Goal: Task Accomplishment & Management: Complete application form

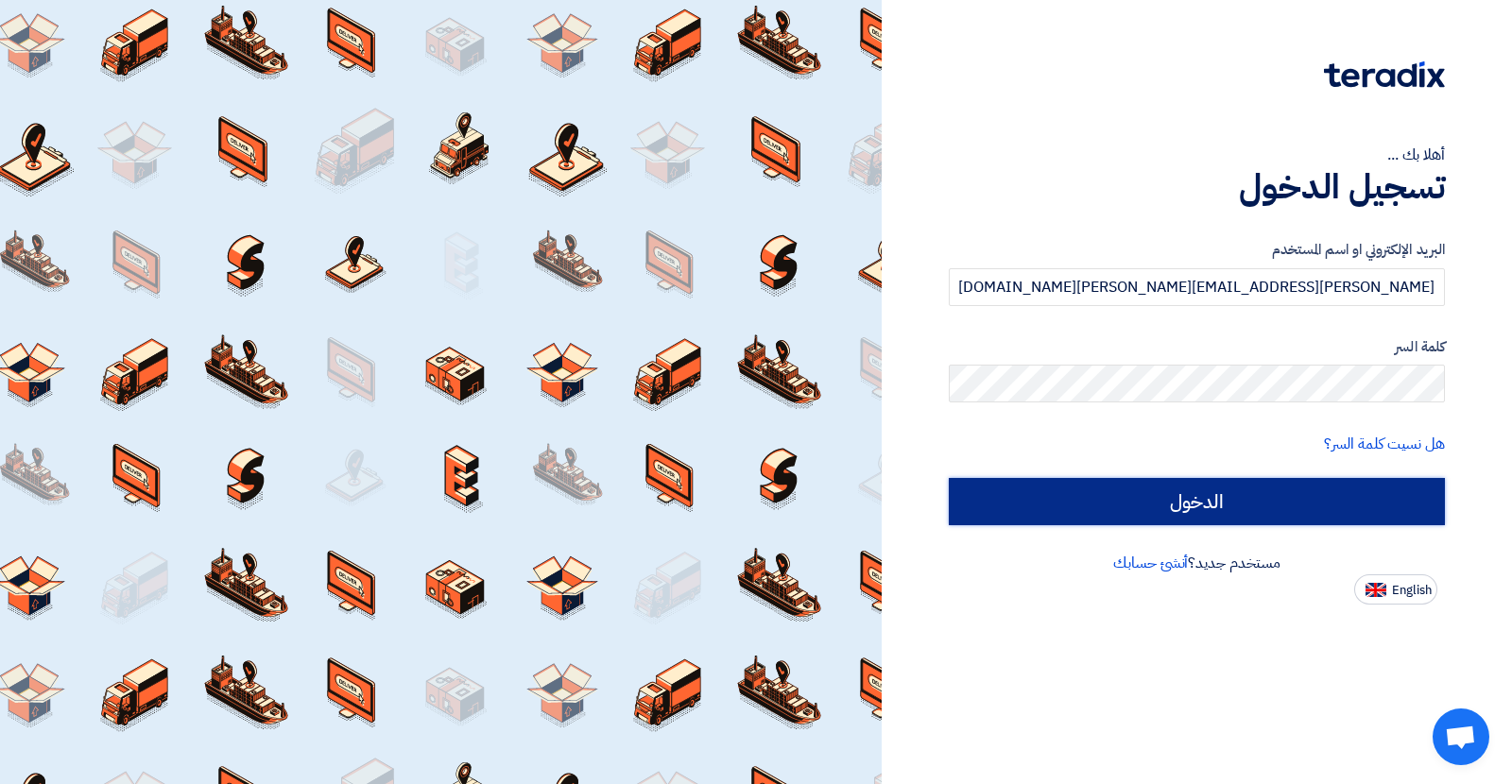
click at [1113, 500] on input "الدخول" at bounding box center [1197, 502] width 496 height 48
type input "Sign in"
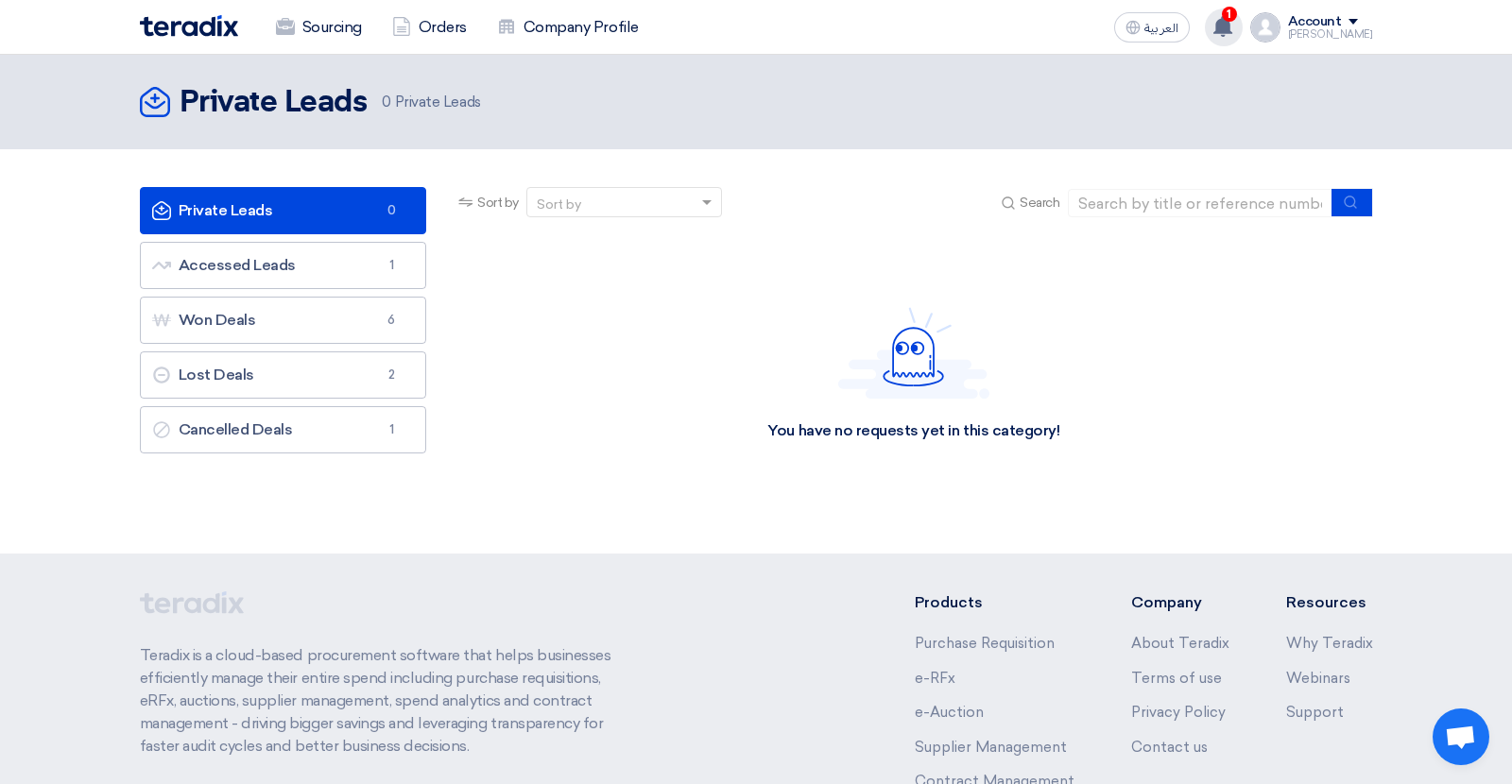
click at [1233, 26] on use at bounding box center [1222, 26] width 18 height 20
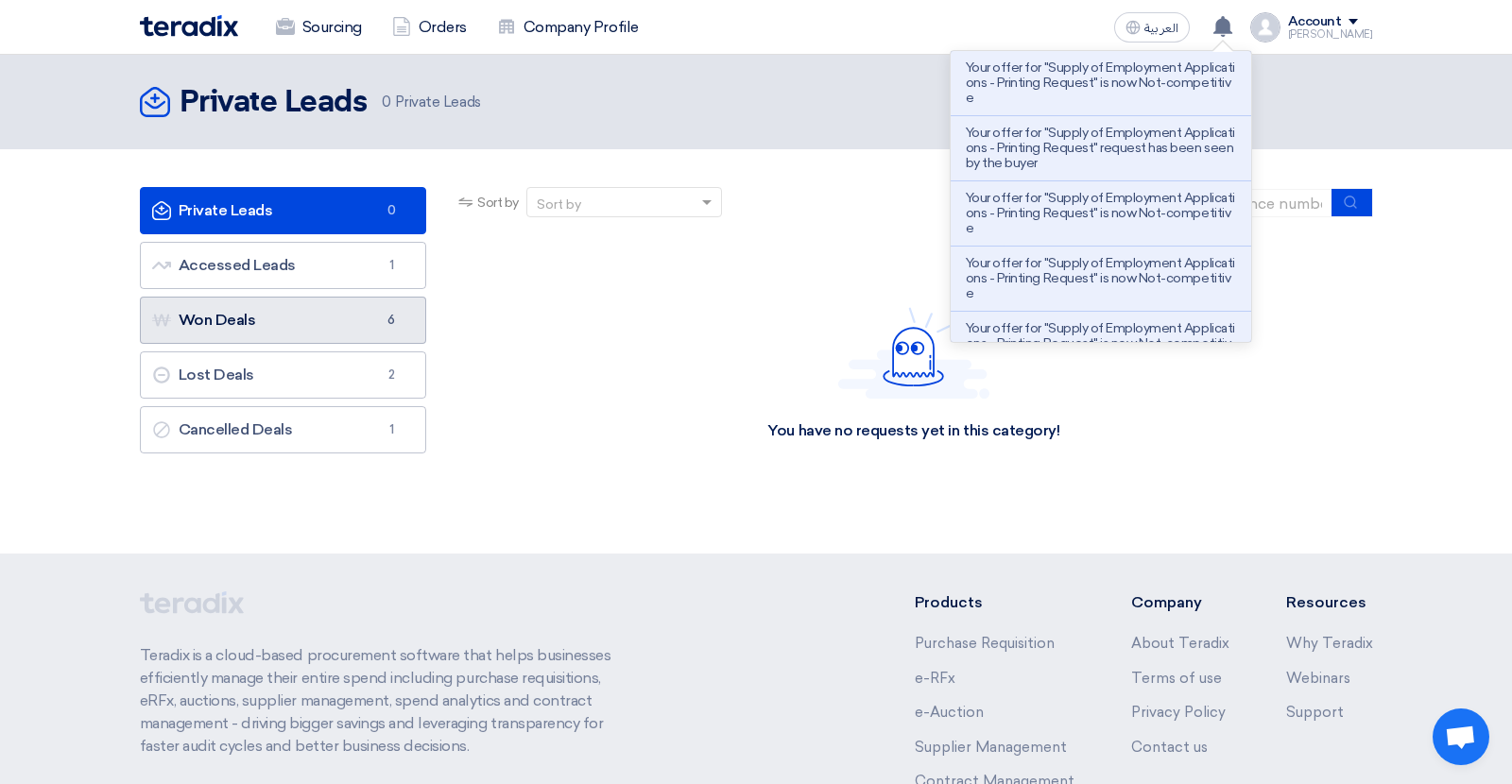
click at [329, 303] on link "Won Deals Won Deals 6" at bounding box center [283, 320] width 287 height 48
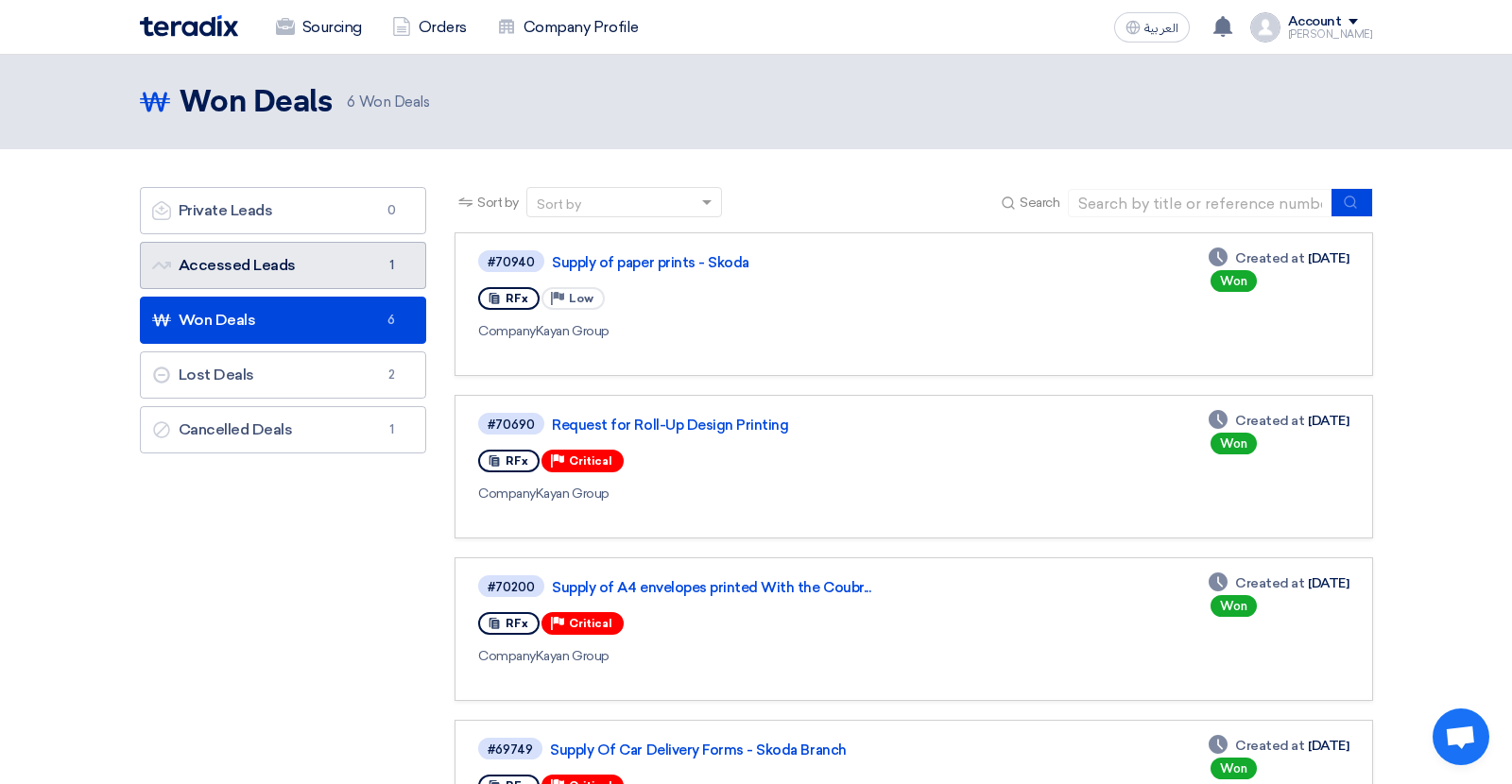
click at [325, 280] on link "Accessed Leads Accessed Leads 1" at bounding box center [283, 266] width 287 height 48
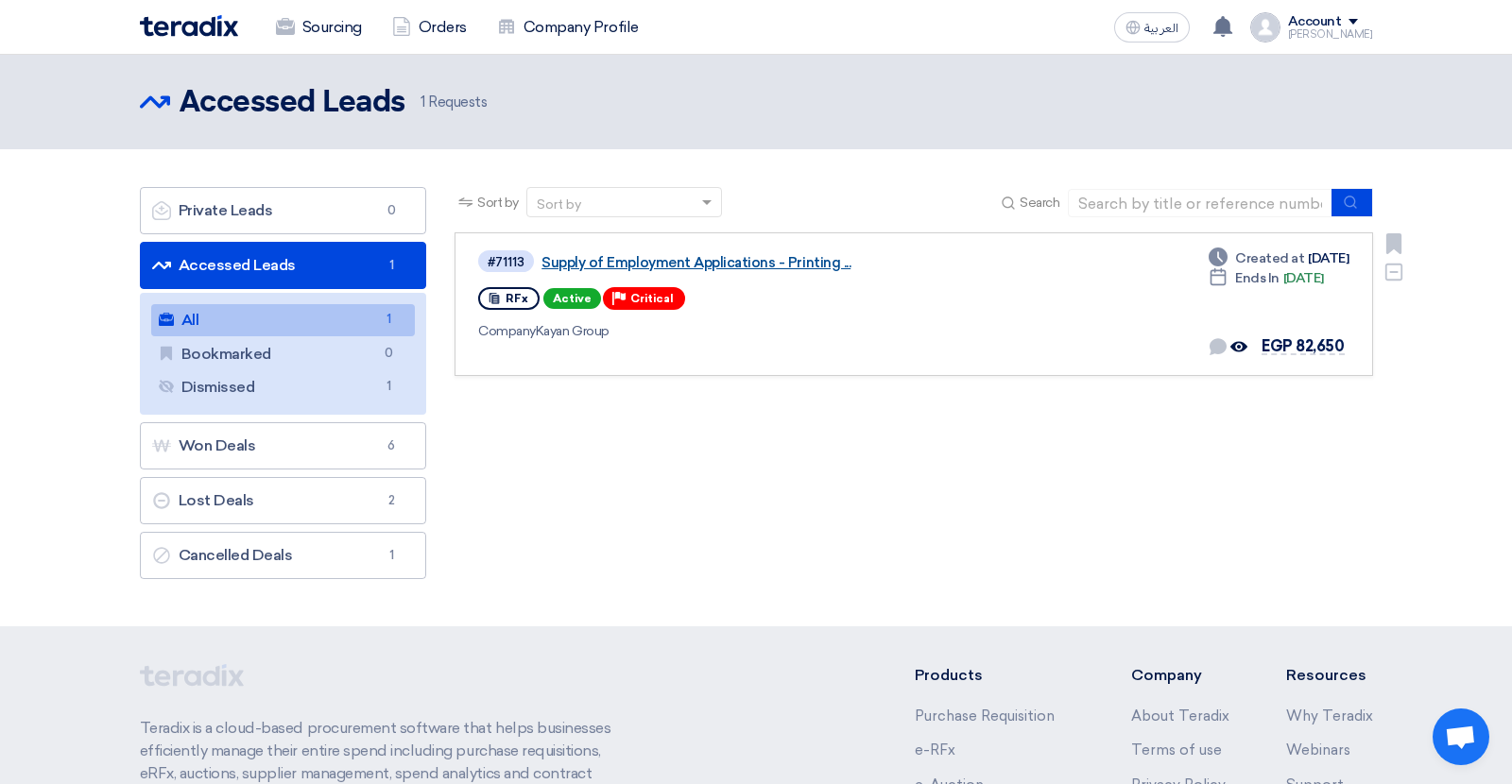
click at [638, 259] on link "Supply of Employment Applications - Printing ..." at bounding box center [778, 262] width 473 height 17
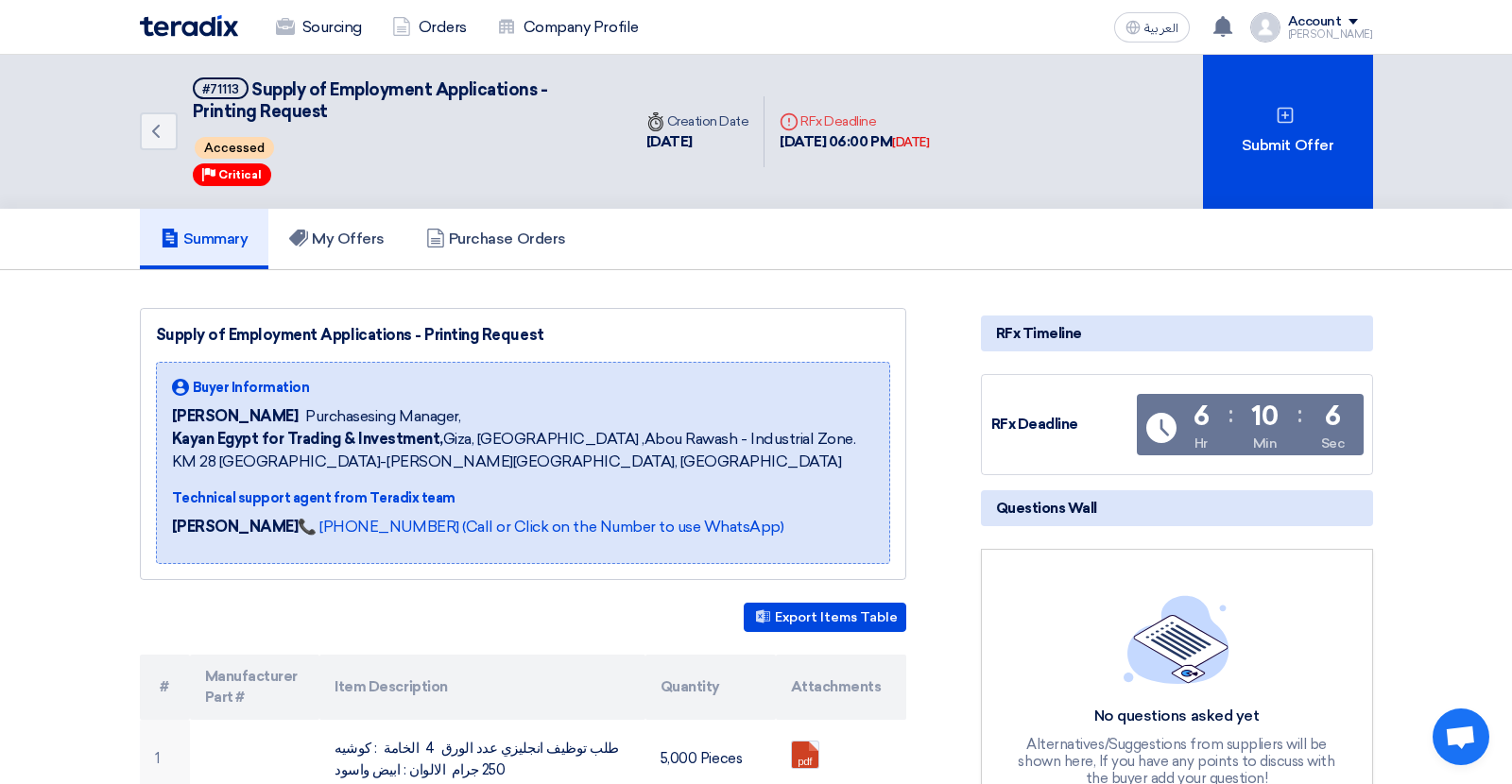
drag, startPoint x: 638, startPoint y: 259, endPoint x: 625, endPoint y: -68, distance: 327.3
click at [339, 218] on link "My Offers" at bounding box center [337, 239] width 137 height 60
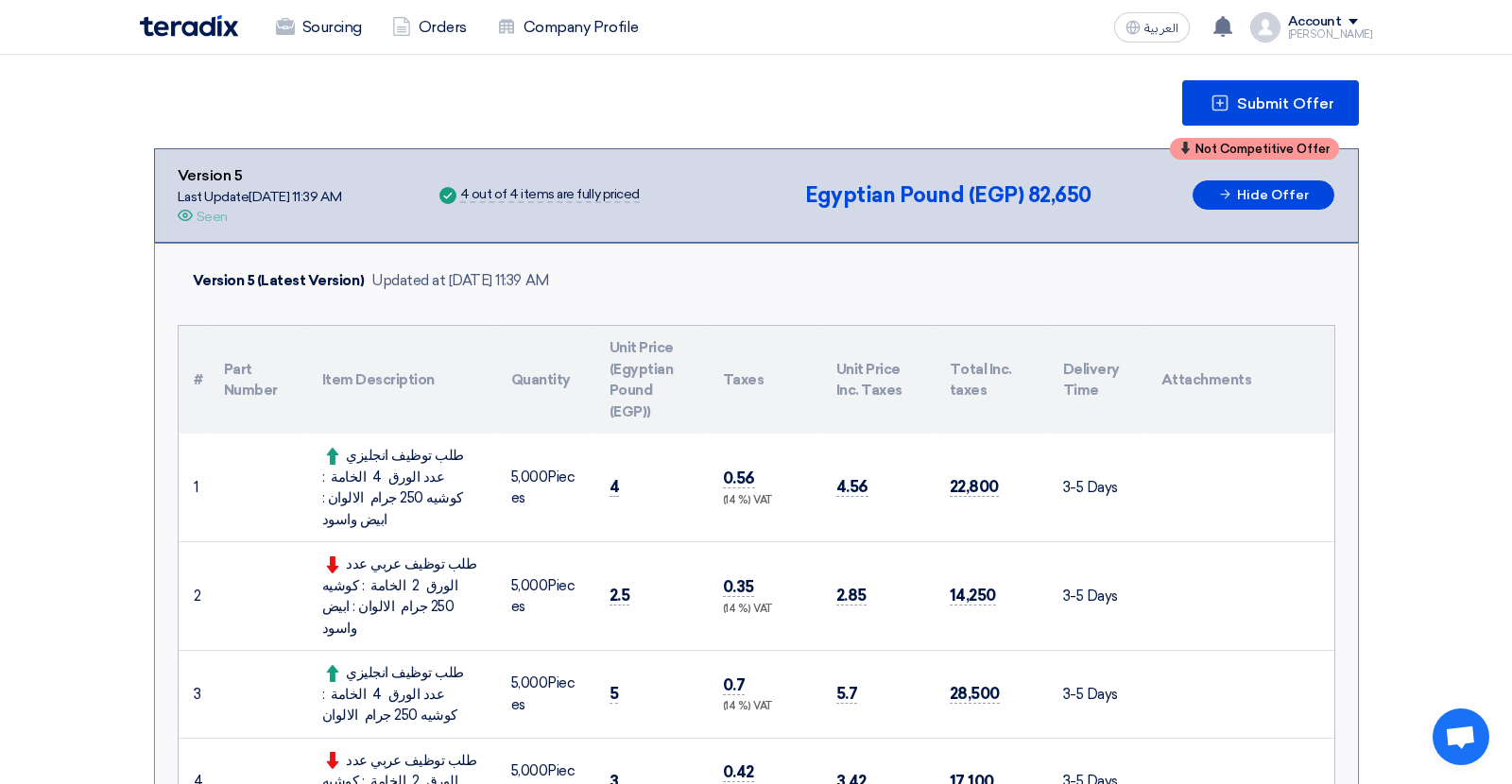
scroll to position [251, 0]
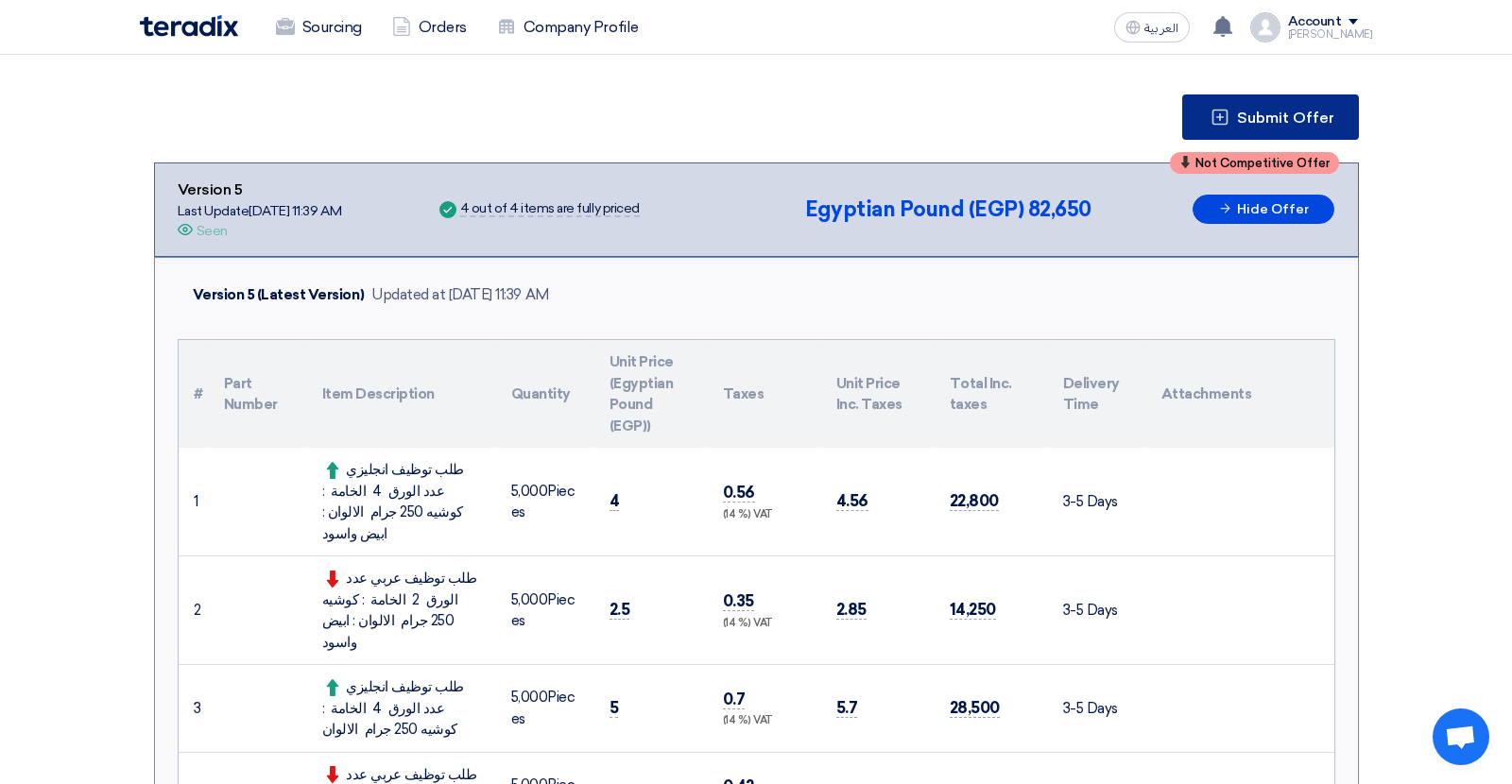
click at [1258, 111] on span "Submit Offer" at bounding box center [1286, 119] width 97 height 16
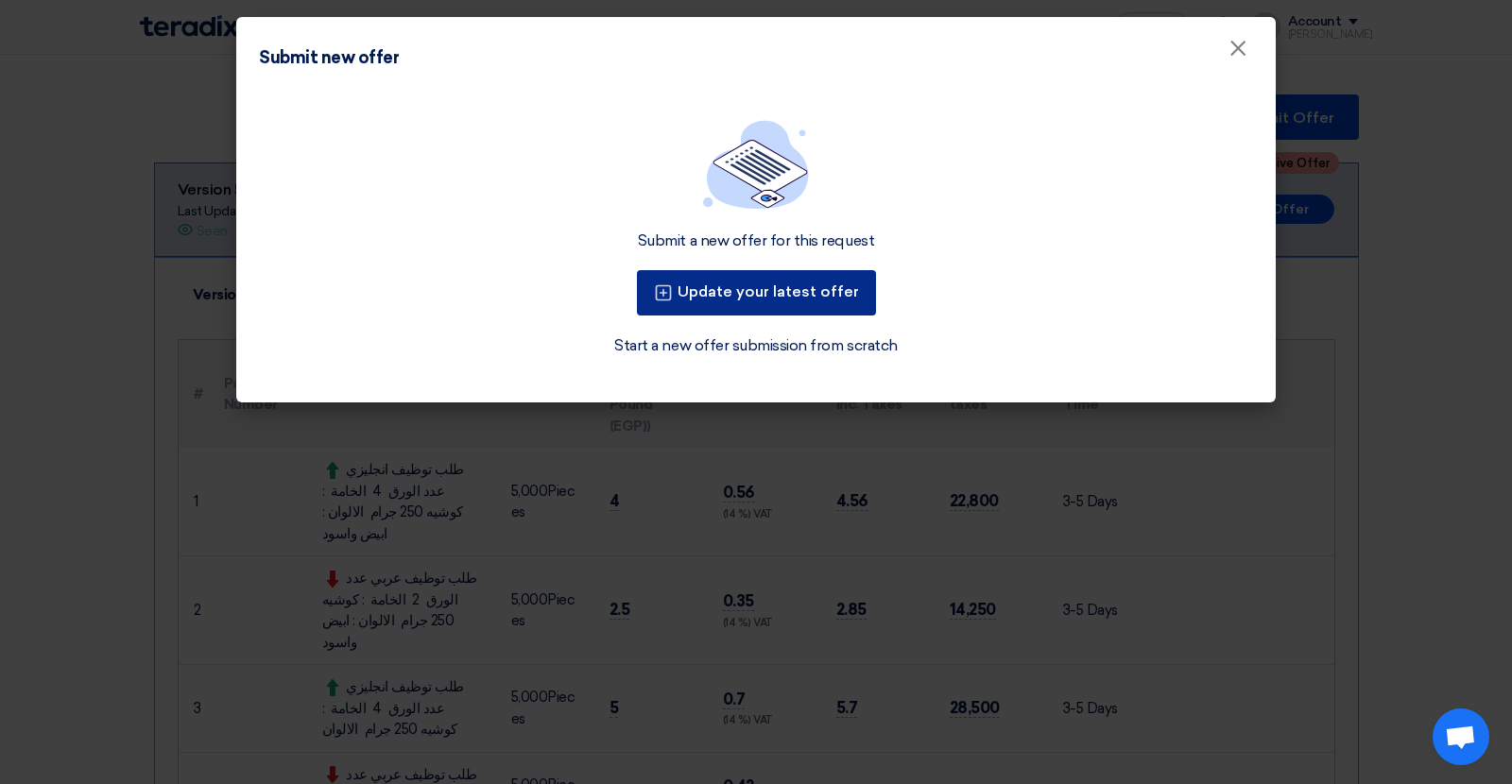
click at [728, 305] on button "Update your latest offer" at bounding box center [757, 293] width 239 height 46
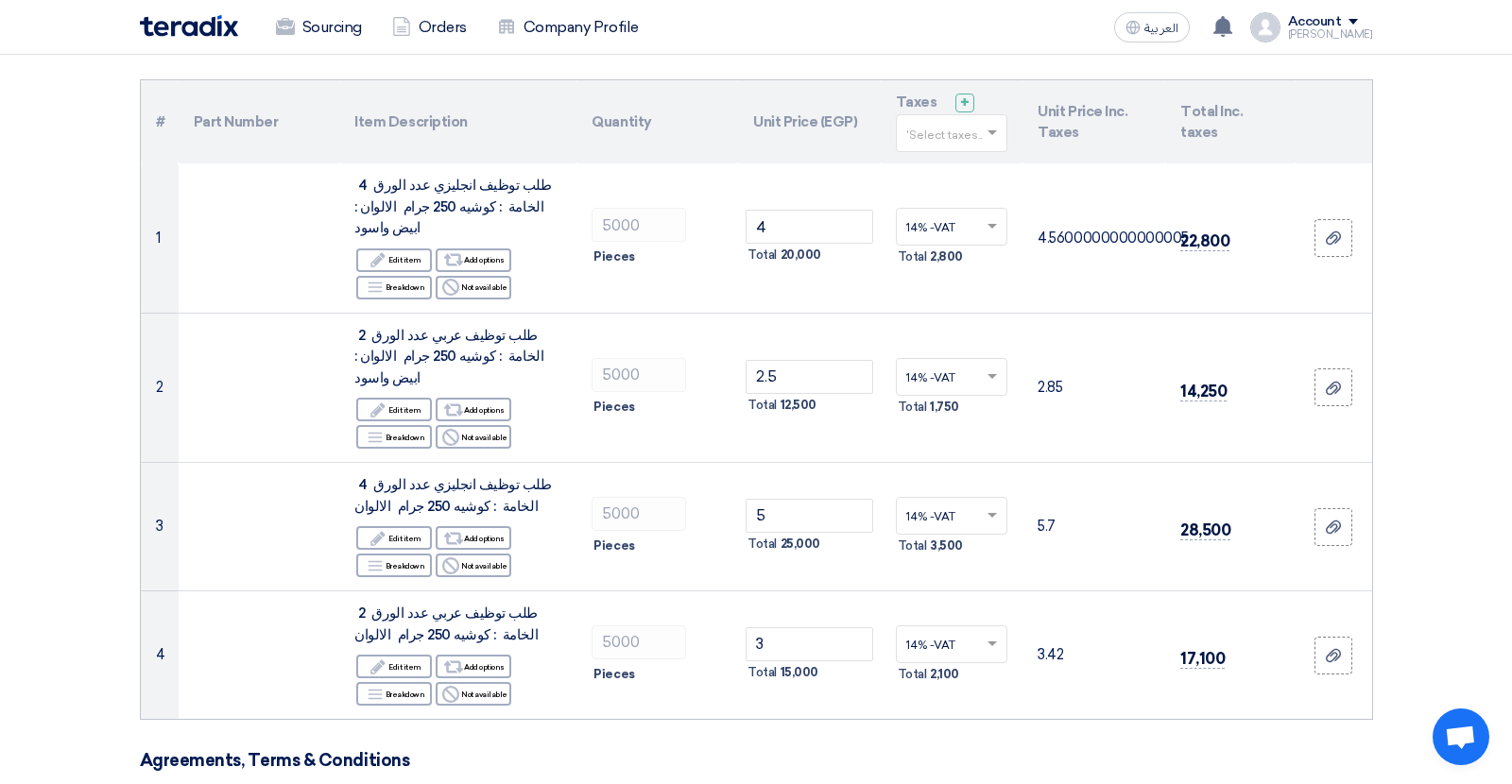
scroll to position [246, 0]
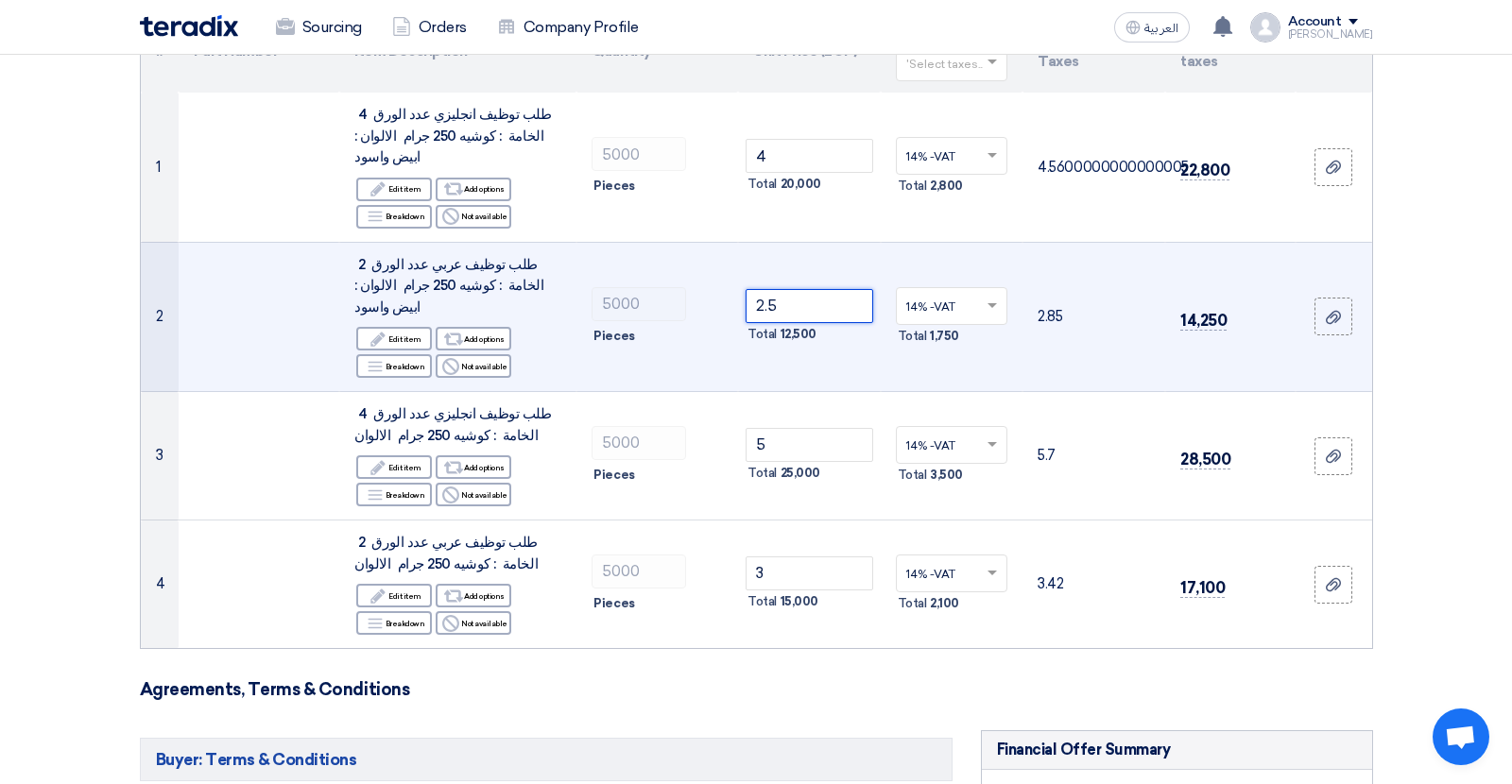
click at [764, 289] on input "2.5" at bounding box center [810, 305] width 127 height 34
drag, startPoint x: 792, startPoint y: 269, endPoint x: 740, endPoint y: 272, distance: 52.1
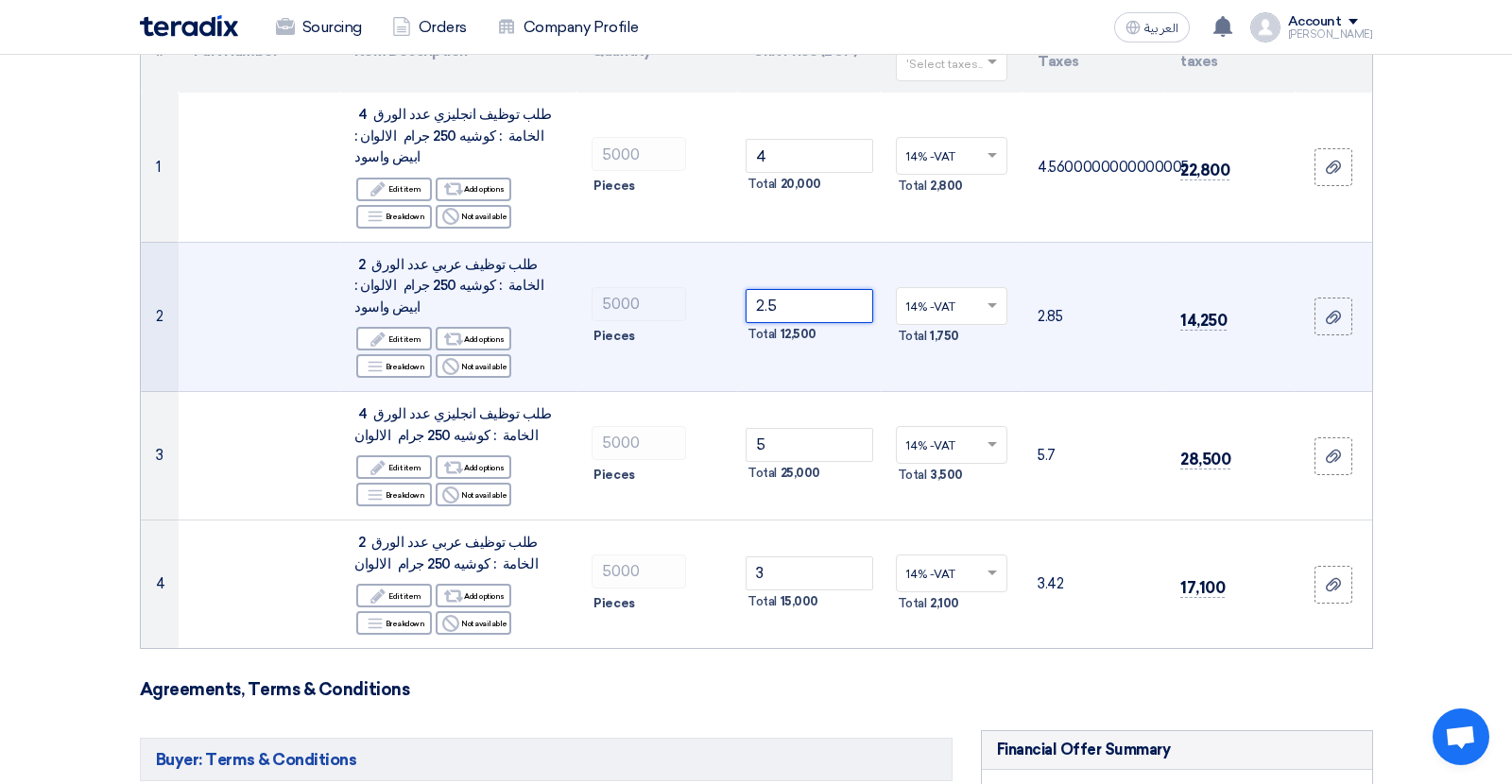
click at [746, 289] on input "2.5" at bounding box center [810, 305] width 127 height 34
type input "2"
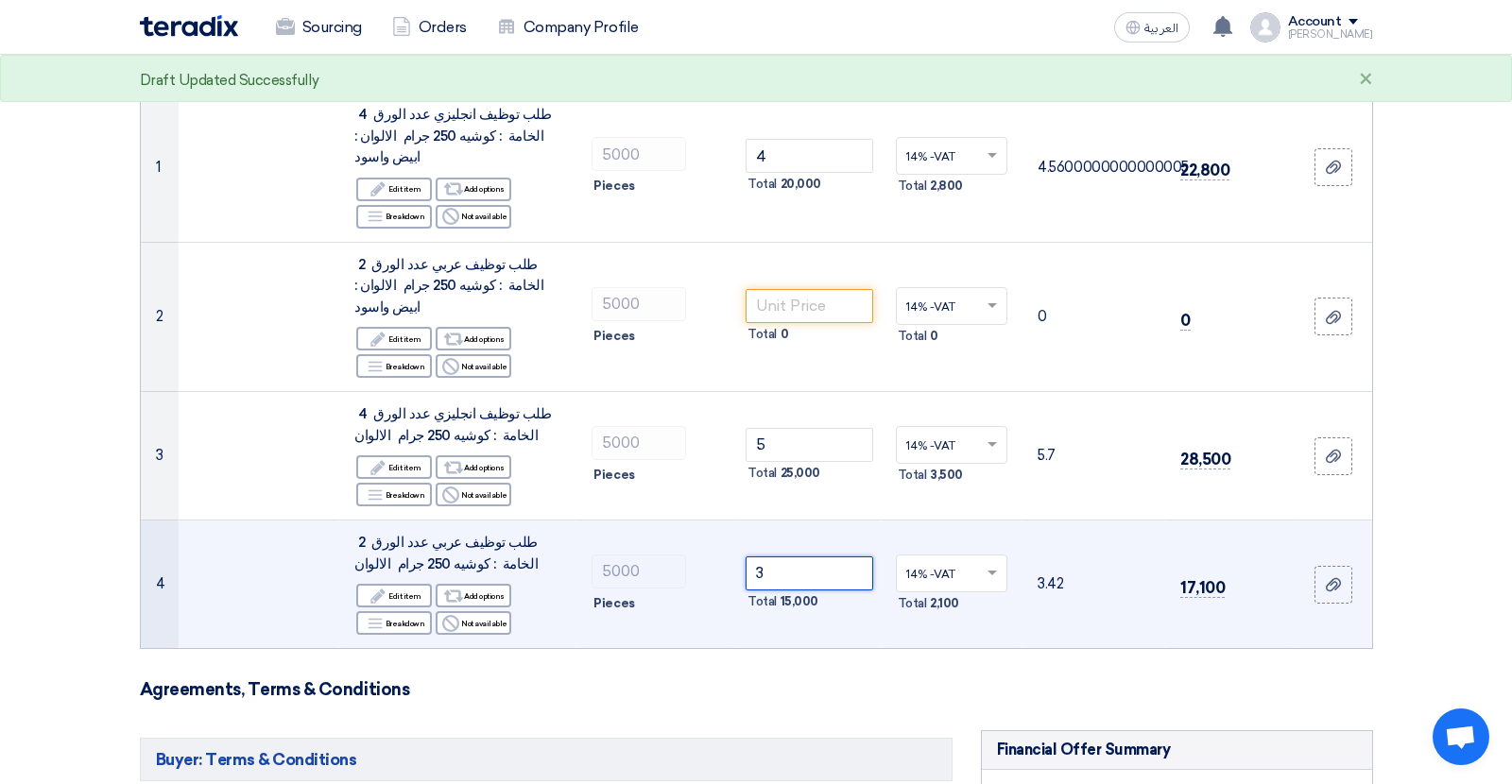
click at [765, 556] on input "3" at bounding box center [810, 573] width 127 height 34
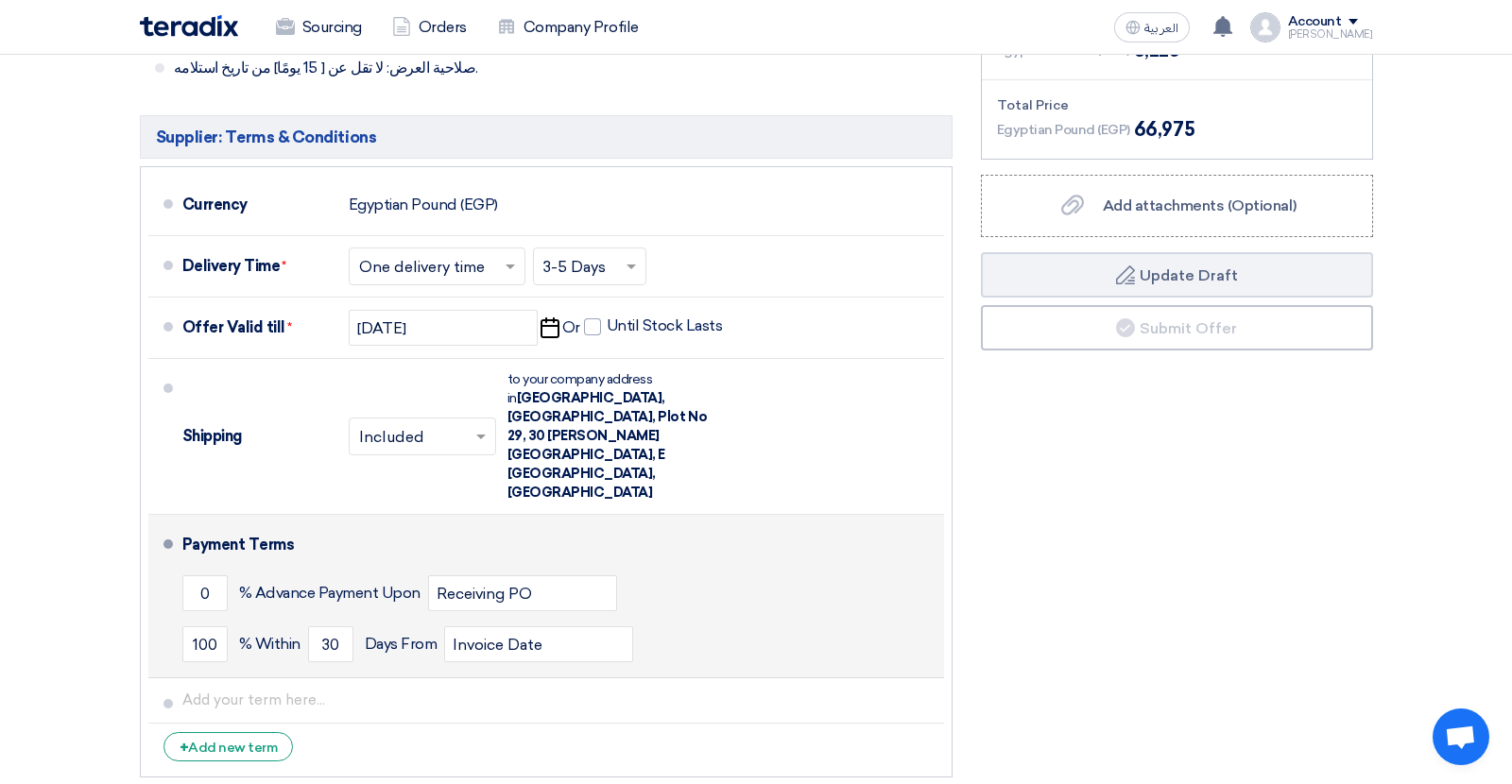
scroll to position [1153, 0]
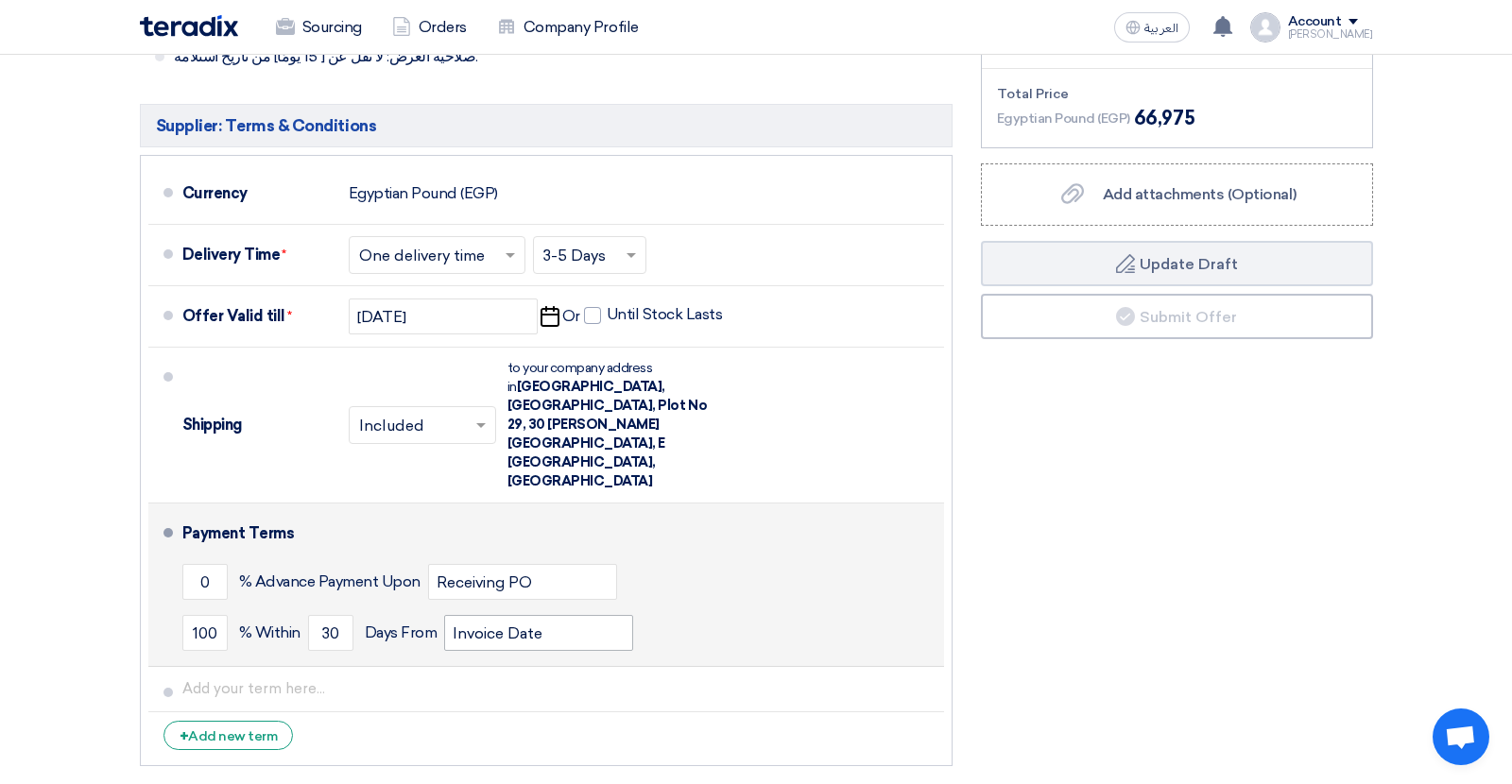
type input "2.75"
click at [558, 615] on input "Invoice Date" at bounding box center [539, 632] width 189 height 36
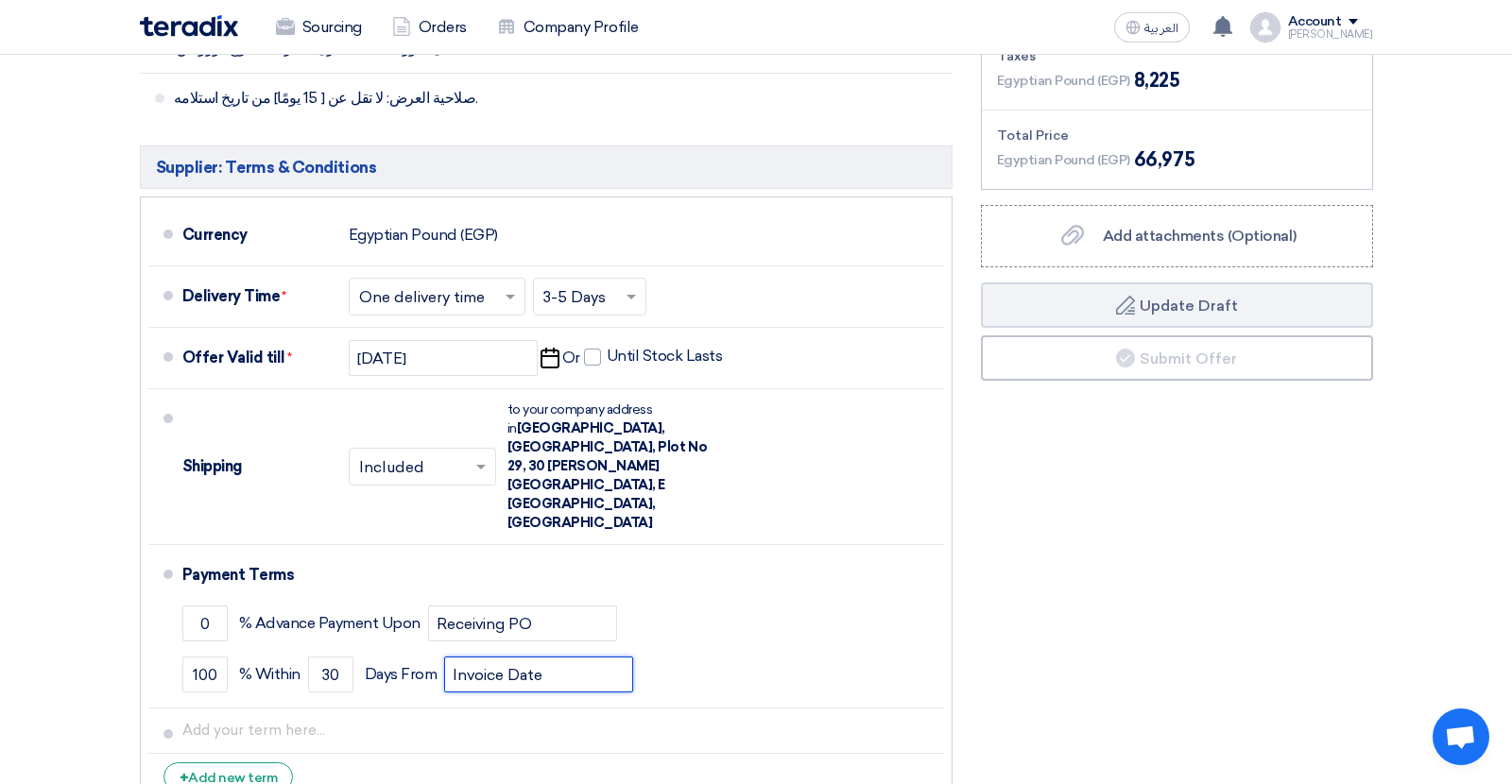
scroll to position [1120, 0]
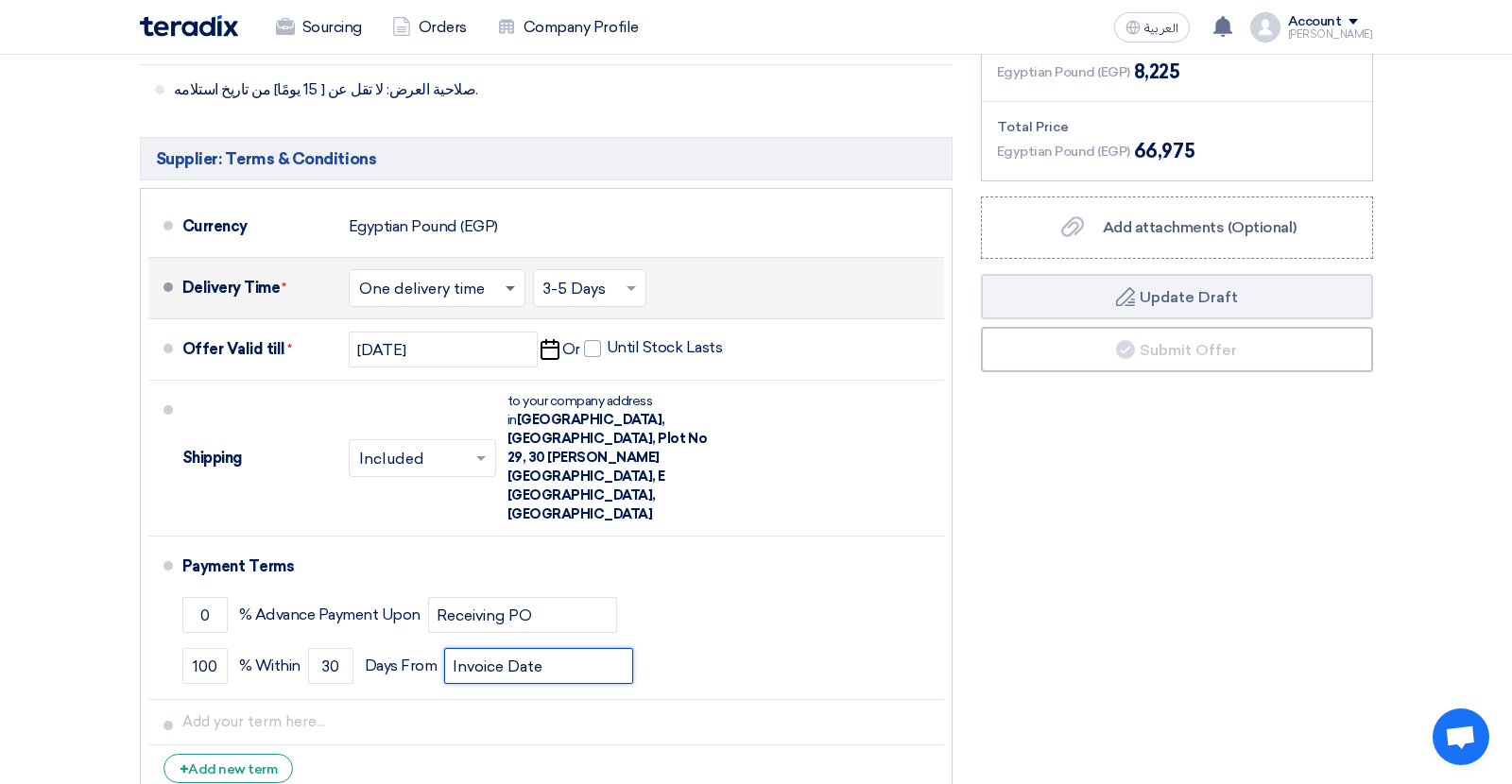
click at [510, 286] on span at bounding box center [511, 289] width 10 height 7
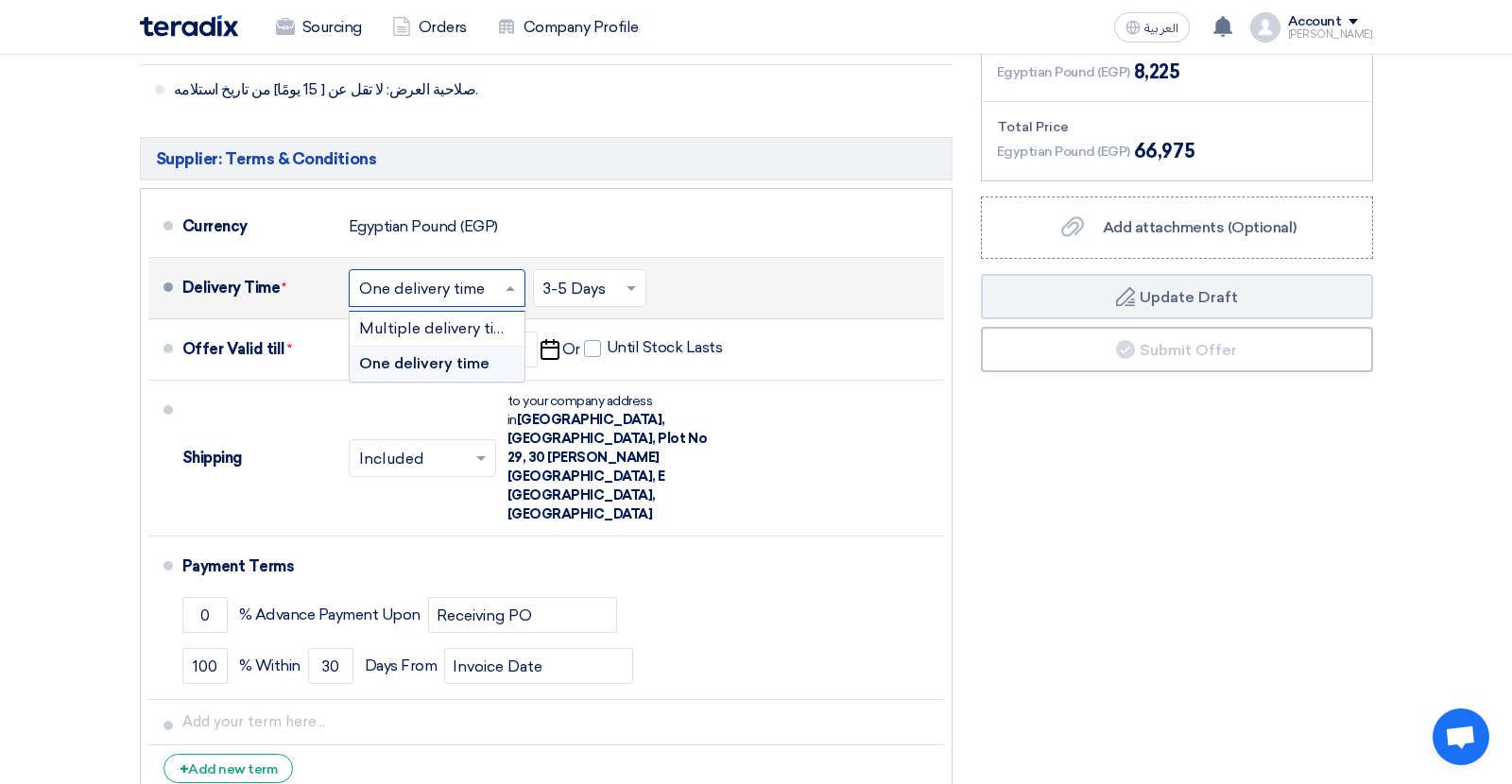
click at [490, 347] on div "One delivery time" at bounding box center [437, 364] width 175 height 34
click at [632, 279] on span at bounding box center [633, 288] width 23 height 18
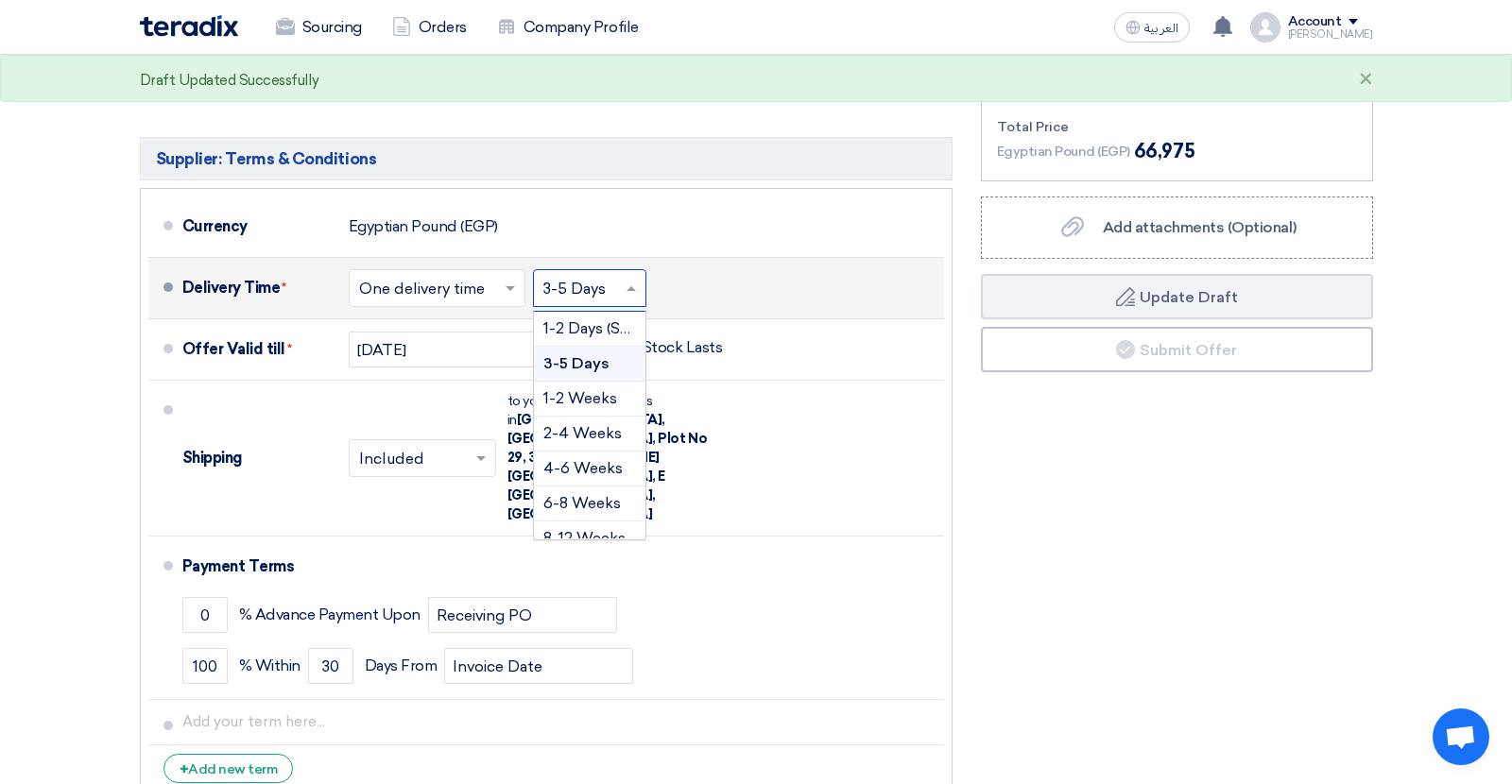
click at [582, 354] on span "3-5 Days" at bounding box center [577, 363] width 66 height 18
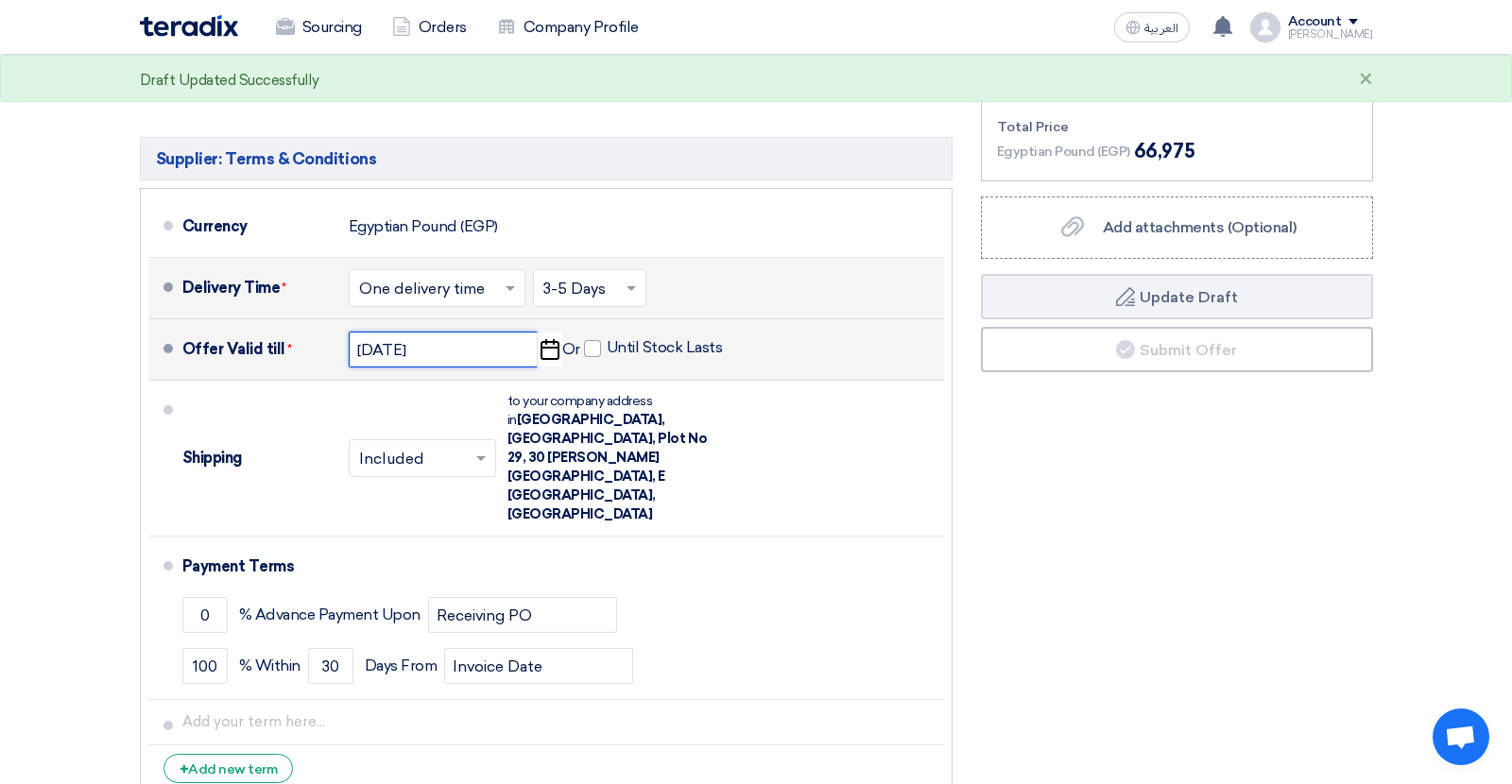
click at [534, 332] on input "[DATE]" at bounding box center [443, 349] width 189 height 36
select select "9"
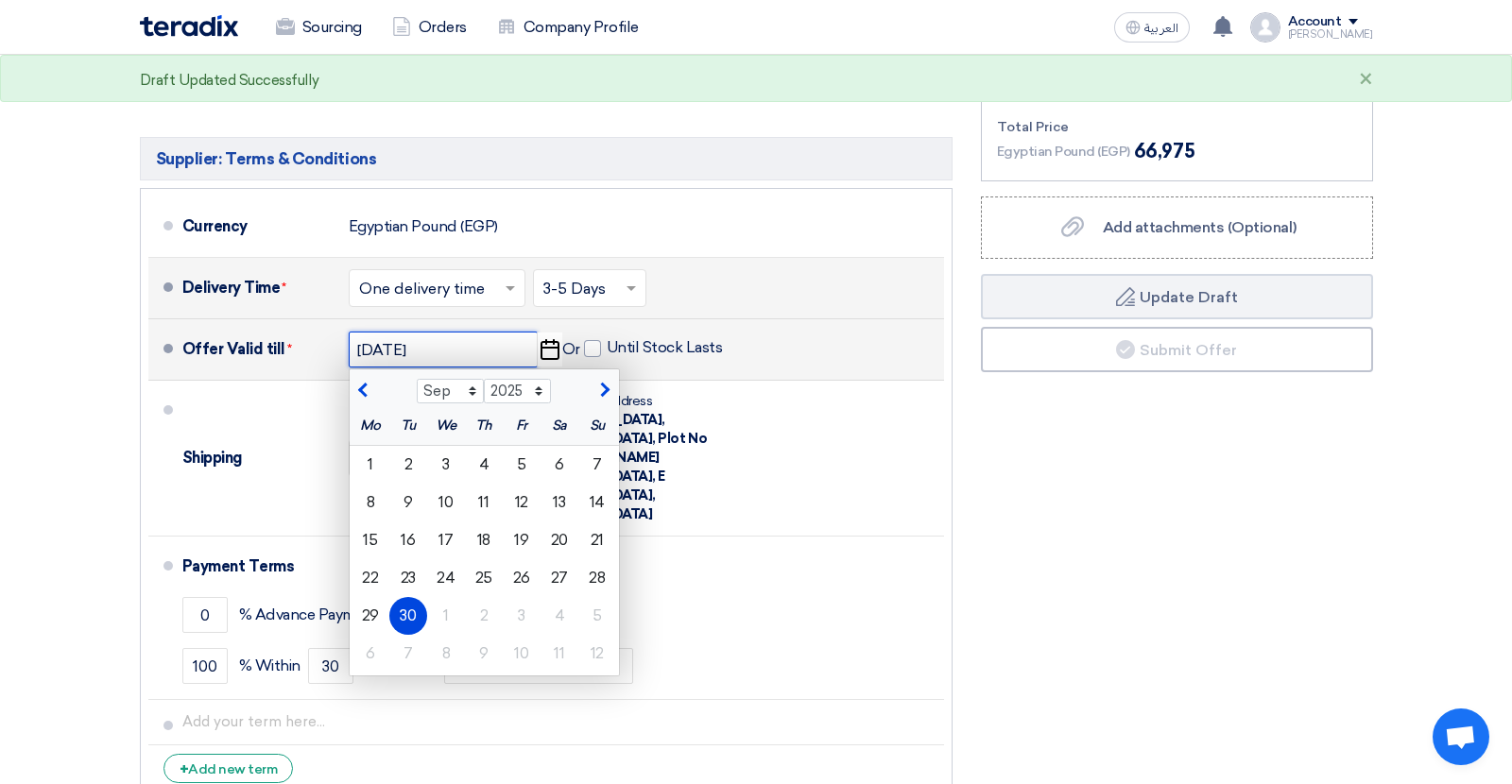
click at [534, 332] on input "[DATE]" at bounding box center [443, 349] width 189 height 36
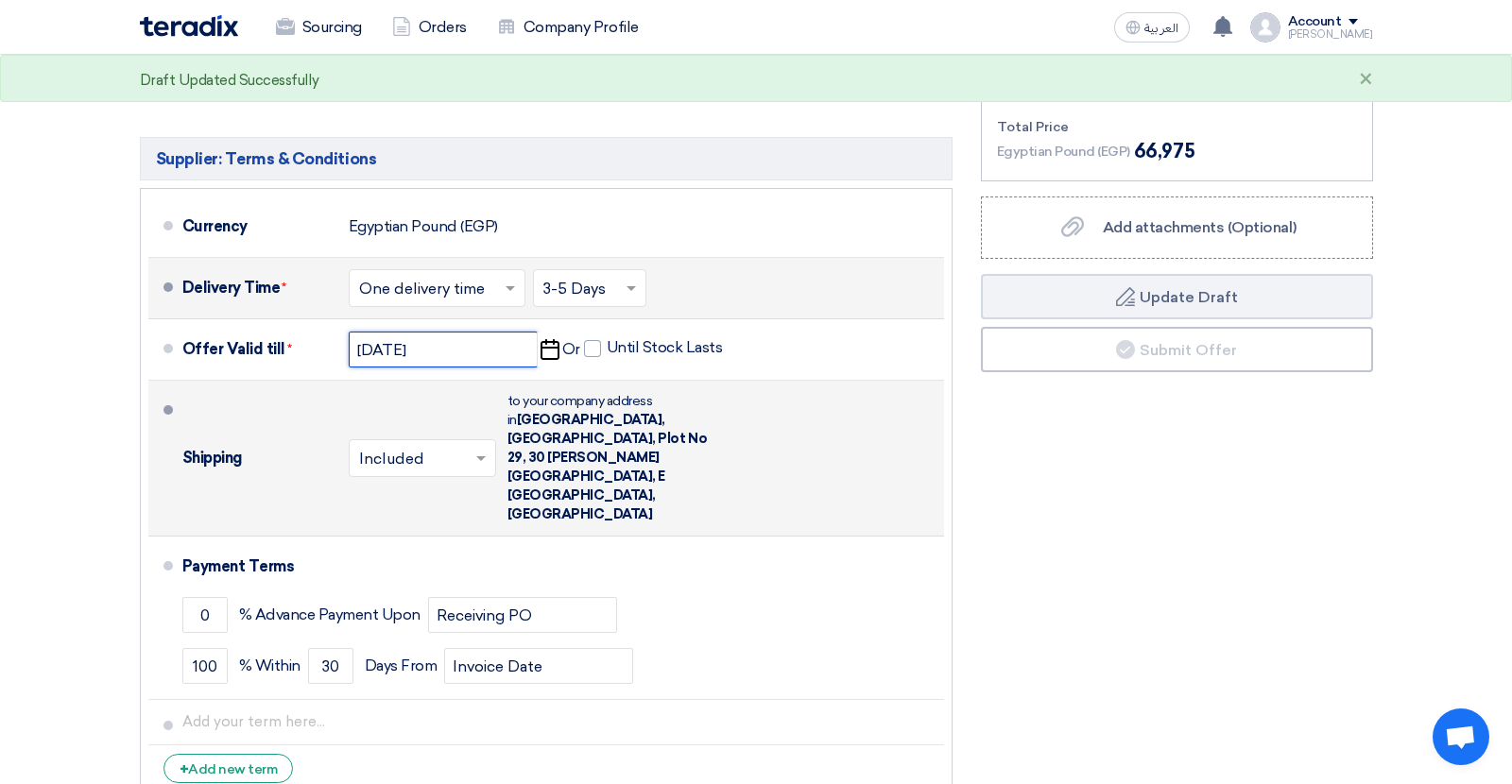
click at [481, 448] on span at bounding box center [484, 457] width 23 height 18
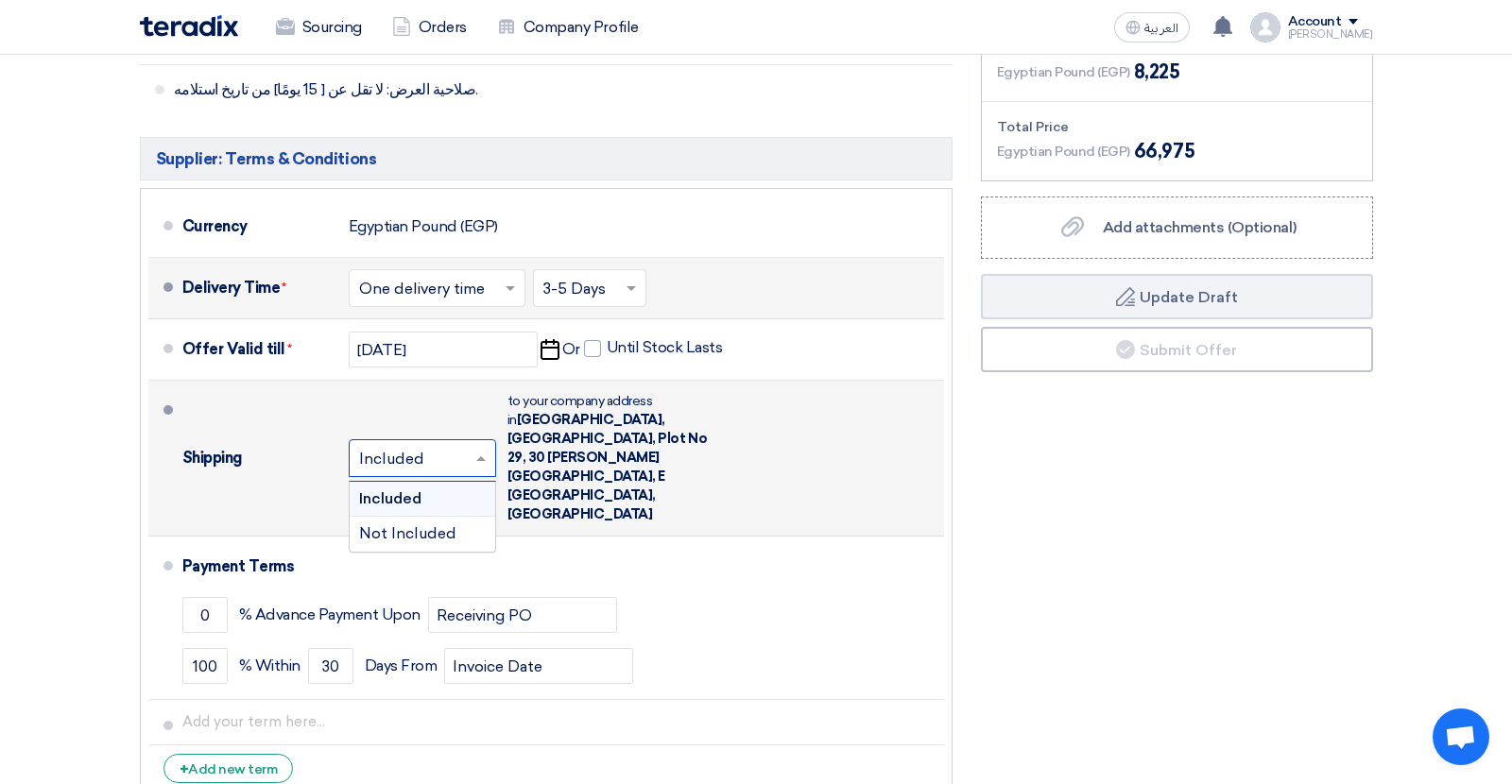
click at [444, 481] on div "Included" at bounding box center [422, 499] width 146 height 35
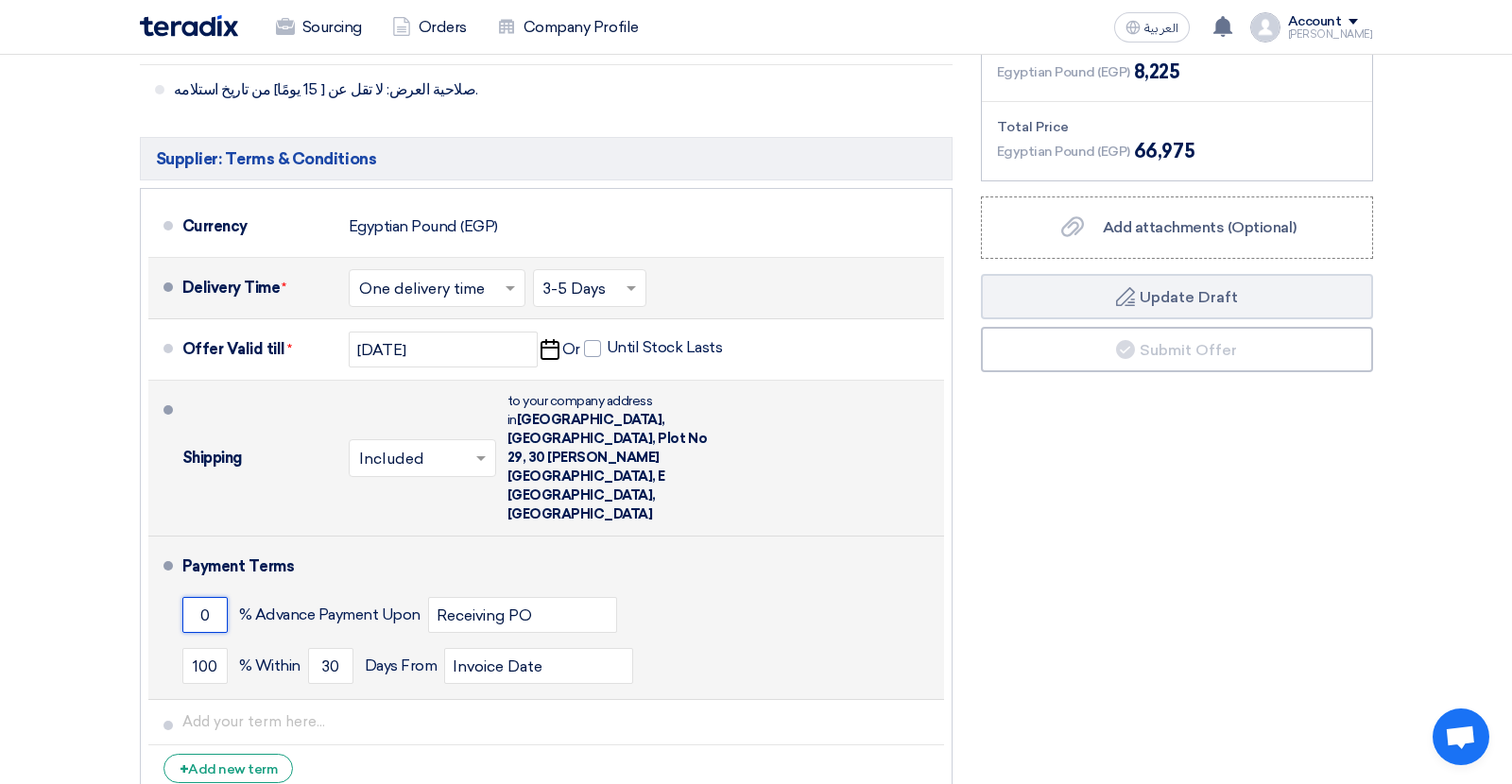
click at [204, 597] on input "0" at bounding box center [205, 615] width 46 height 36
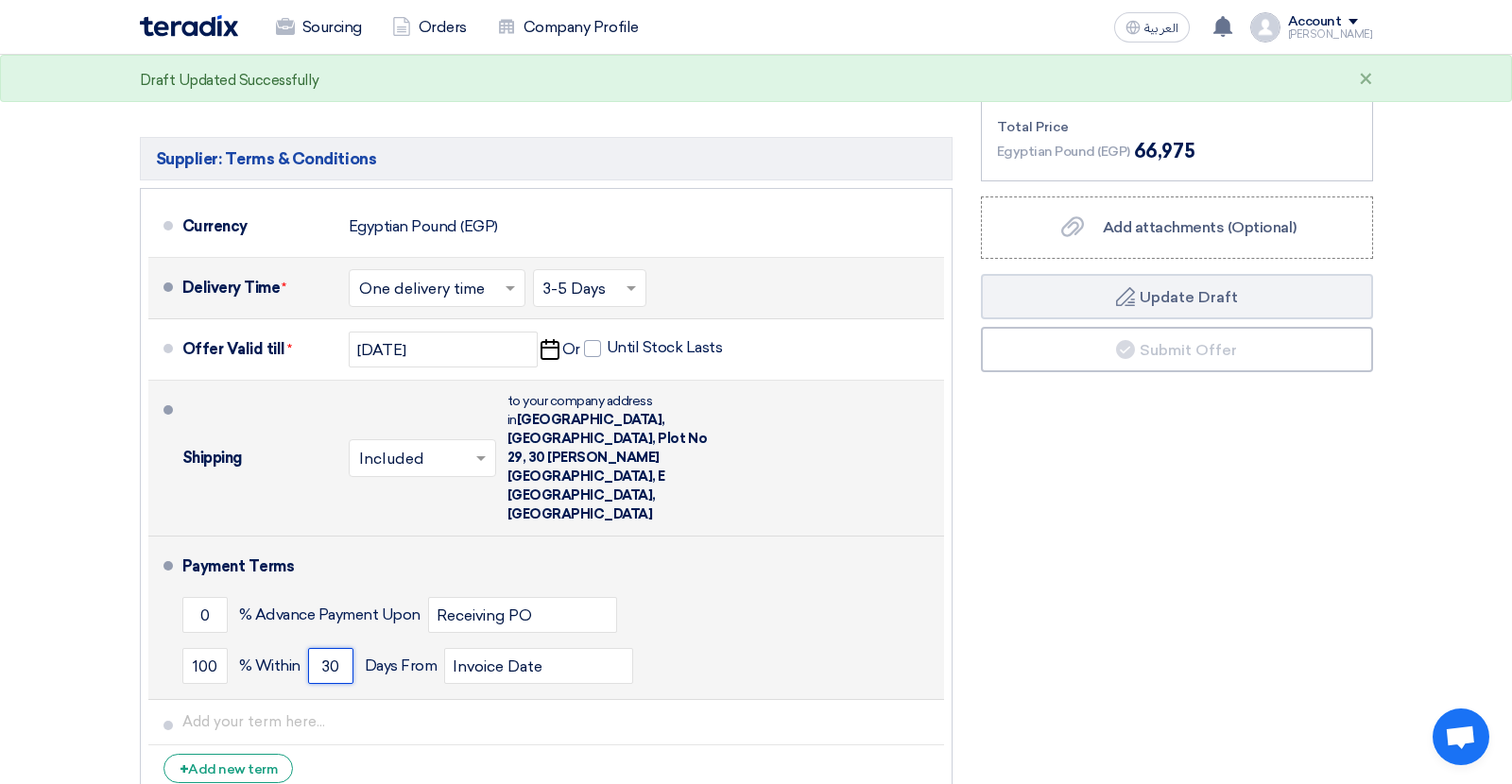
click at [329, 648] on input "30" at bounding box center [331, 665] width 46 height 36
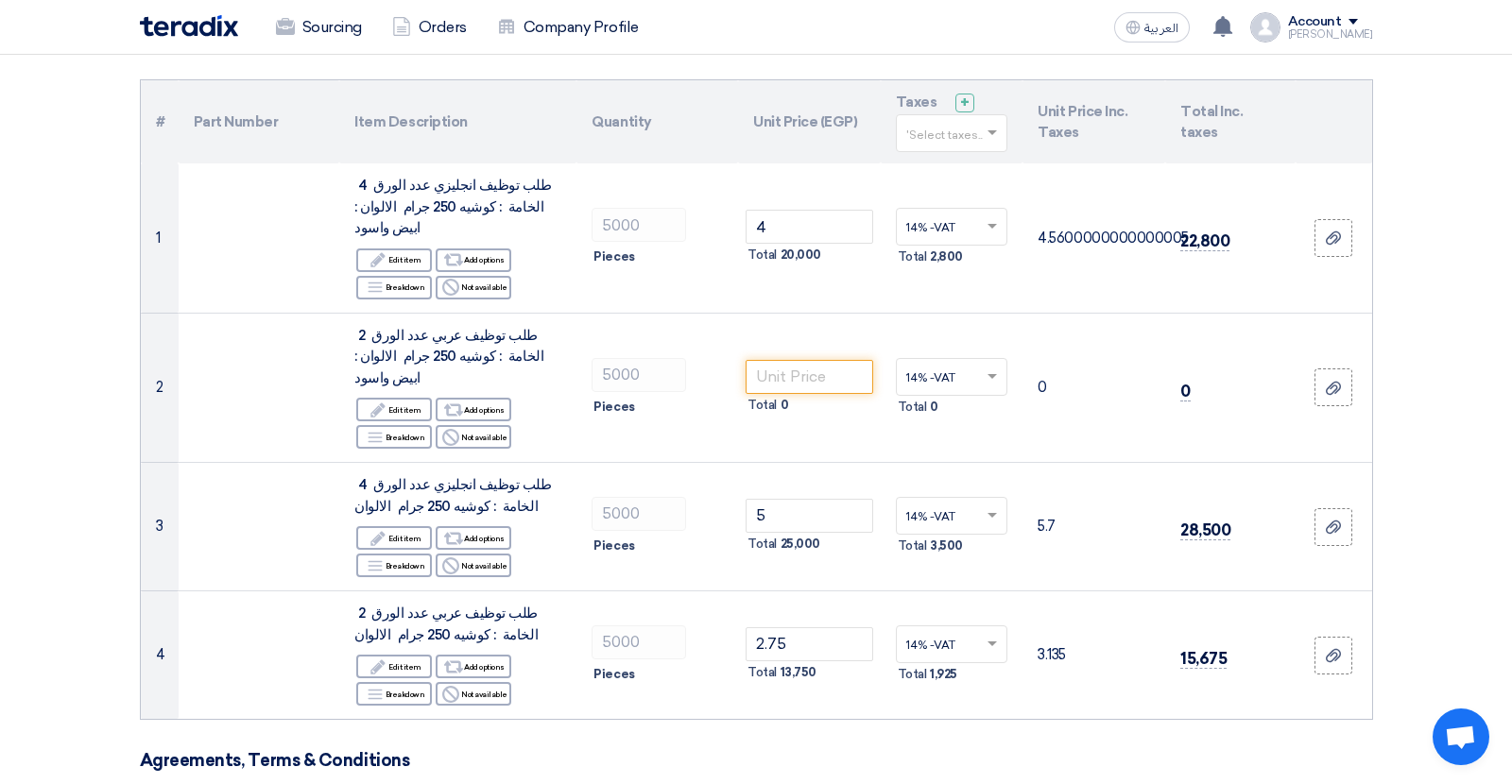
scroll to position [0, 0]
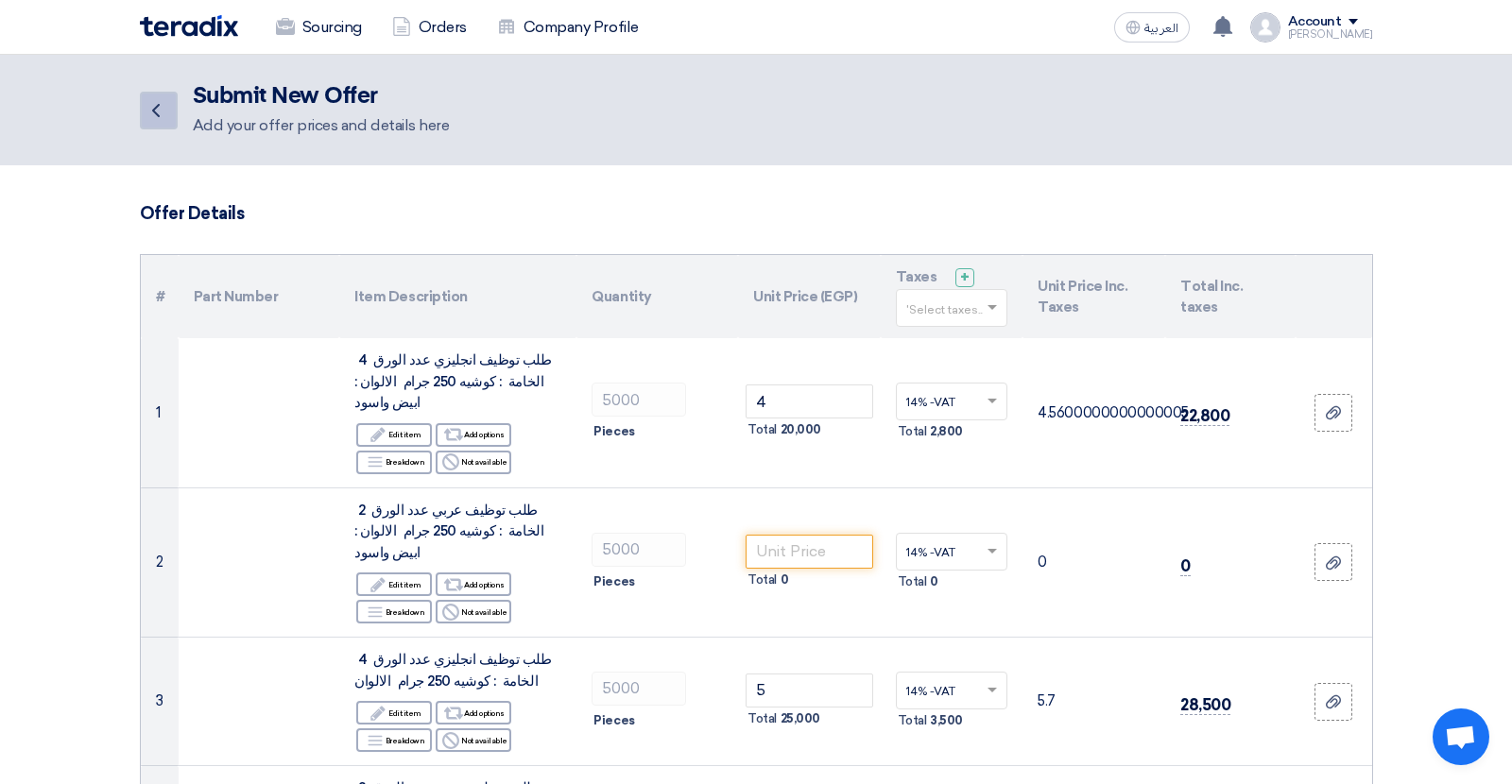
click at [161, 122] on link "Back" at bounding box center [159, 110] width 38 height 38
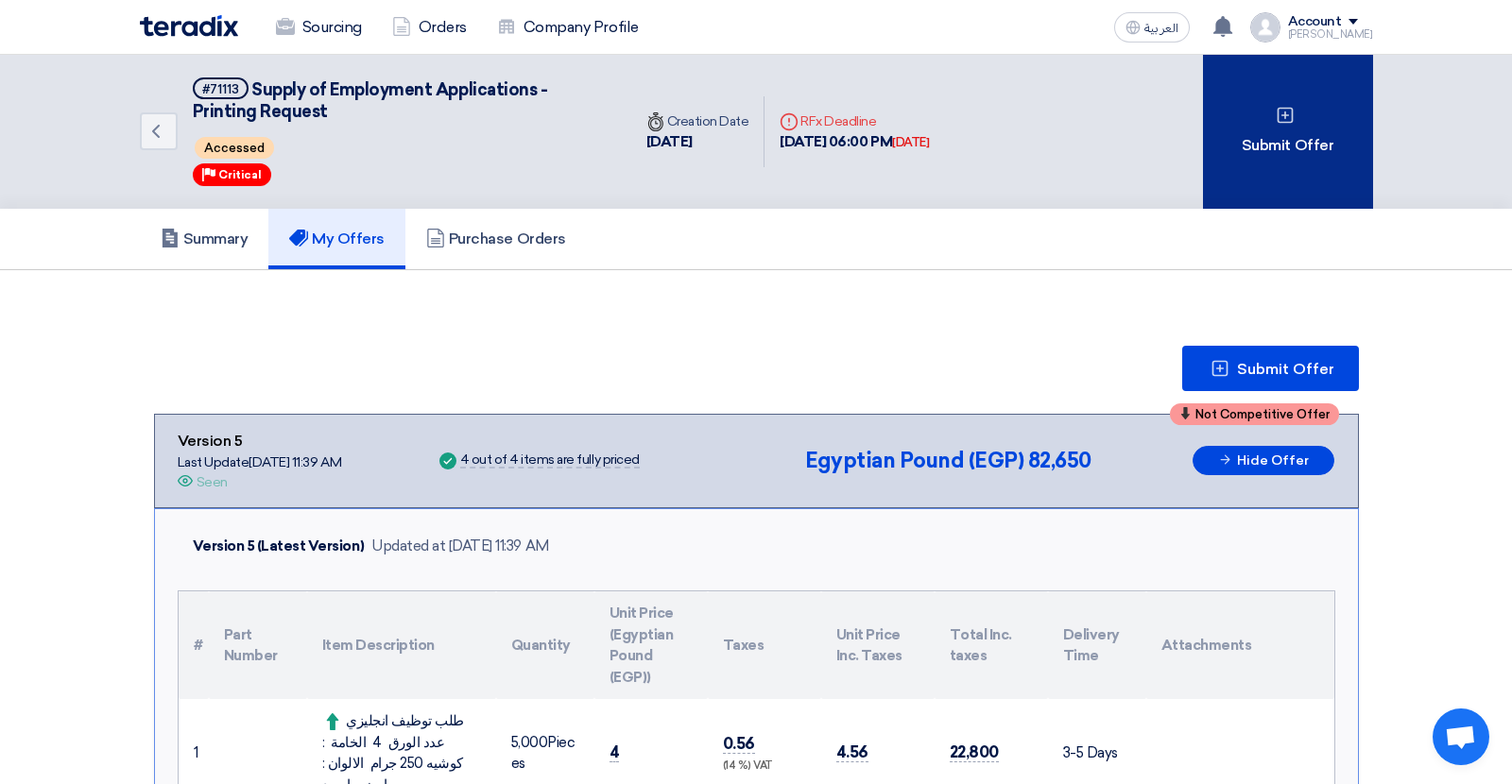
click at [1309, 130] on div "Submit Offer" at bounding box center [1288, 131] width 170 height 154
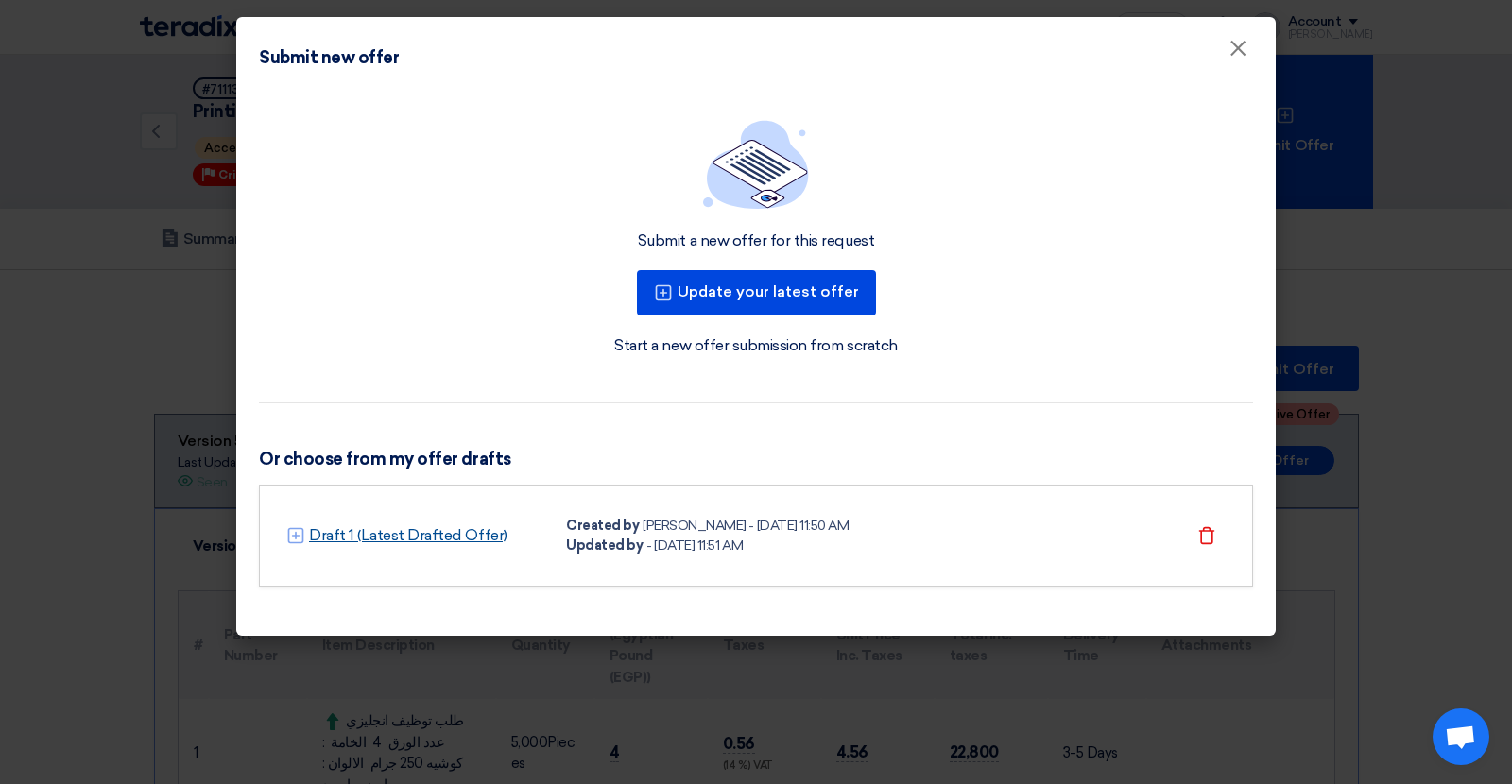
click at [464, 537] on link "Draft 1 (Latest Drafted Offer)" at bounding box center [409, 535] width 198 height 22
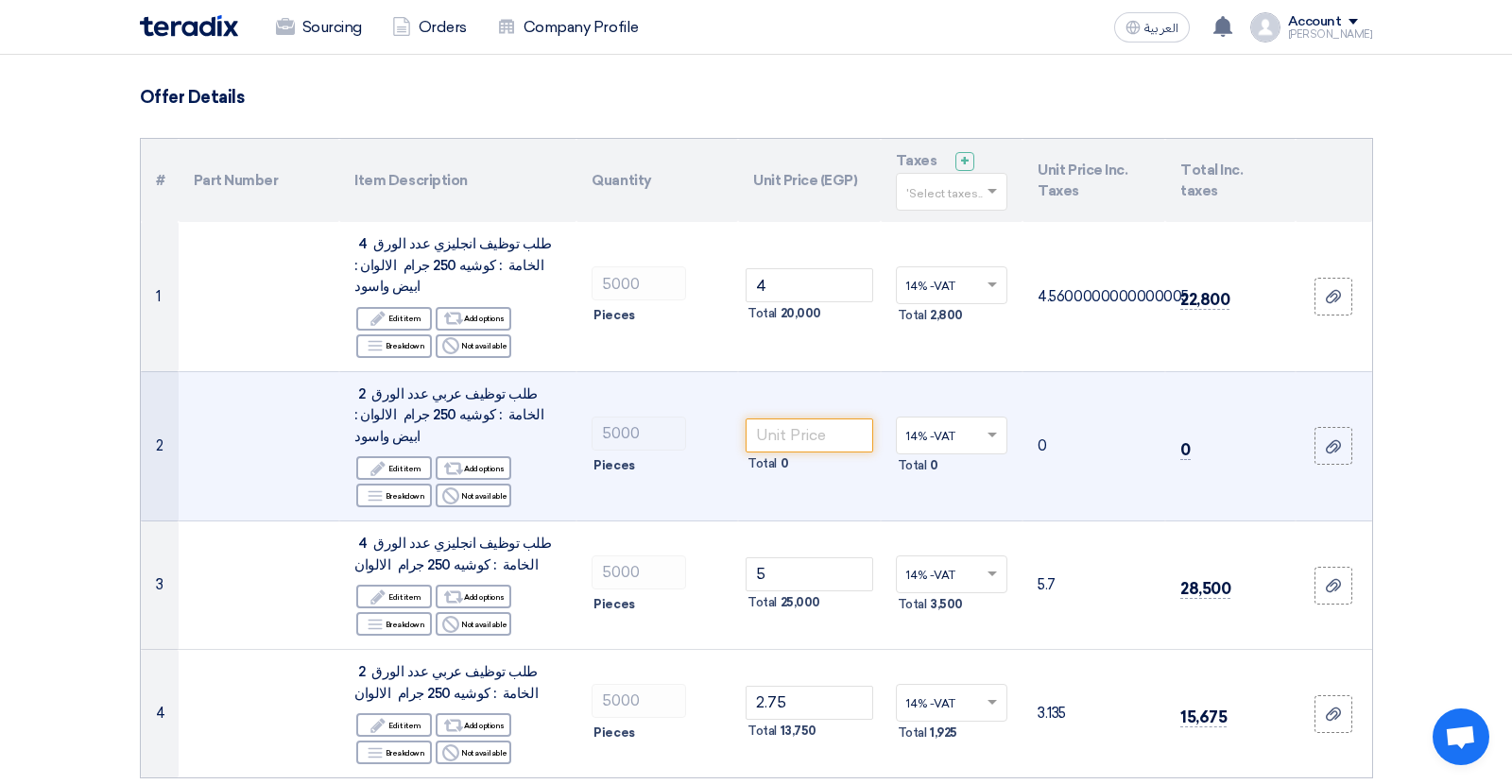
scroll to position [123, 0]
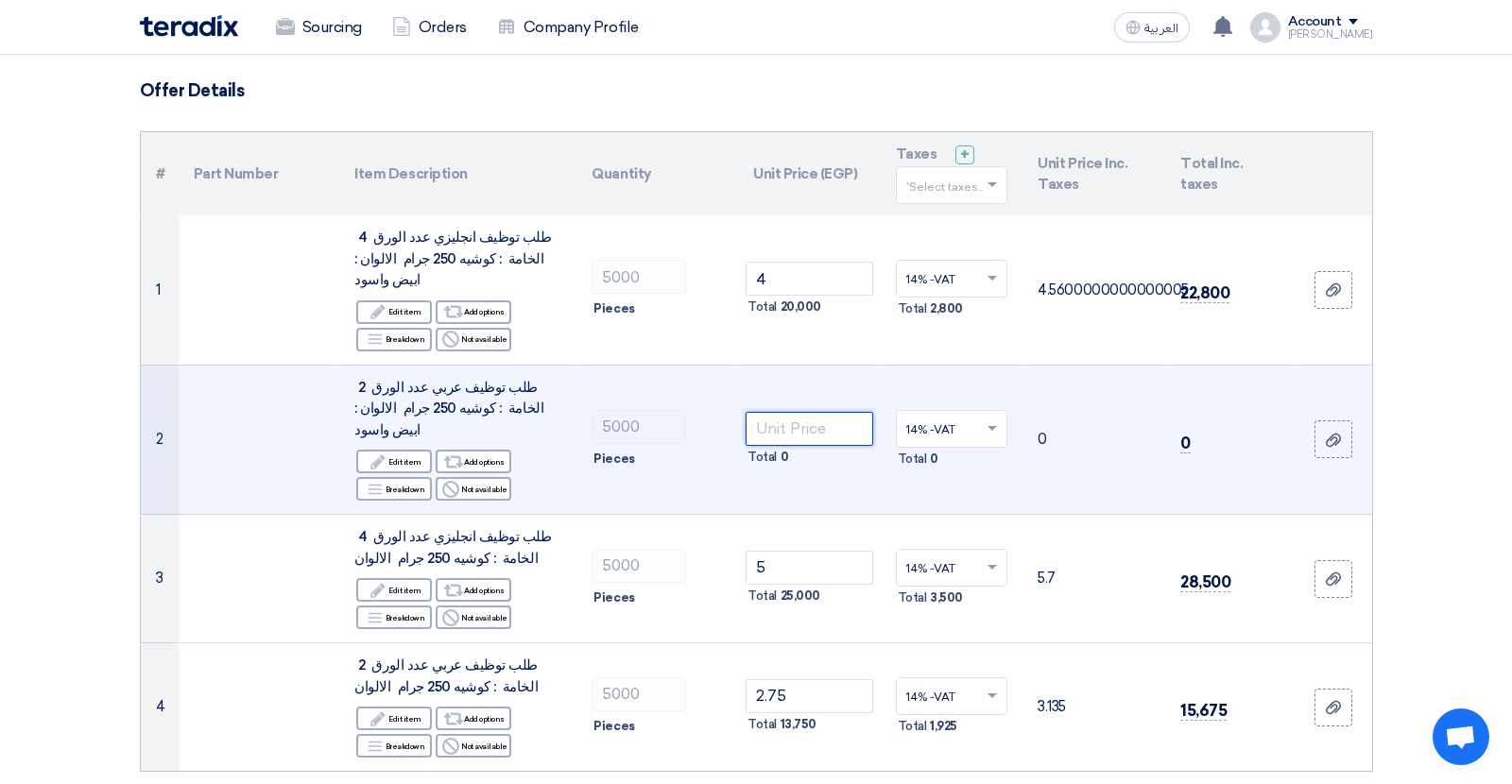
click at [792, 412] on input "number" at bounding box center [810, 429] width 127 height 34
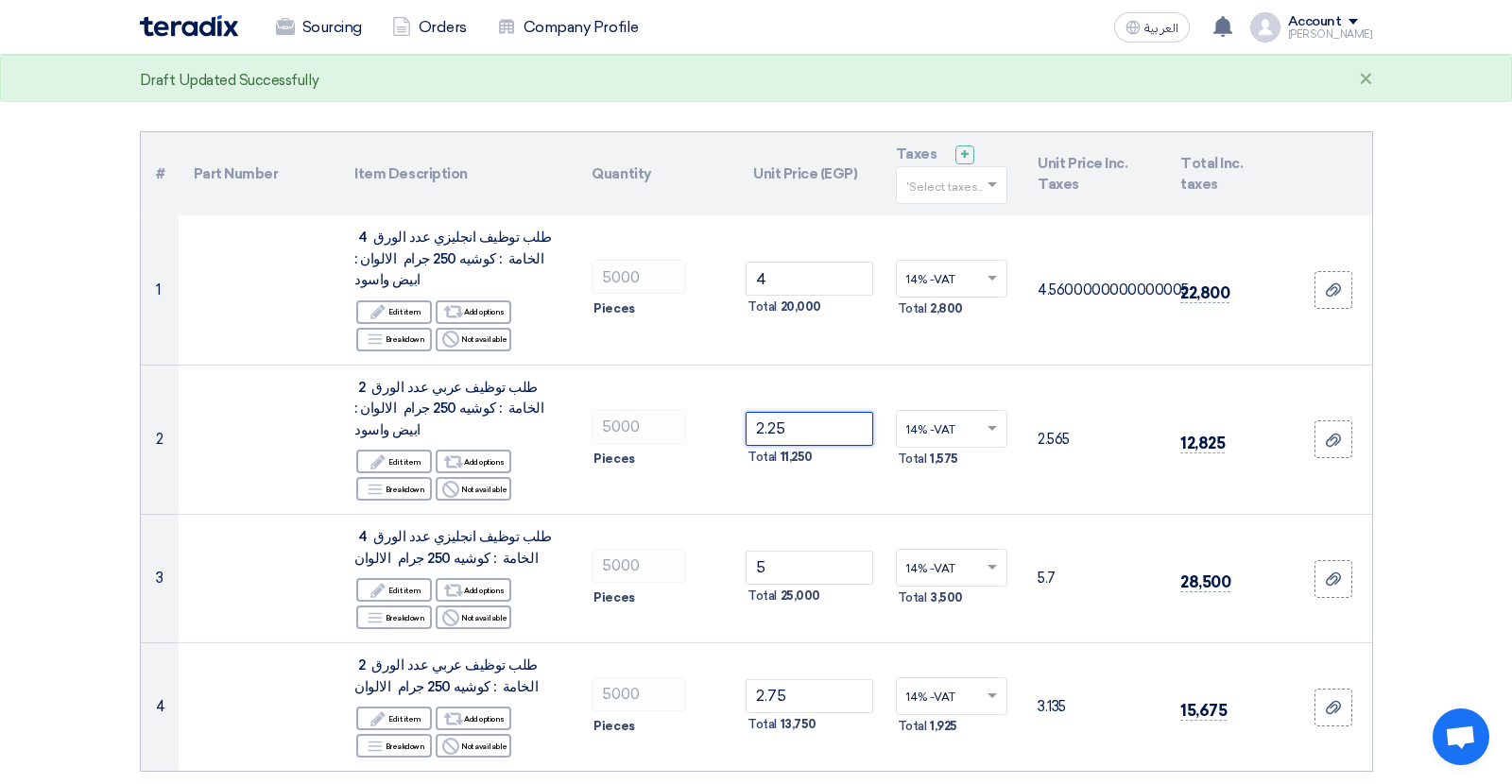
type input "2.25"
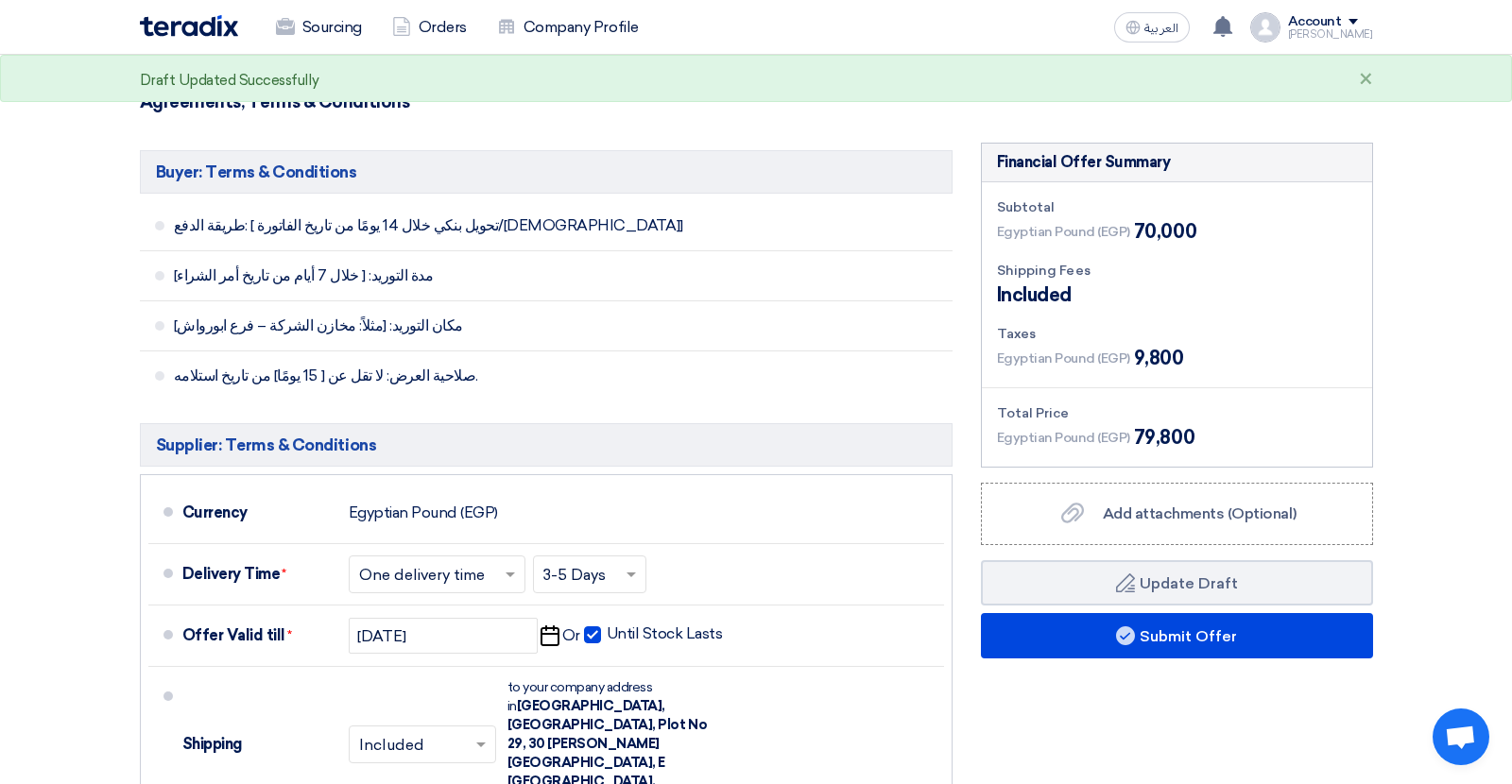
scroll to position [879, 0]
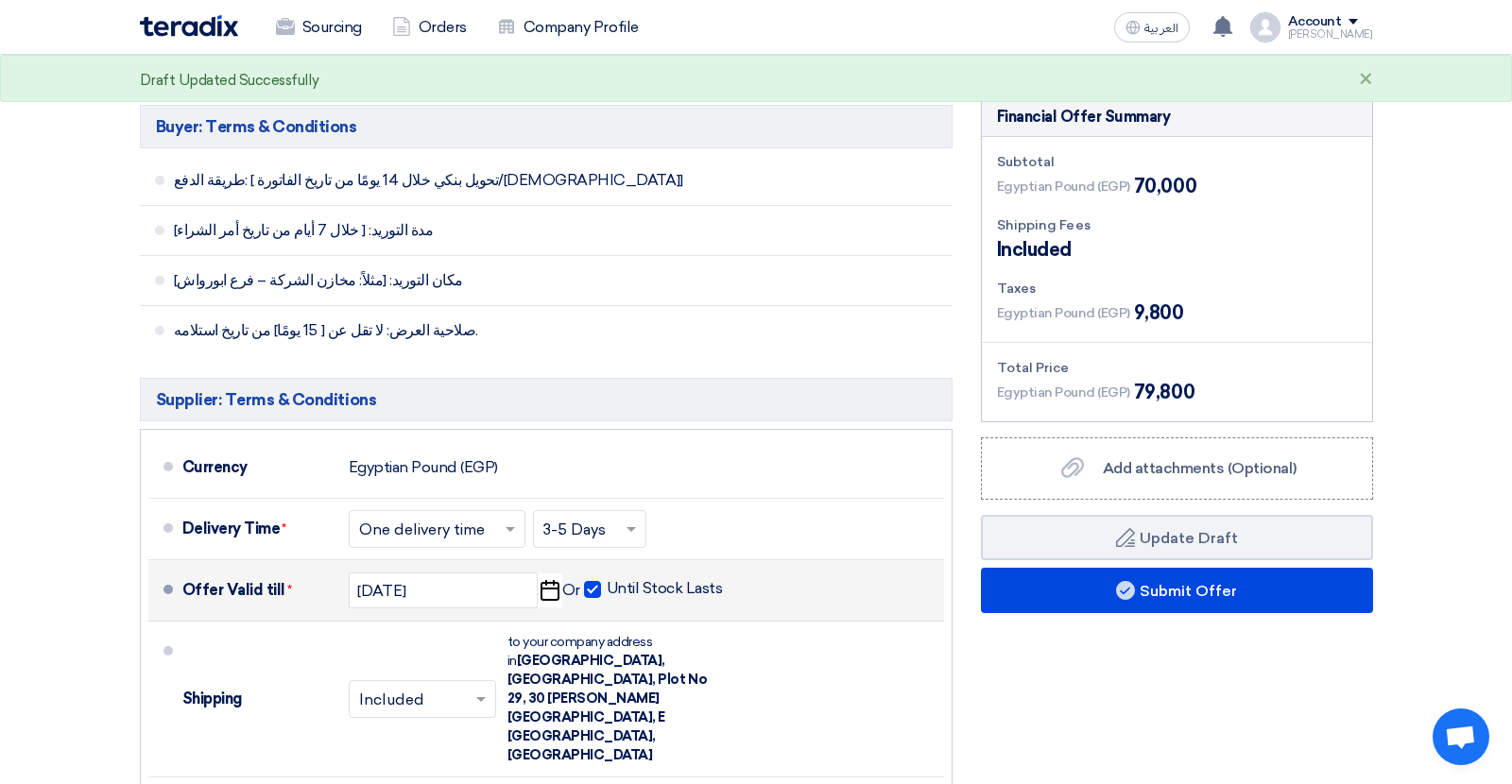
click at [594, 581] on span at bounding box center [592, 588] width 17 height 17
click at [607, 580] on input "Until Stock Lasts" at bounding box center [666, 597] width 120 height 36
checkbox input "false"
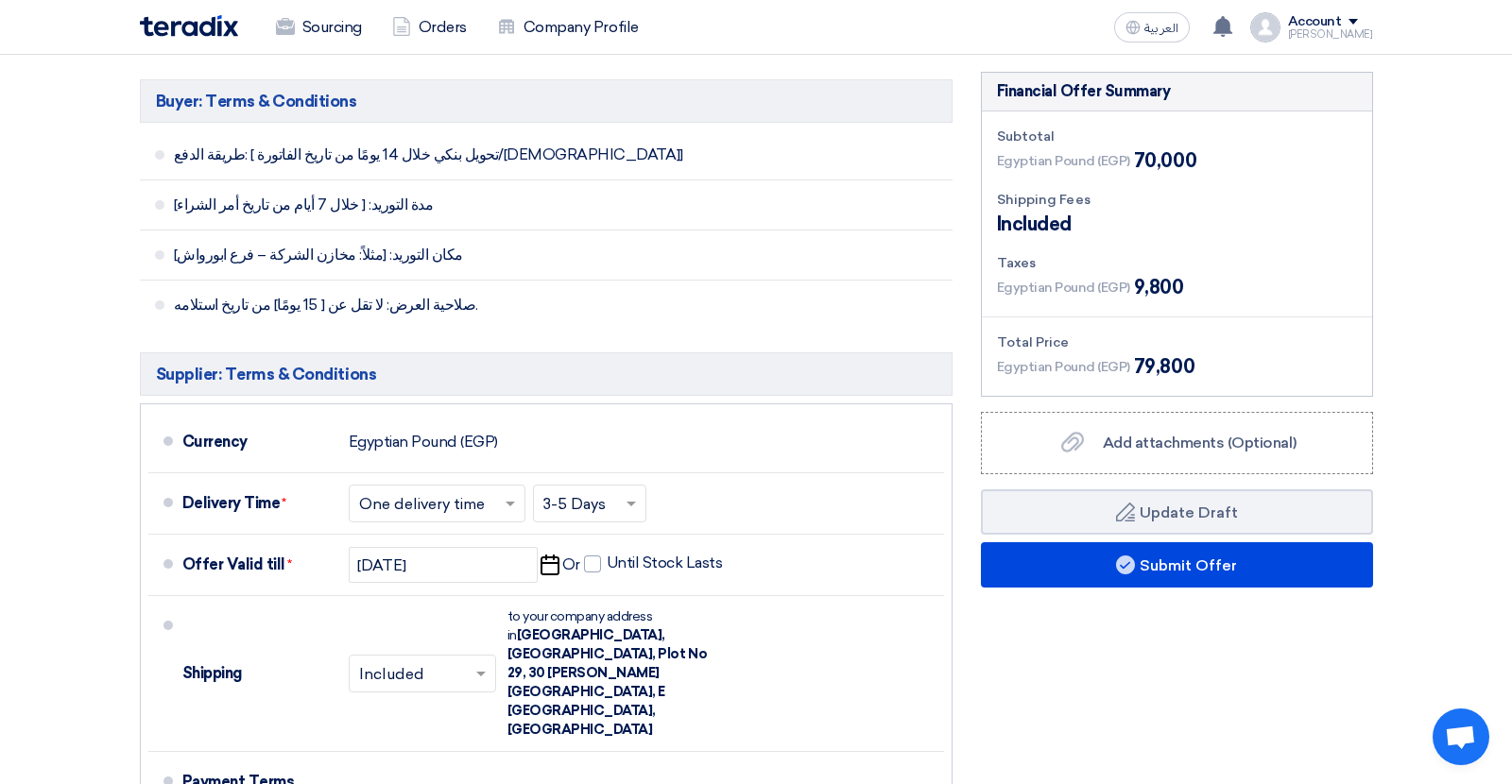
scroll to position [906, 0]
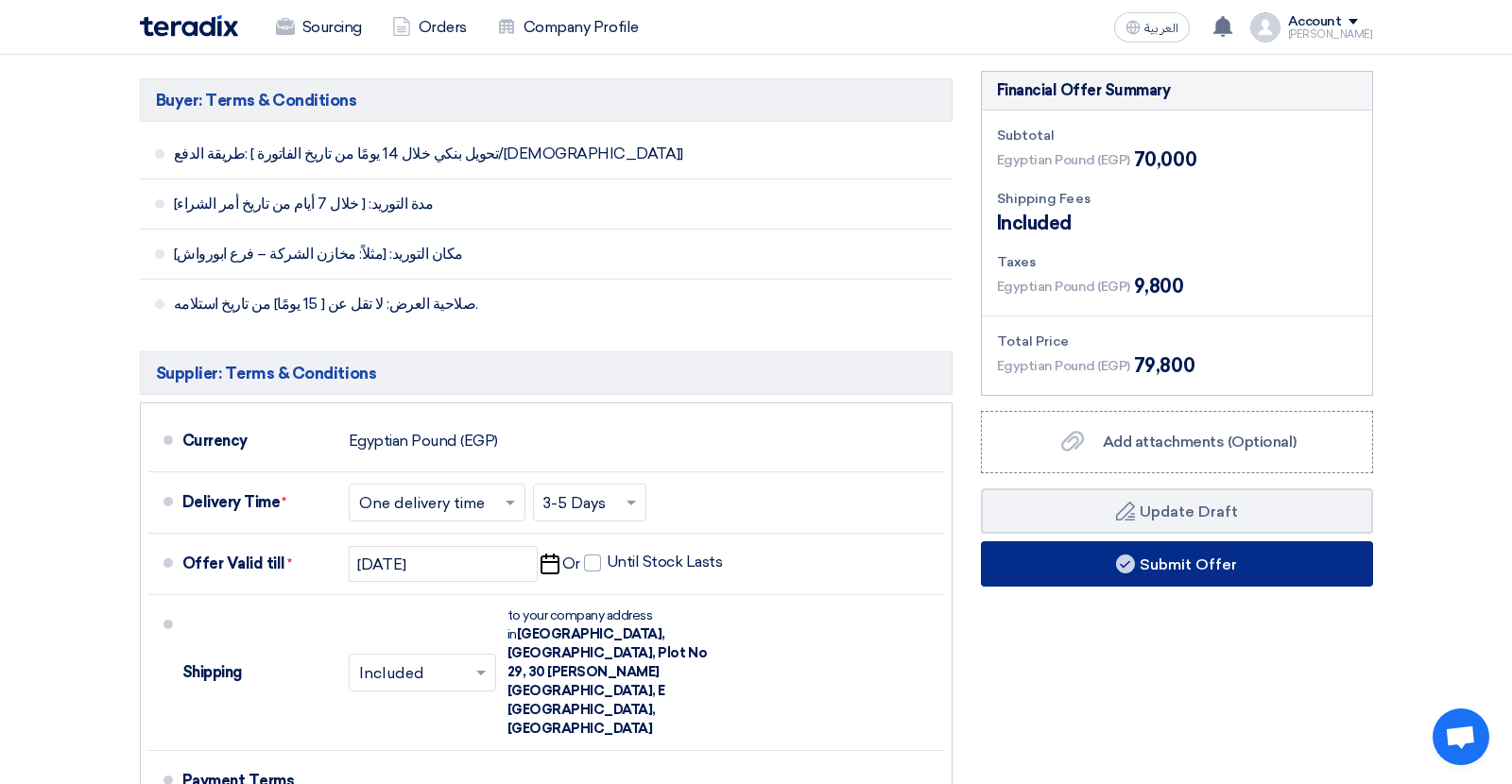
click at [1071, 542] on button "Submit Offer" at bounding box center [1176, 564] width 392 height 46
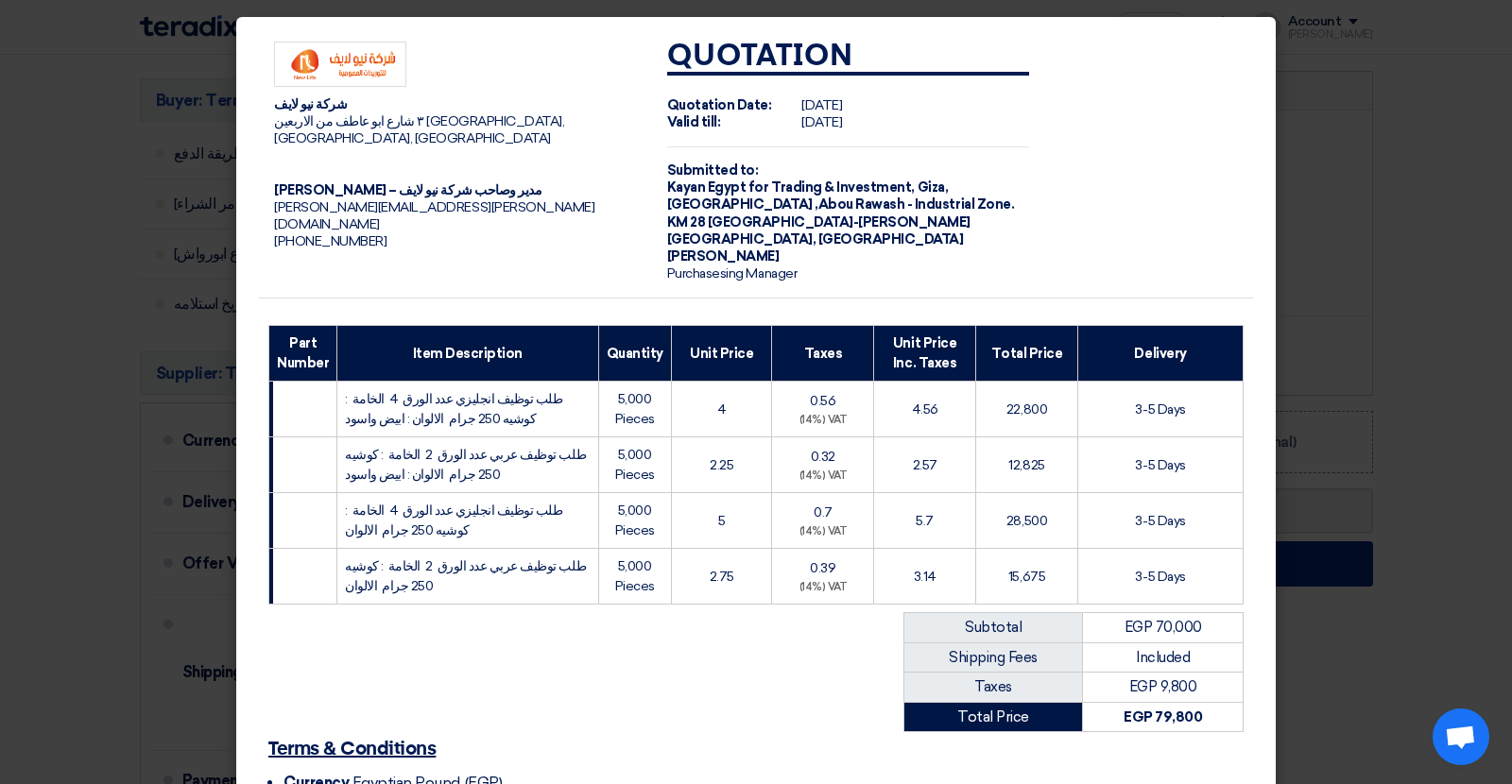
scroll to position [228, 0]
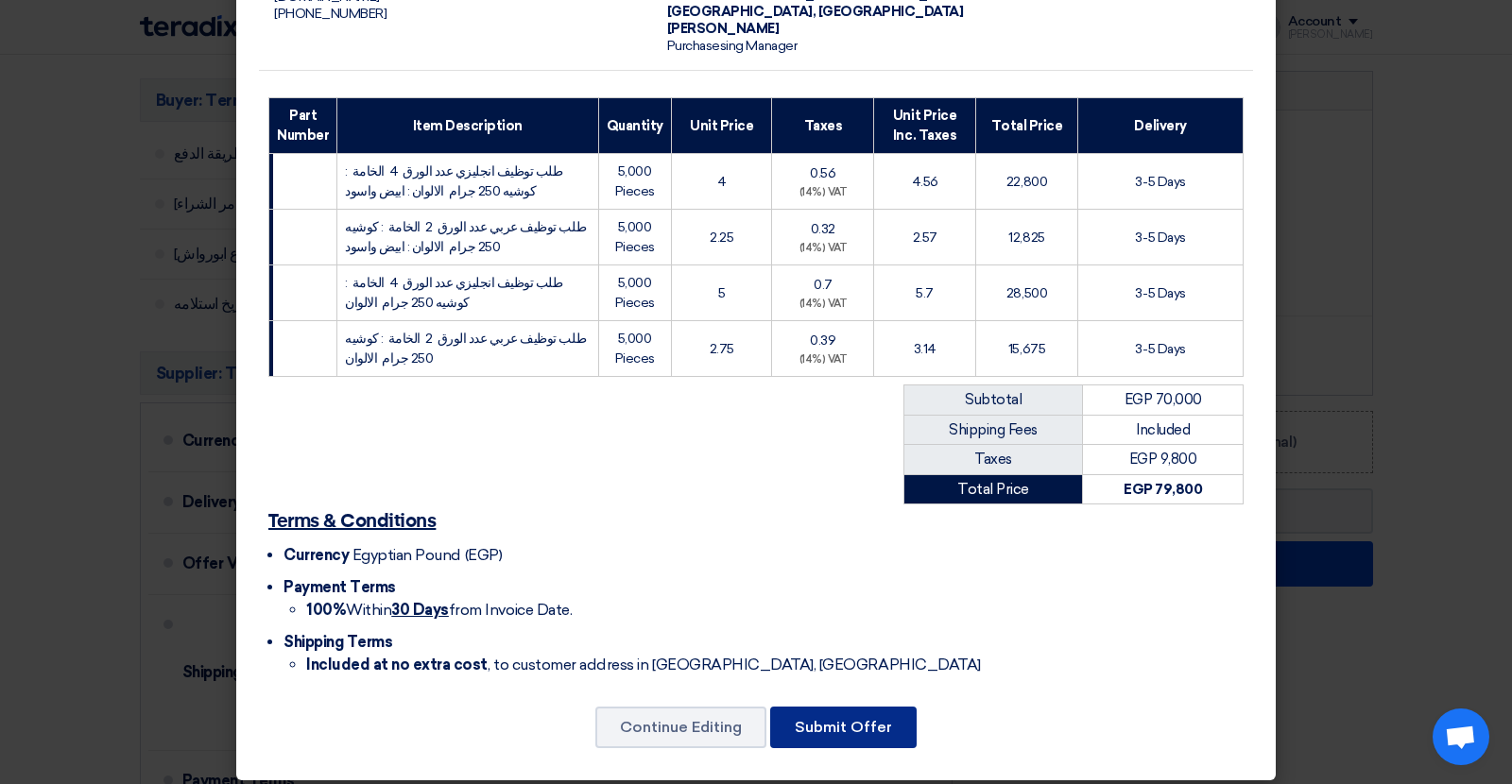
click at [854, 719] on button "Submit Offer" at bounding box center [844, 728] width 147 height 42
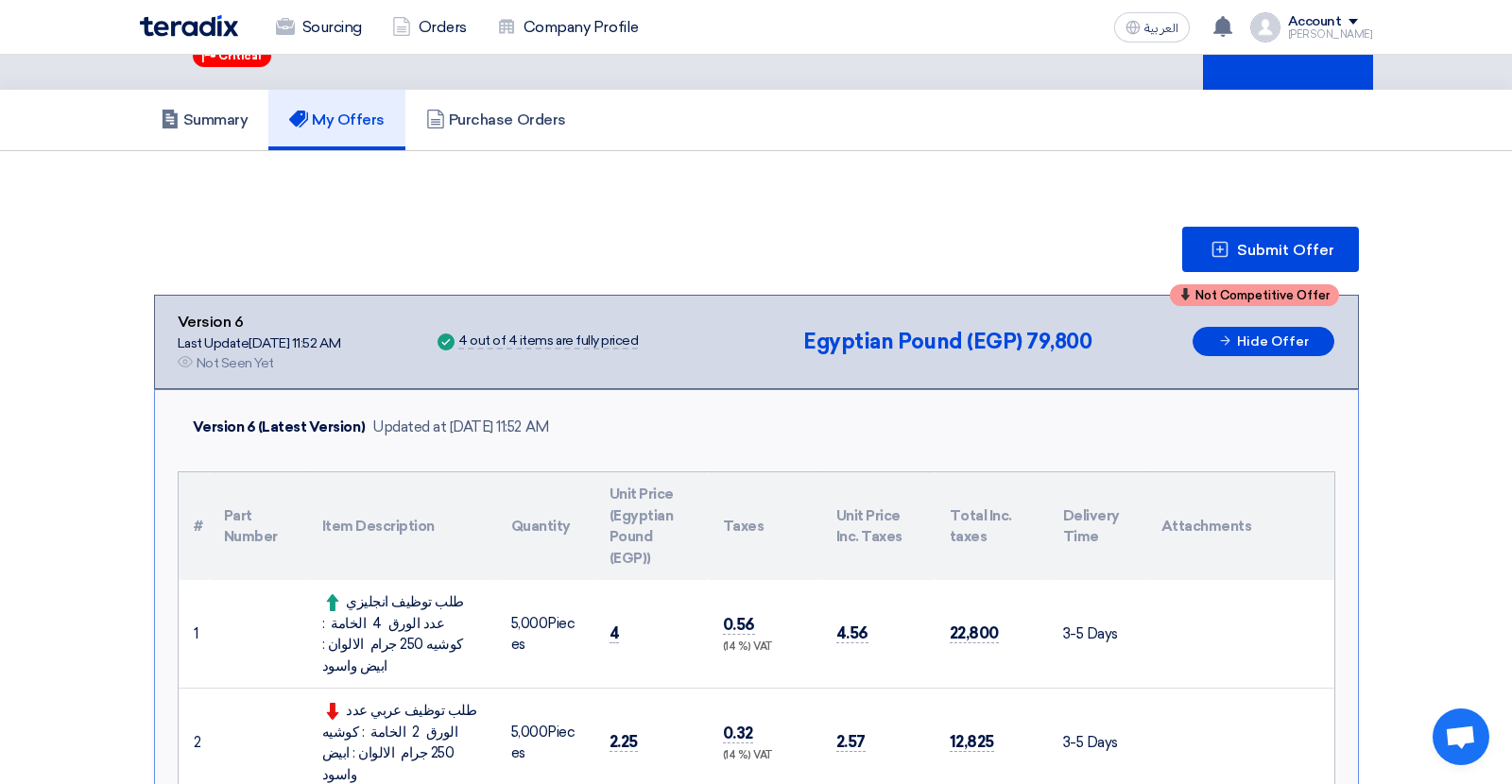
scroll to position [43, 0]
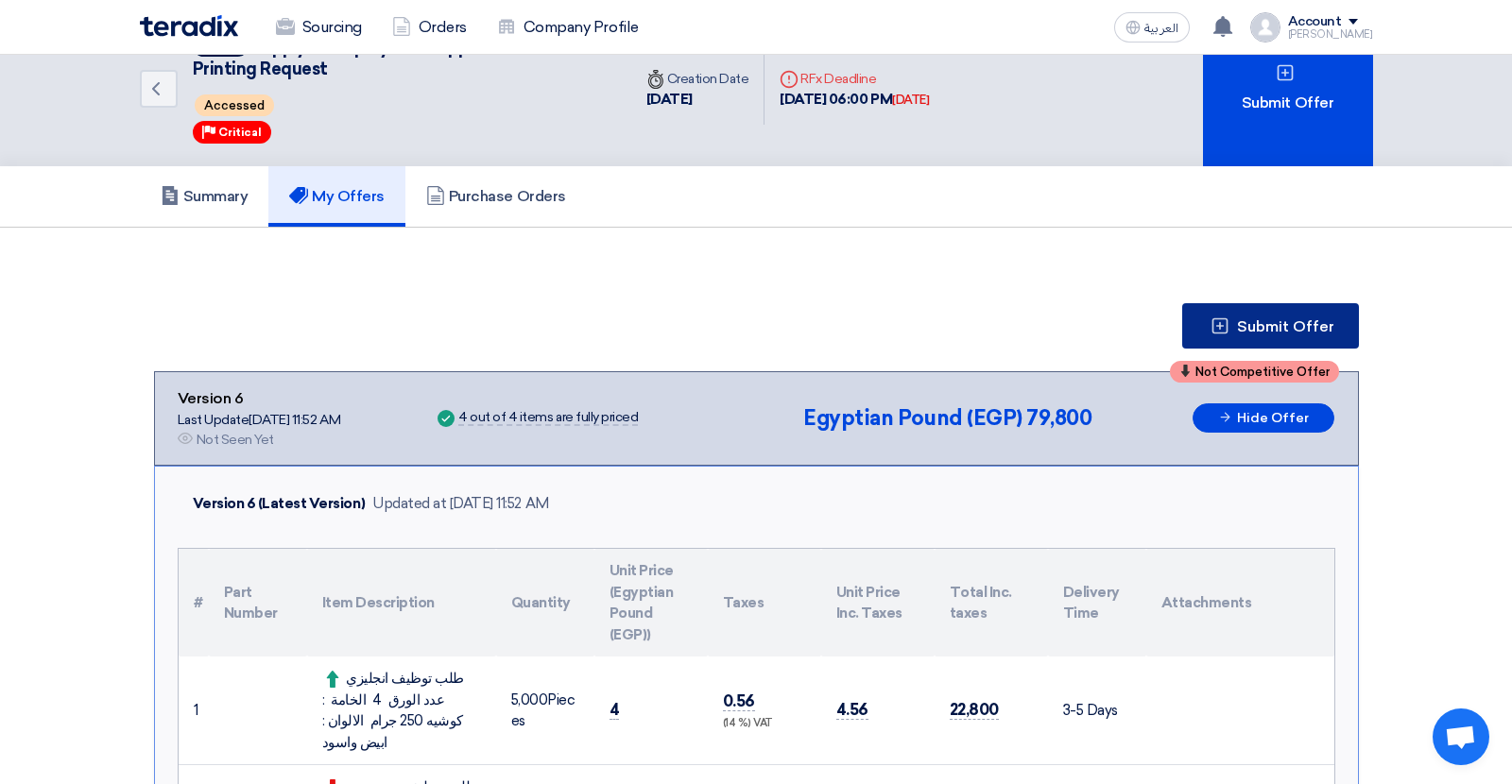
click at [1255, 319] on span "Submit Offer" at bounding box center [1286, 327] width 97 height 16
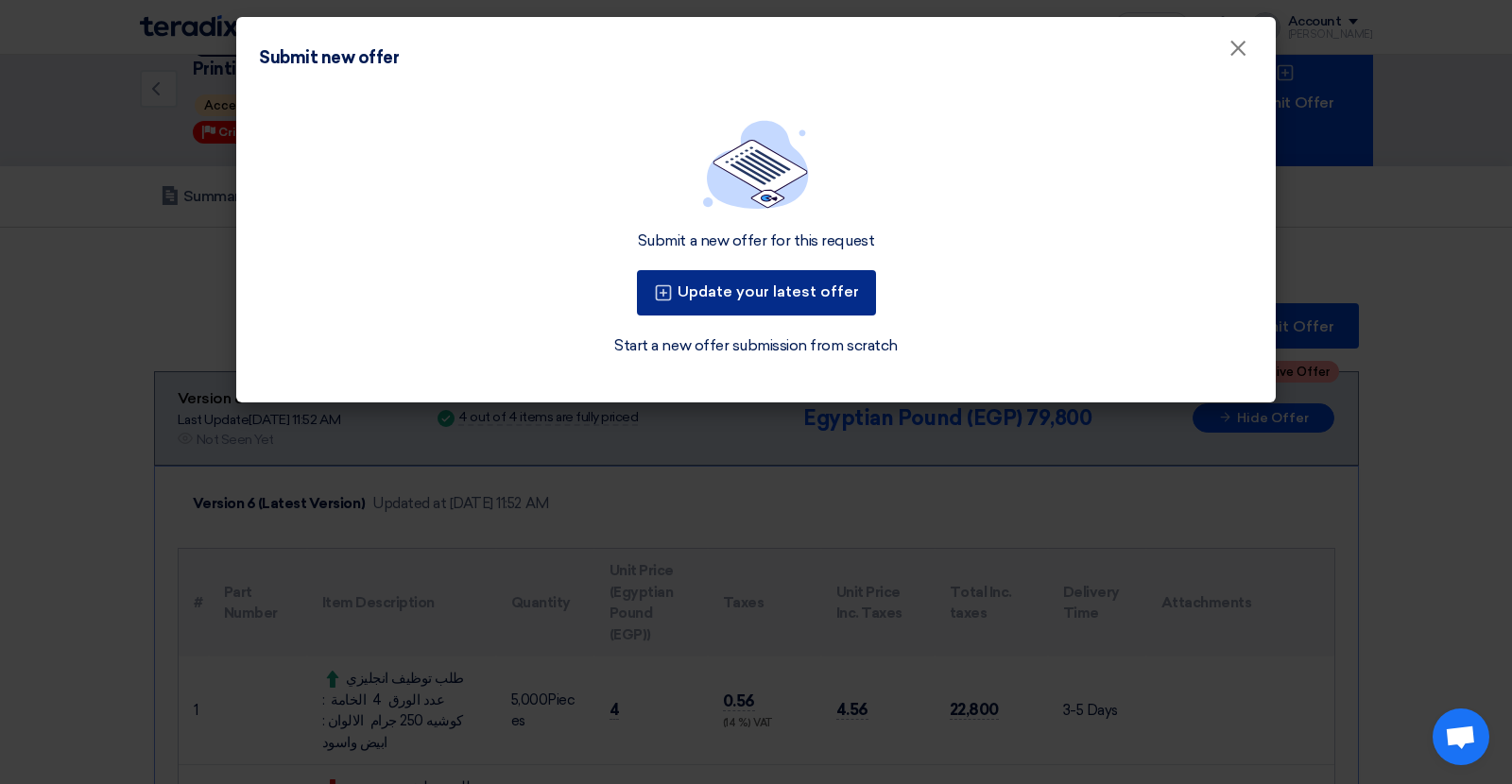
click at [798, 288] on button "Update your latest offer" at bounding box center [757, 293] width 239 height 46
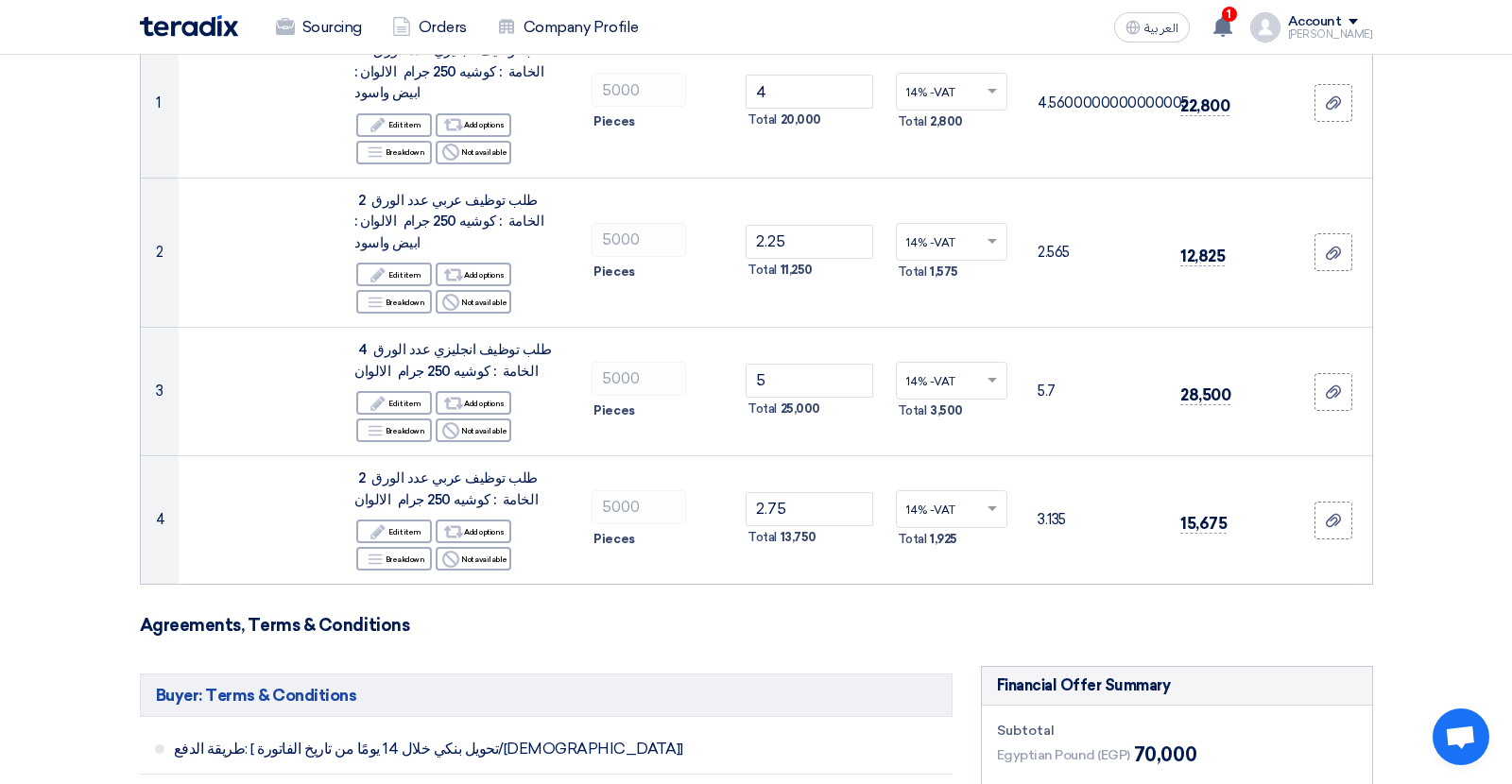
scroll to position [309, 0]
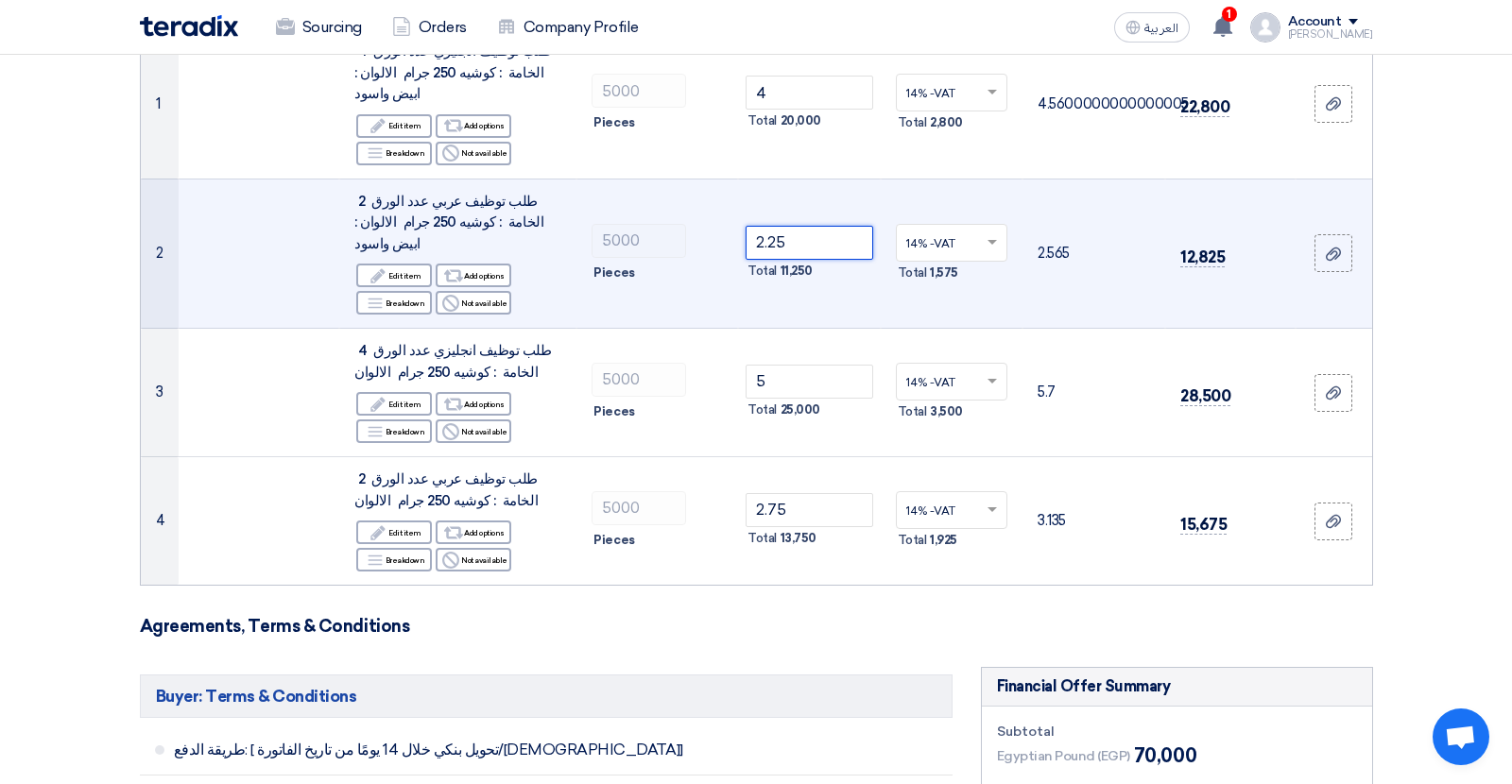
click at [769, 226] on input "2.25" at bounding box center [810, 242] width 127 height 34
click at [769, 226] on input "2.2" at bounding box center [810, 242] width 127 height 34
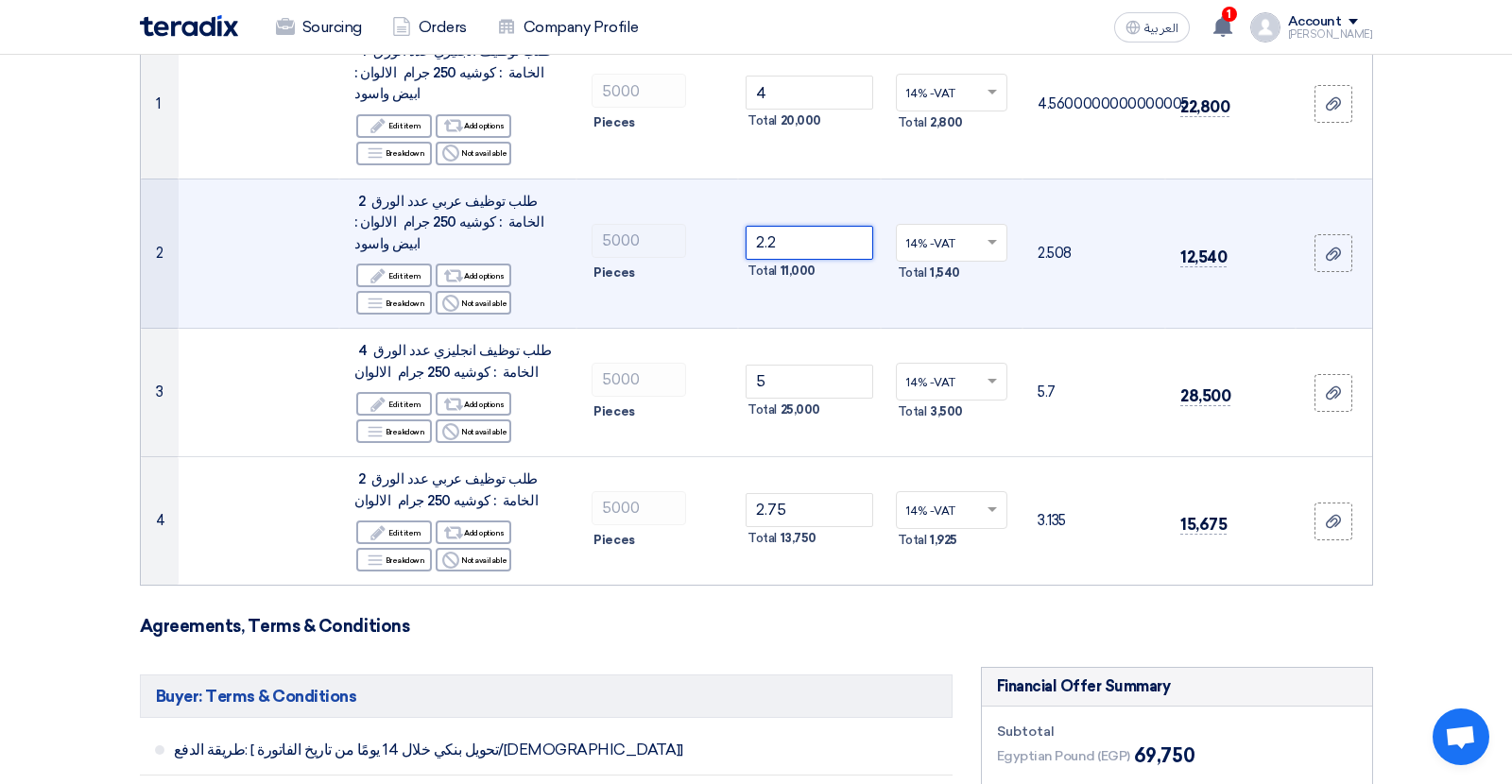
click at [769, 226] on input "2.2" at bounding box center [810, 242] width 127 height 34
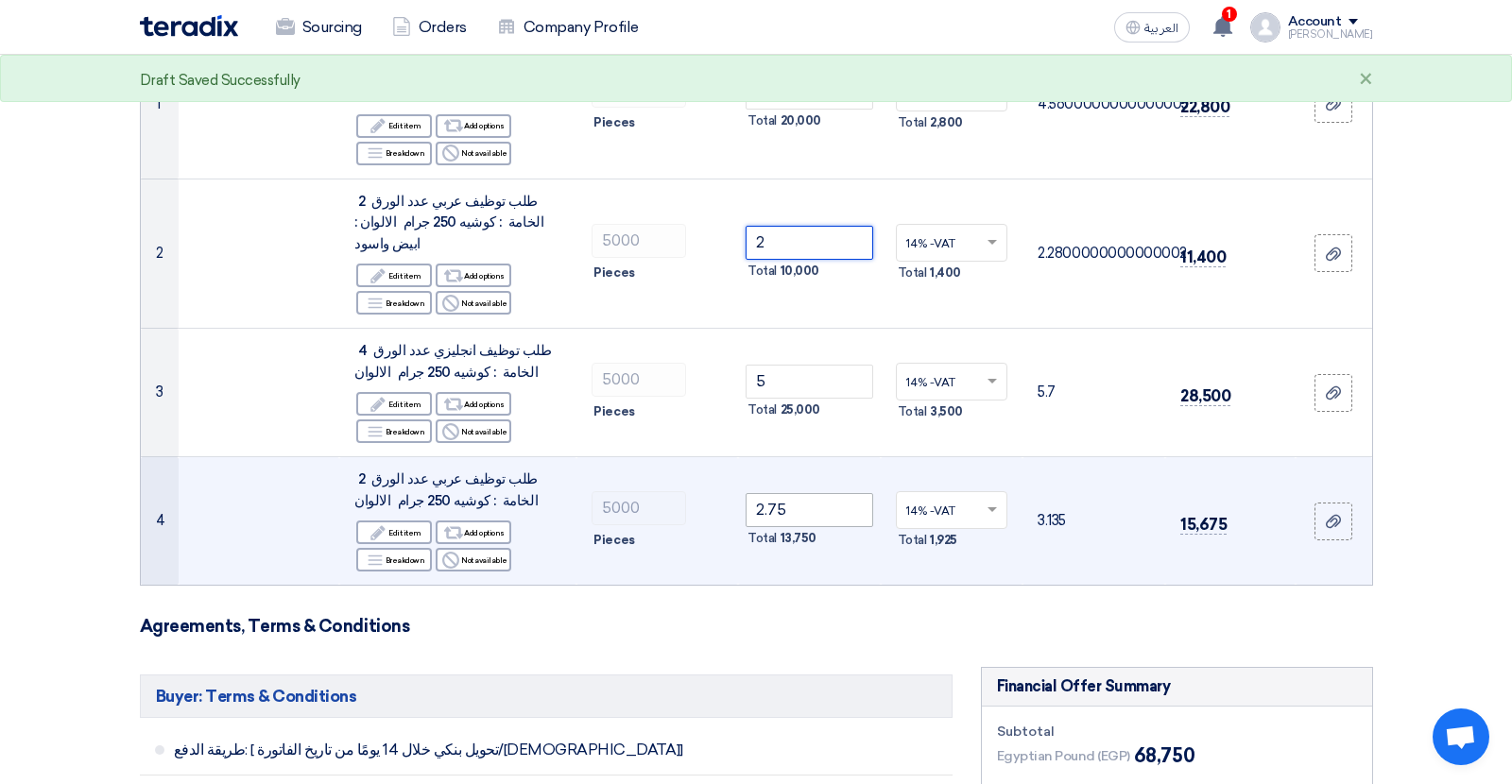
type input "2"
click at [765, 493] on input "2.75" at bounding box center [810, 510] width 127 height 34
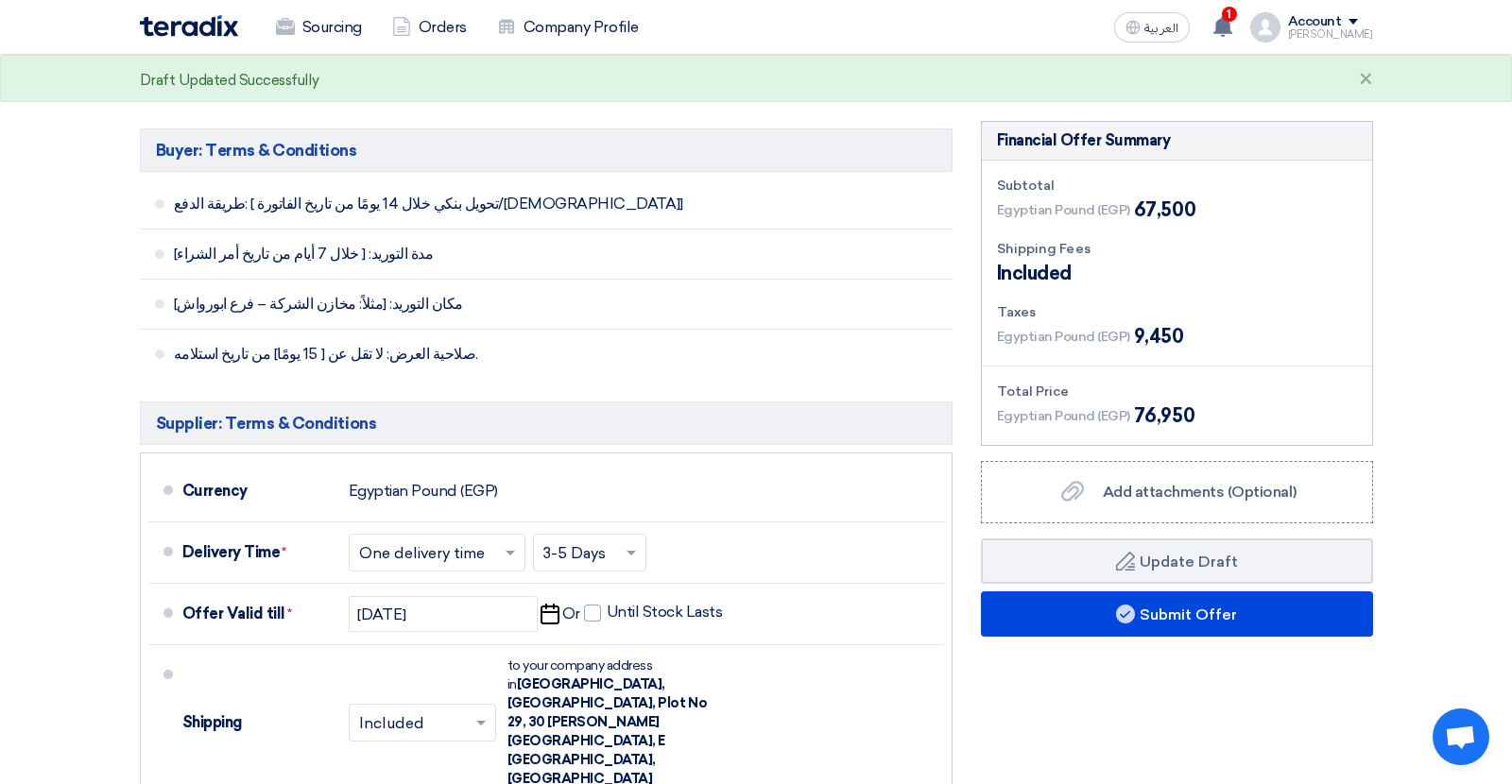
scroll to position [862, 0]
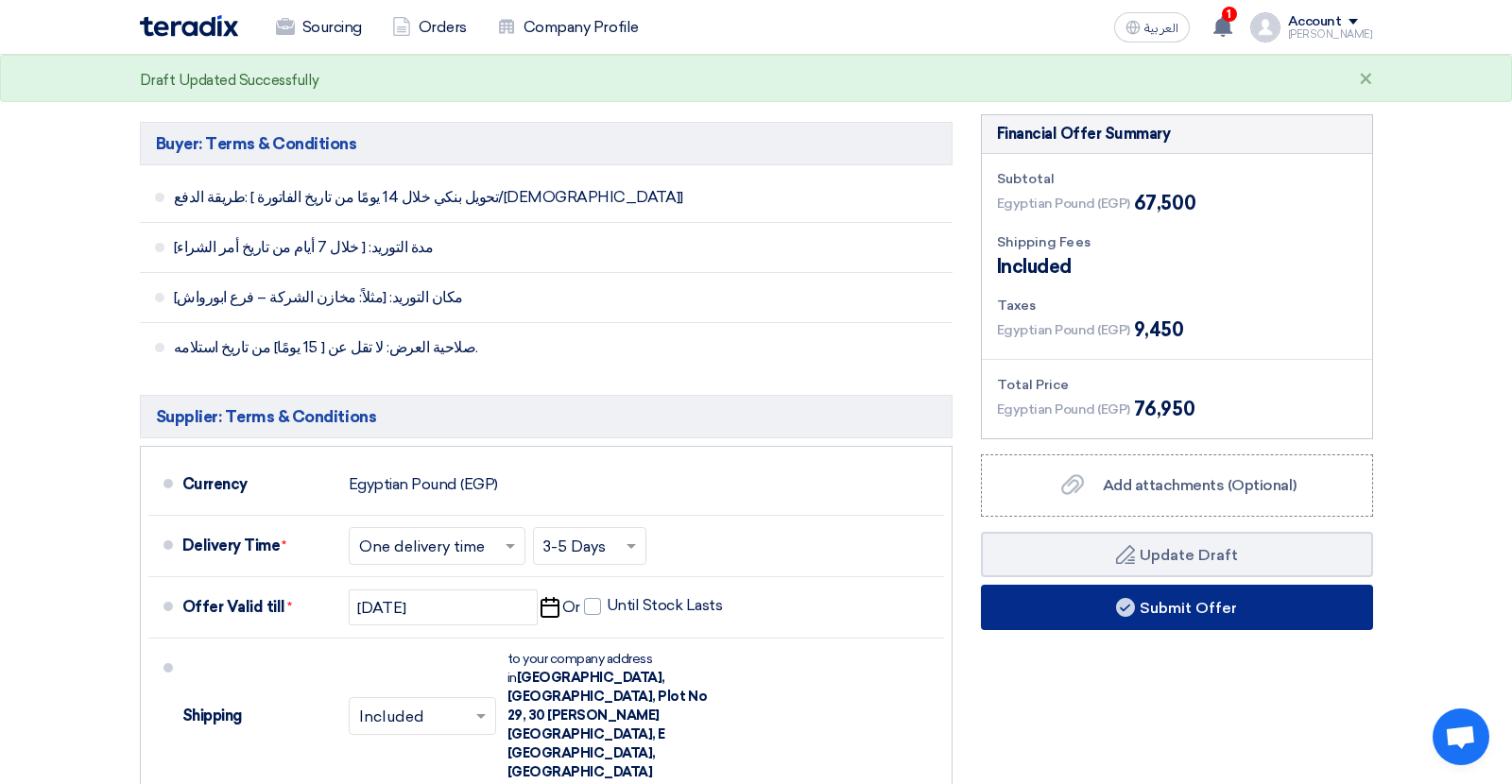
type input "2.5"
click at [1054, 585] on button "Submit Offer" at bounding box center [1176, 607] width 392 height 46
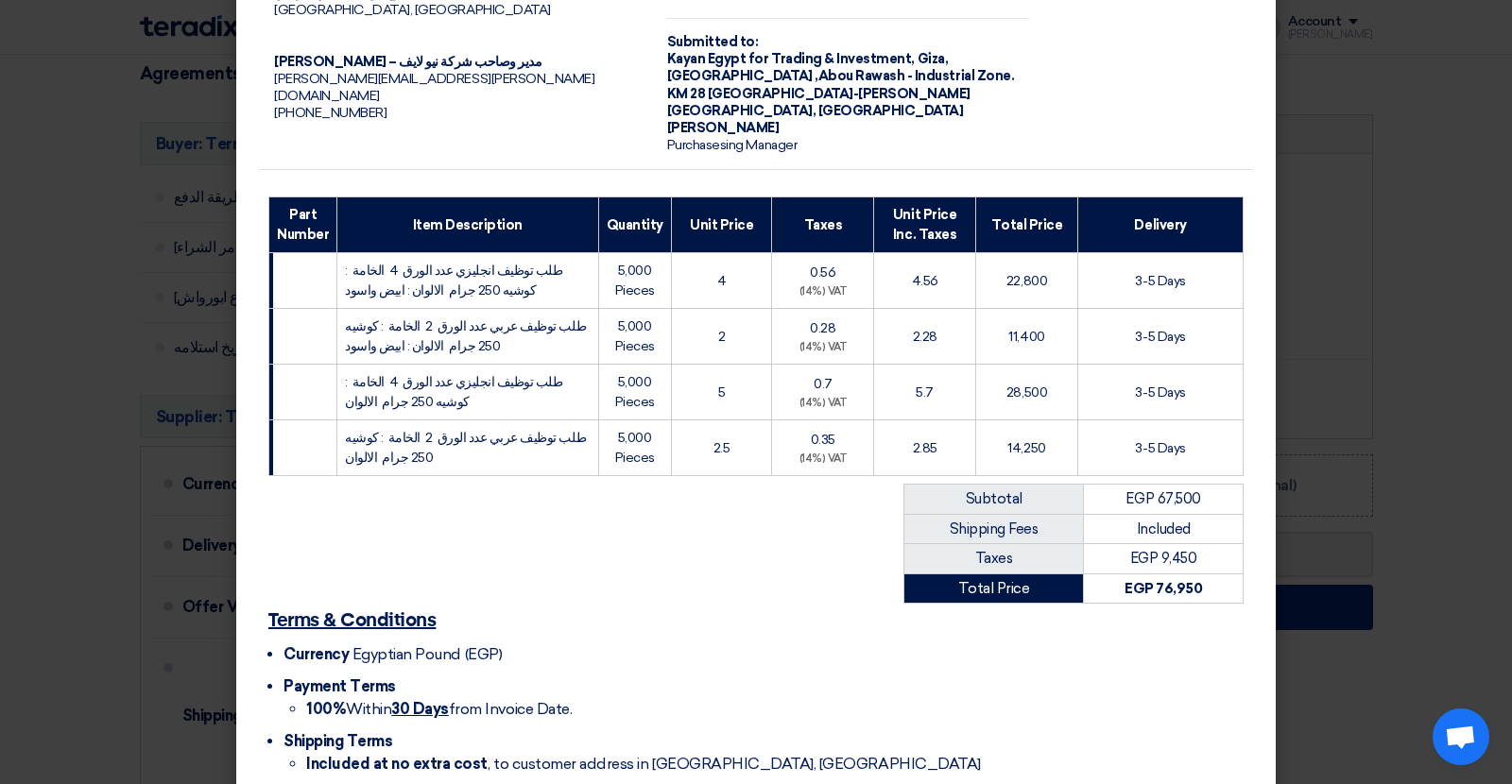
scroll to position [228, 0]
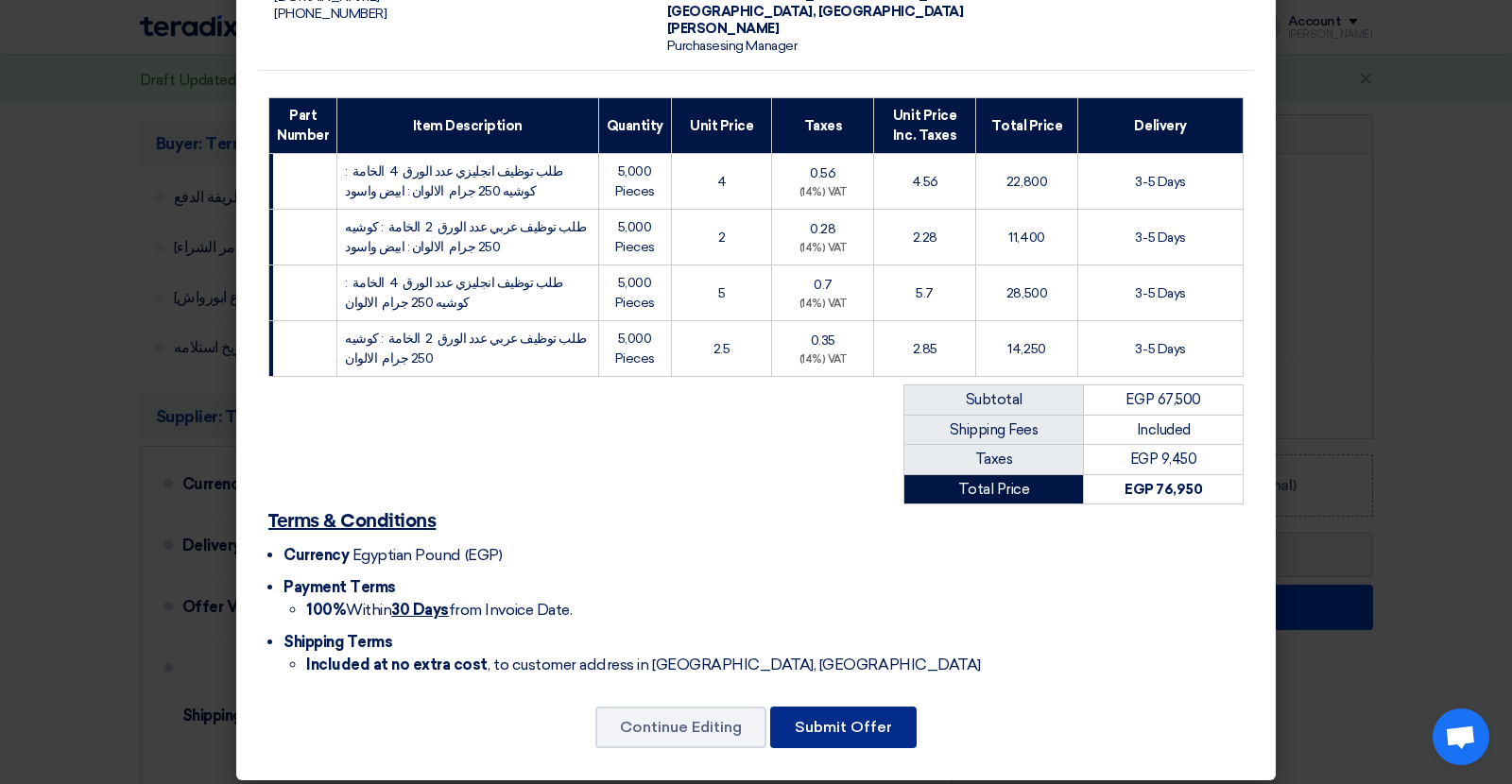
click at [846, 713] on button "Submit Offer" at bounding box center [844, 728] width 147 height 42
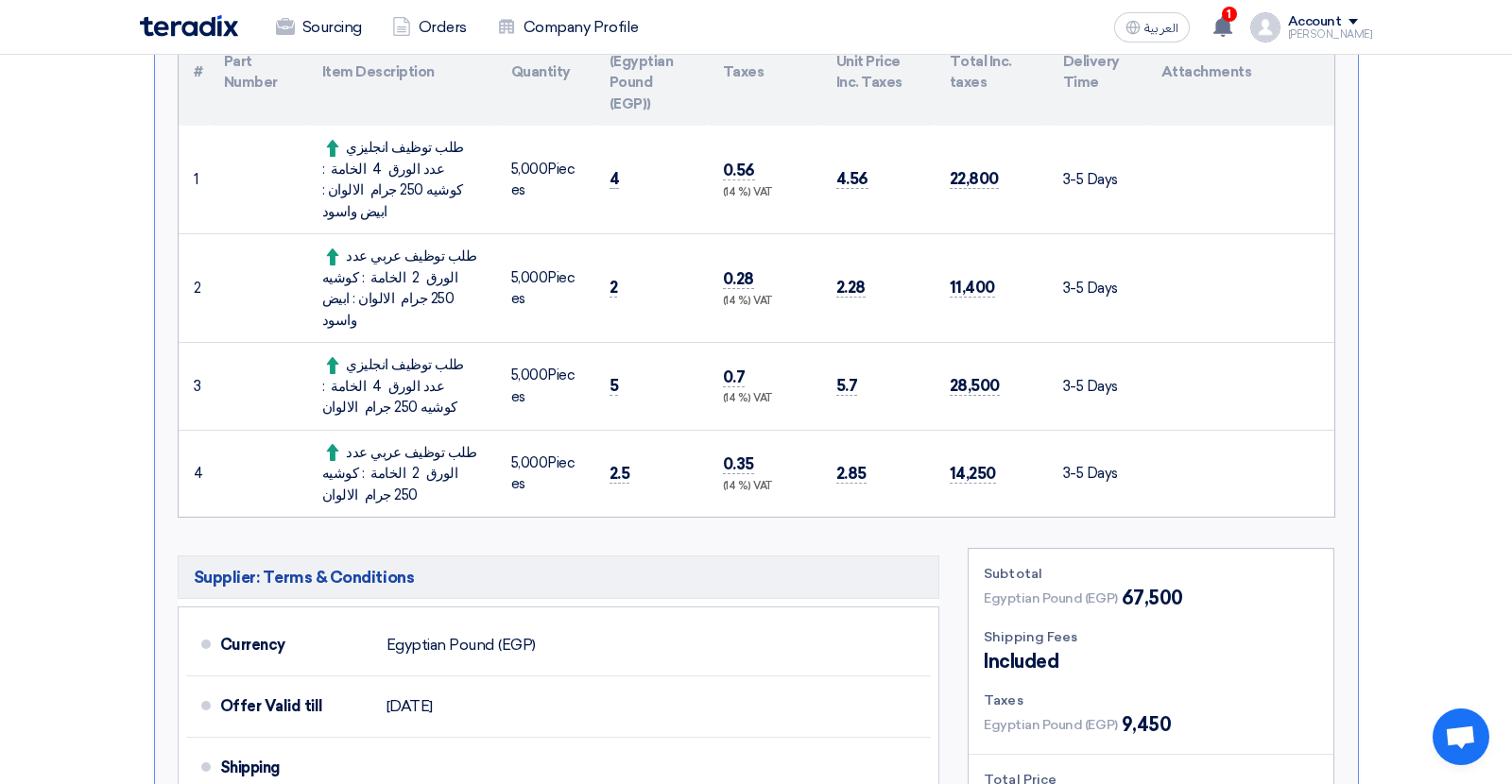
scroll to position [565, 0]
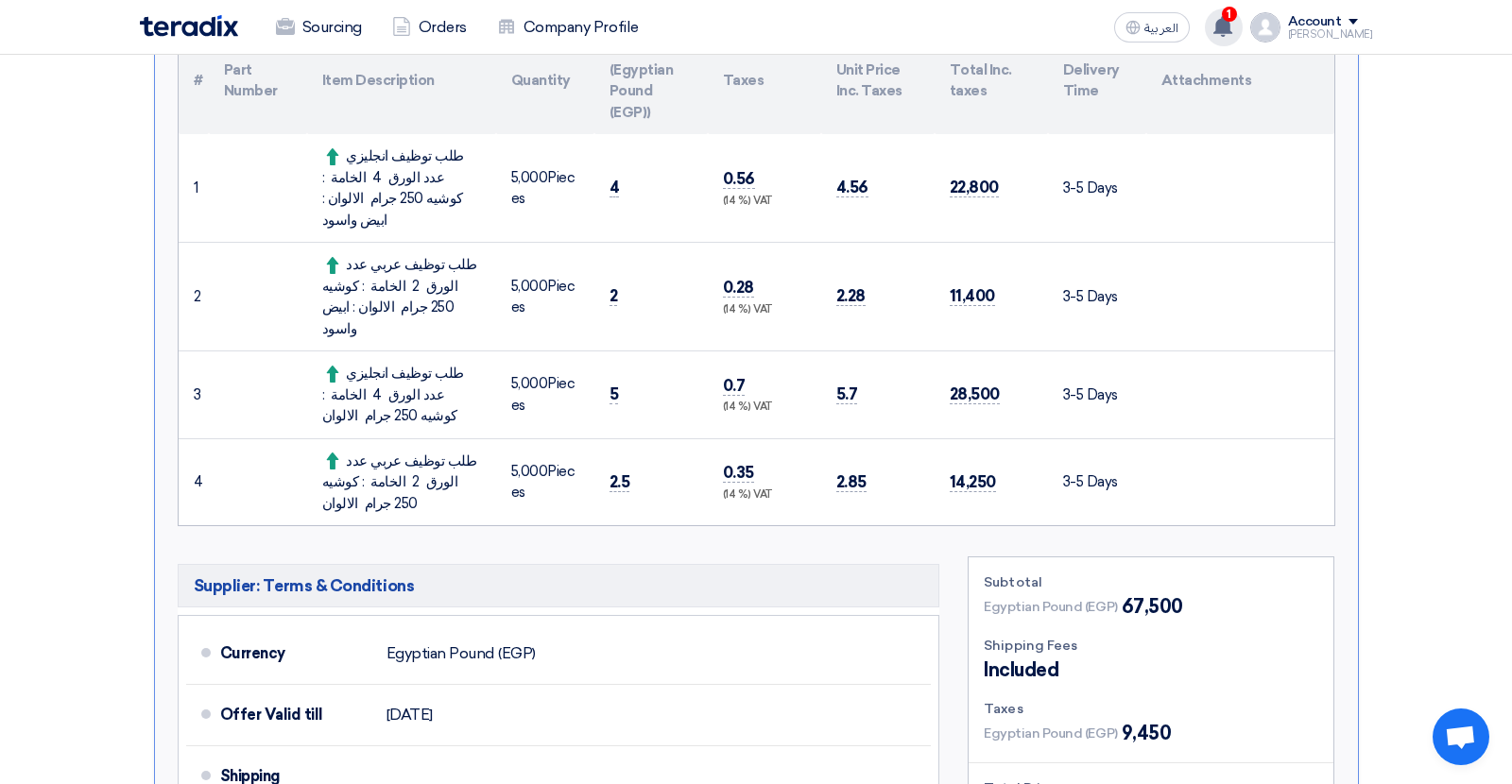
click at [1233, 32] on use at bounding box center [1222, 26] width 18 height 20
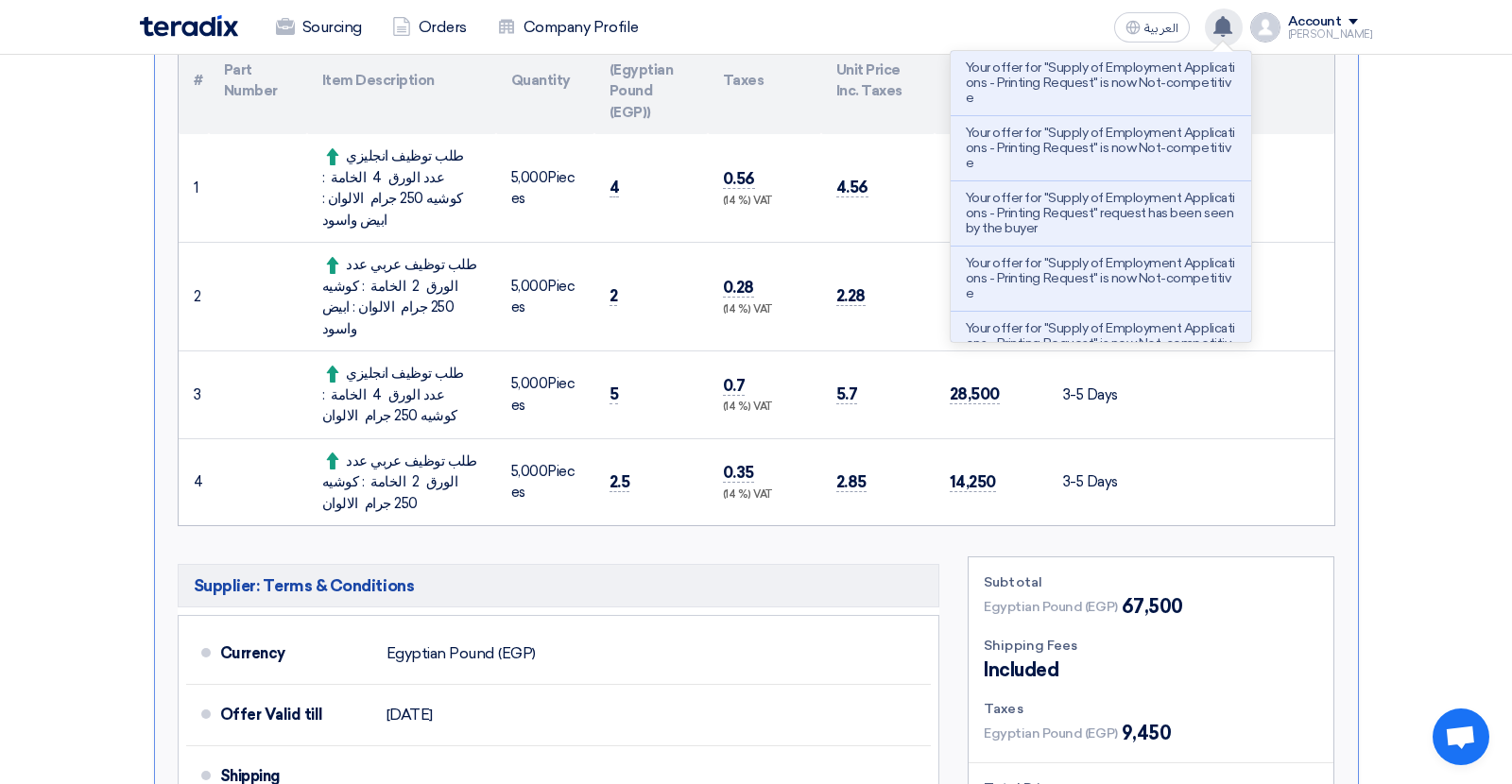
click at [1233, 32] on use at bounding box center [1222, 26] width 18 height 20
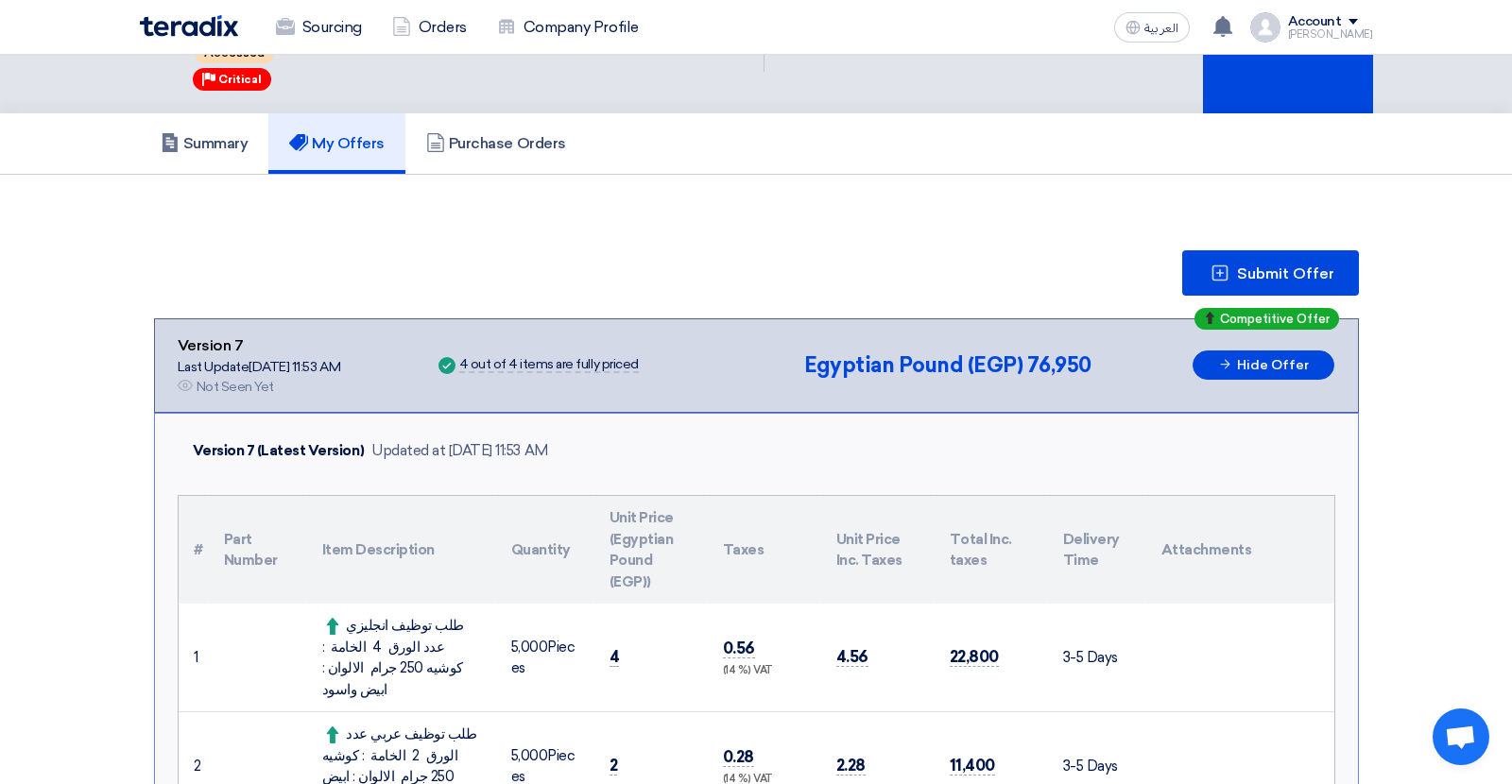
scroll to position [0, 0]
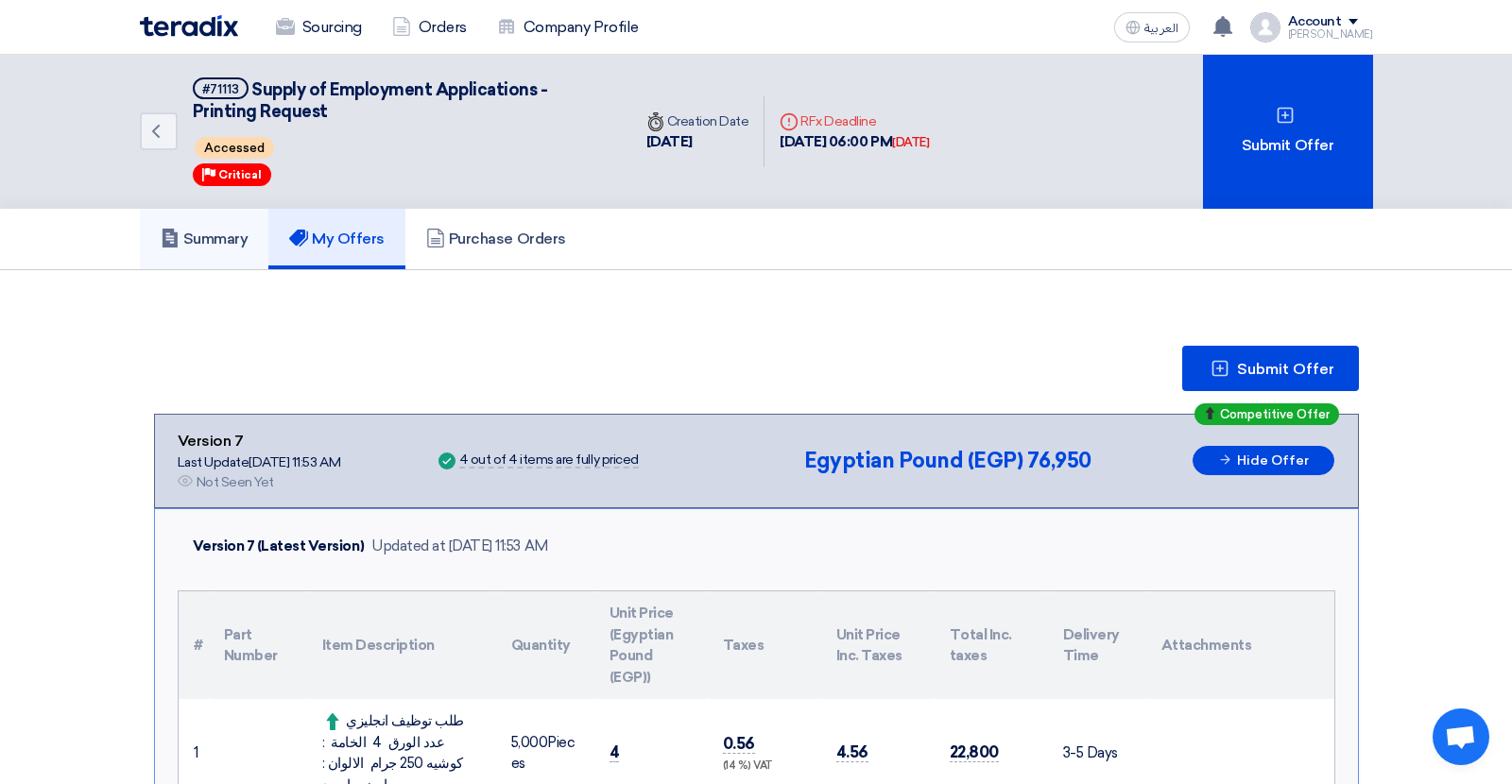
click at [241, 247] on link "Summary" at bounding box center [204, 239] width 129 height 60
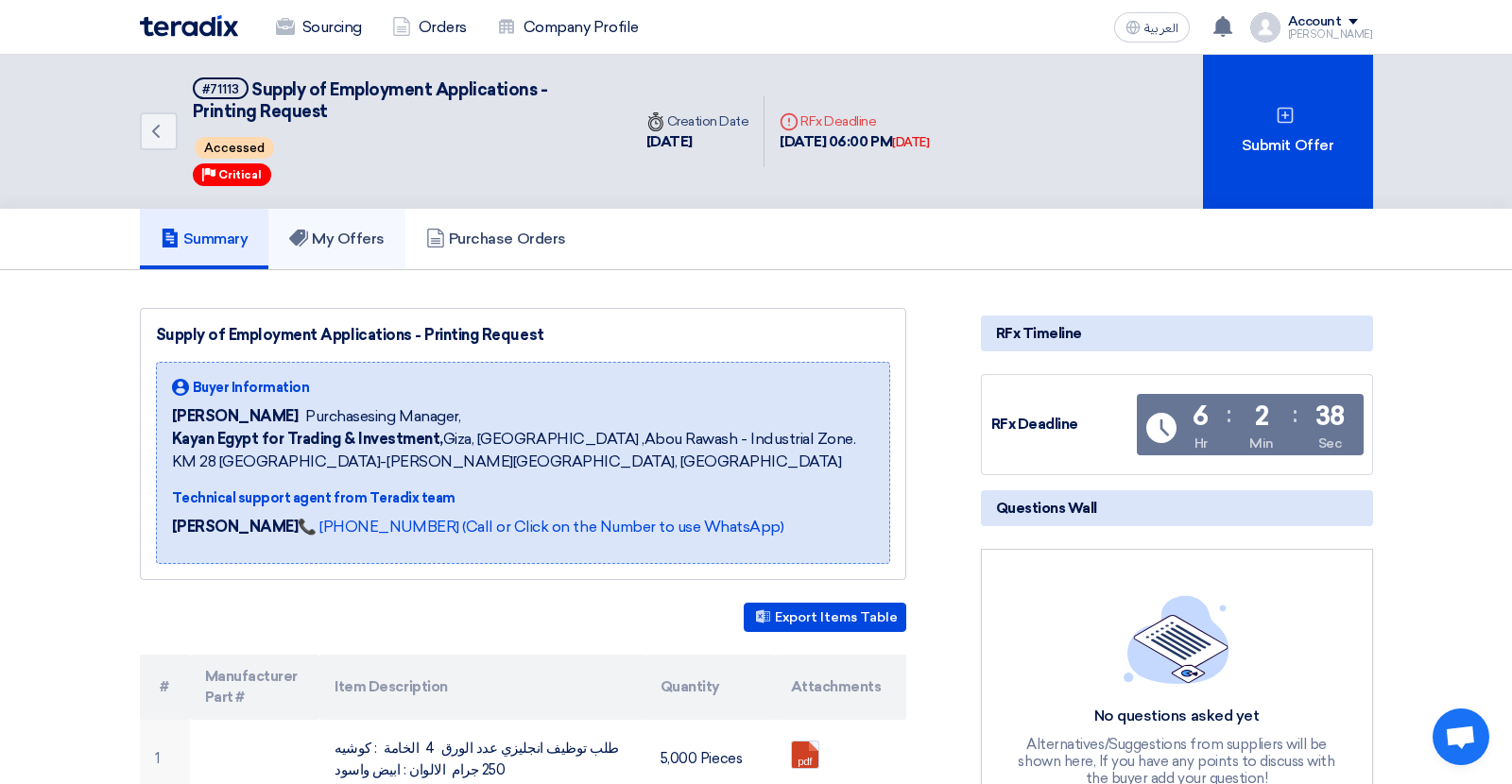
click at [360, 255] on link "My Offers" at bounding box center [337, 239] width 137 height 60
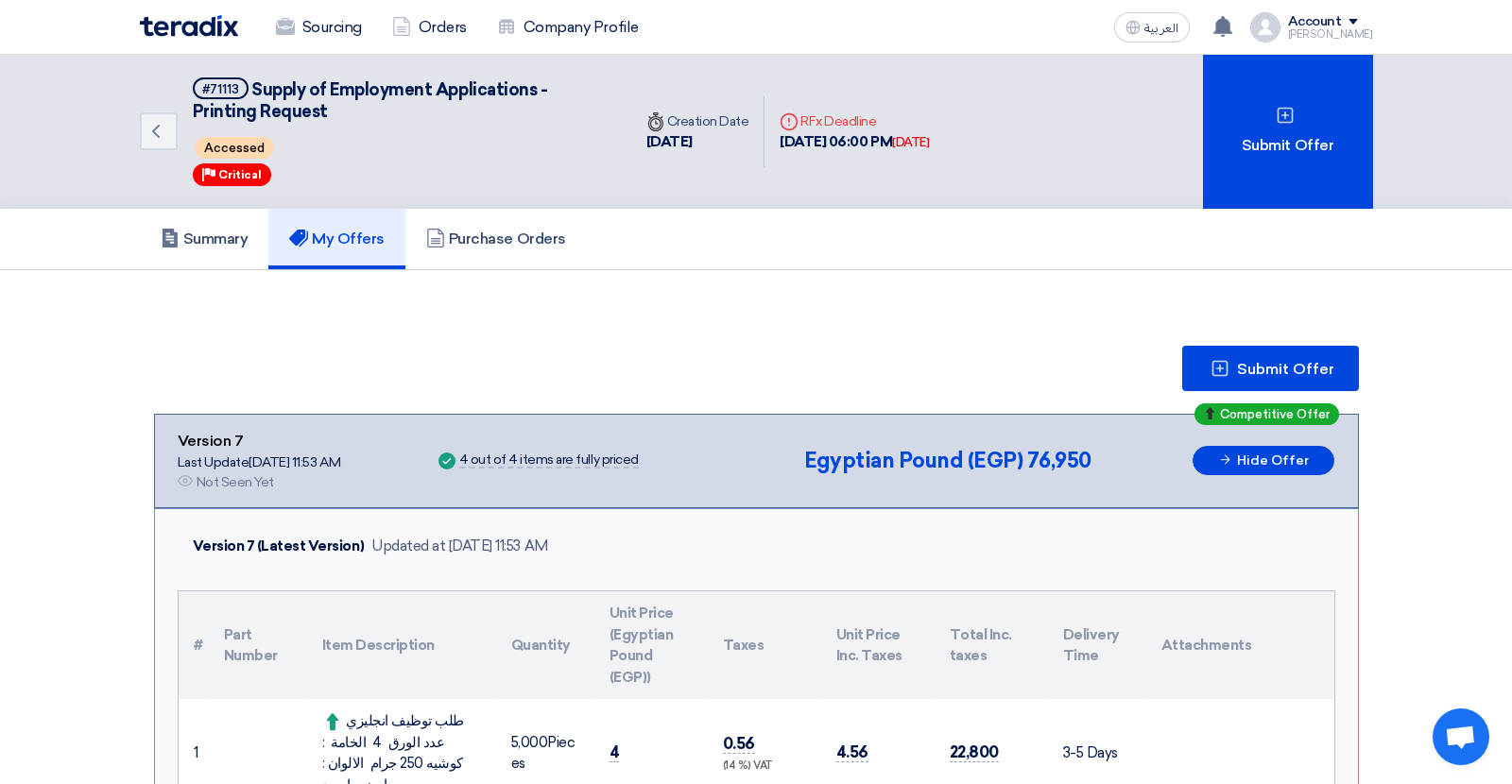
click at [348, 242] on h5 "My Offers" at bounding box center [337, 238] width 95 height 18
click at [1279, 362] on span "Submit Offer" at bounding box center [1286, 370] width 97 height 16
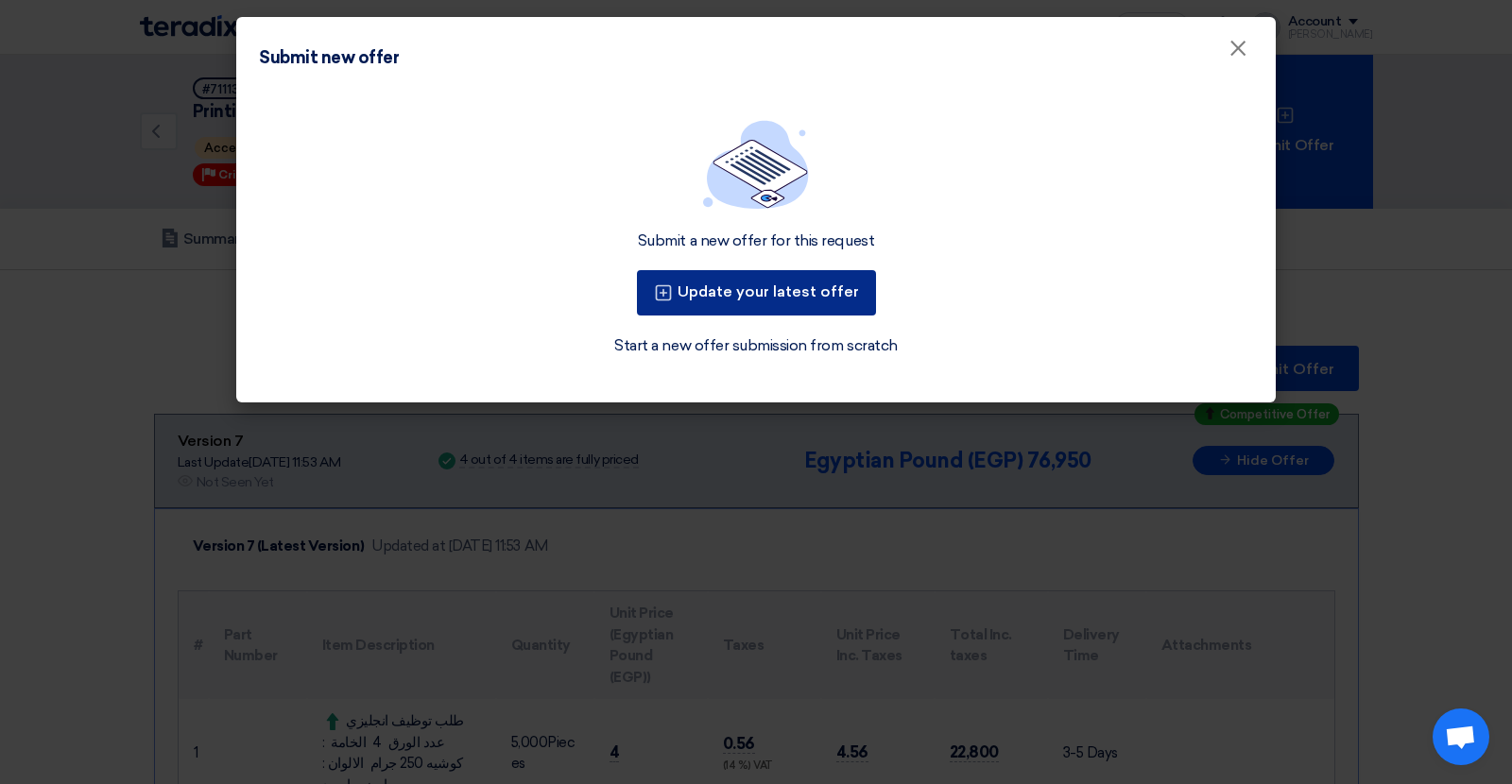
click at [810, 298] on button "Update your latest offer" at bounding box center [757, 293] width 239 height 46
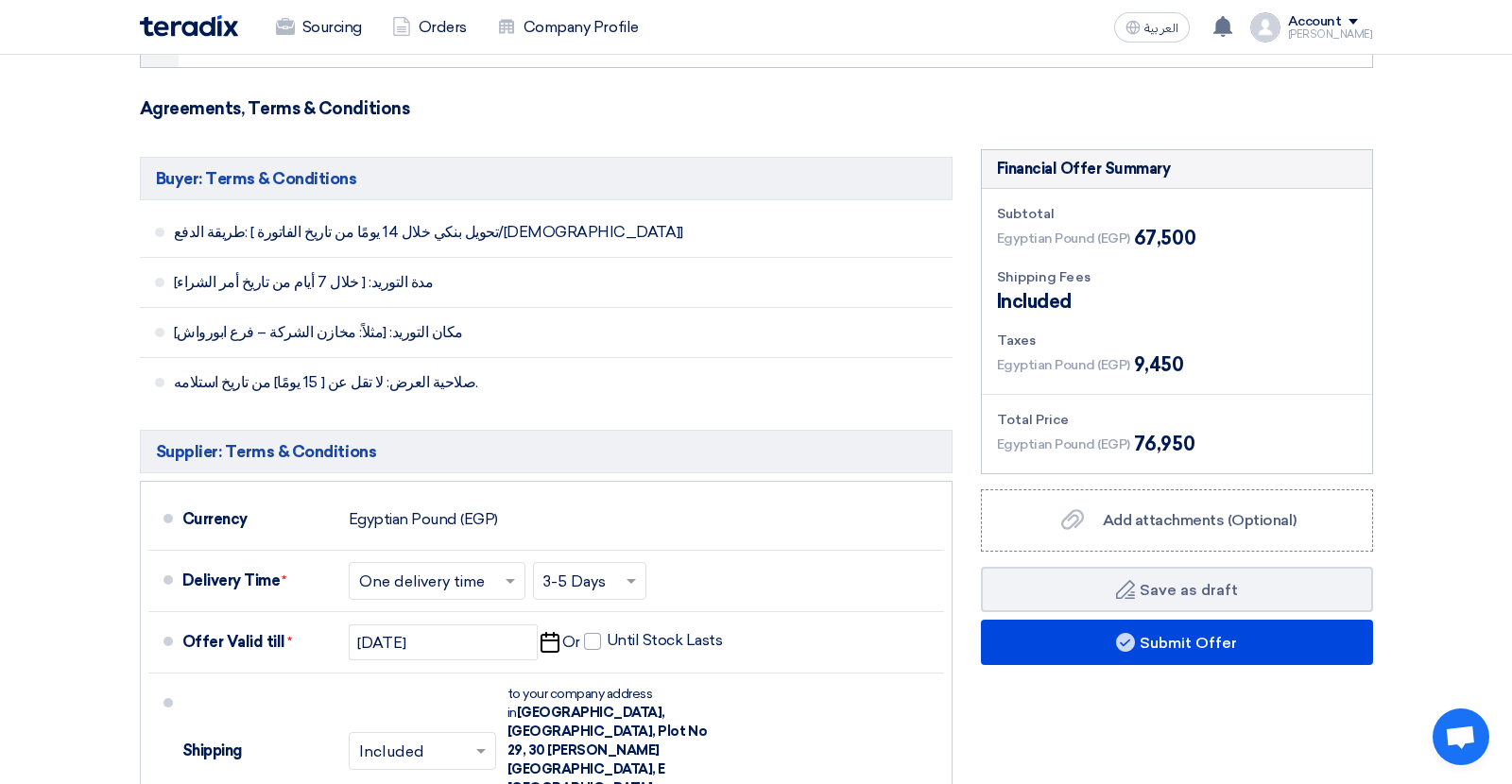
scroll to position [945, 0]
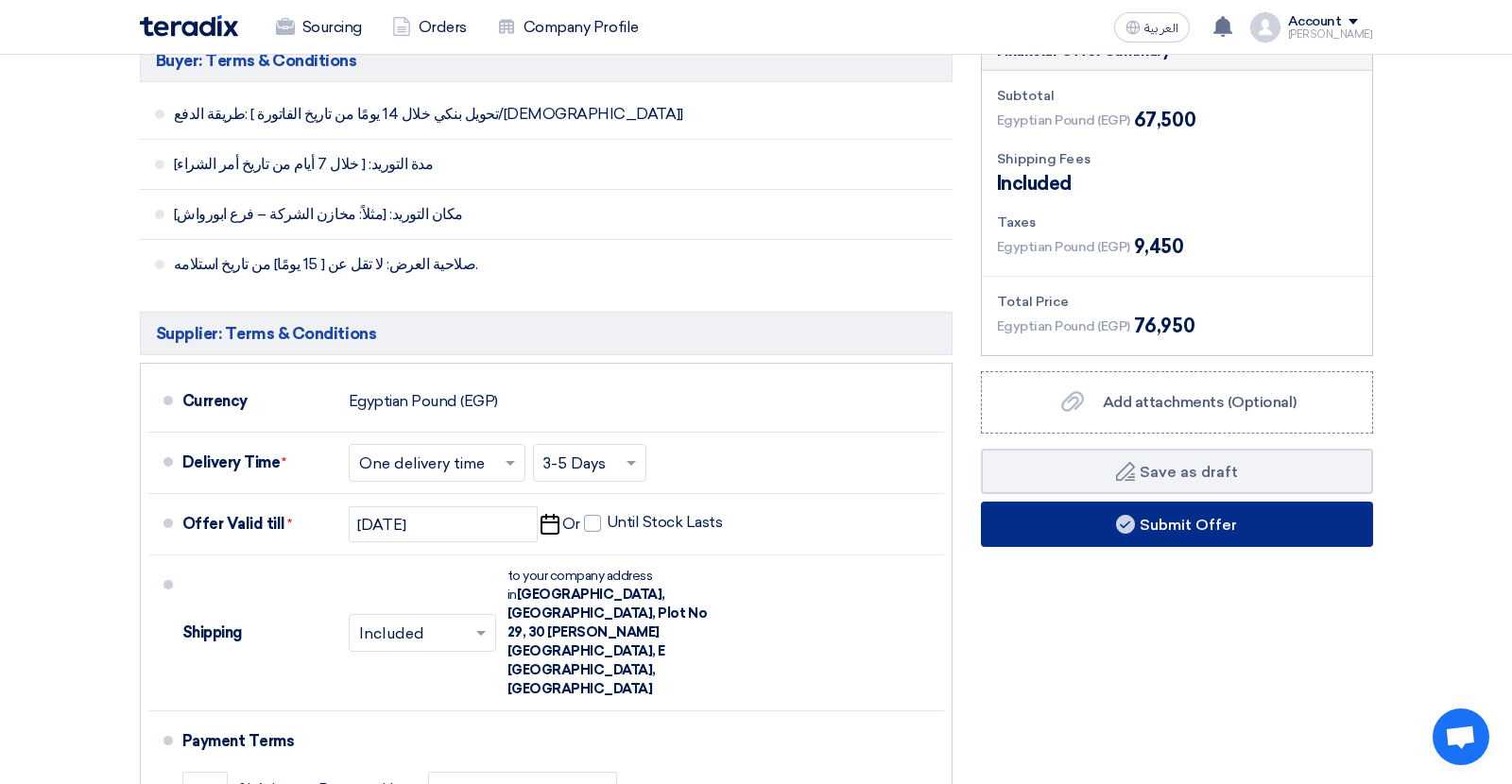
click at [1060, 502] on button "Submit Offer" at bounding box center [1176, 524] width 392 height 46
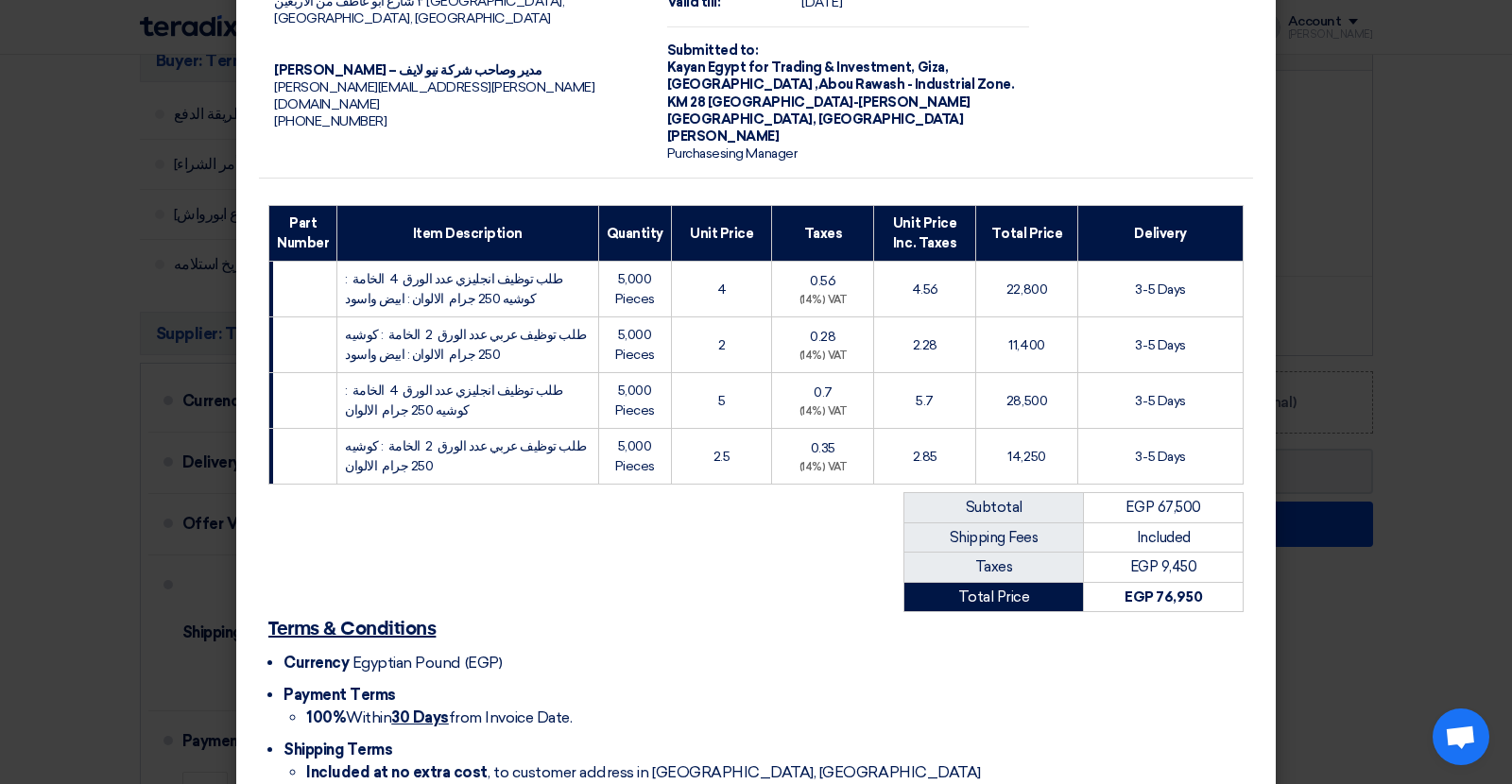
scroll to position [228, 0]
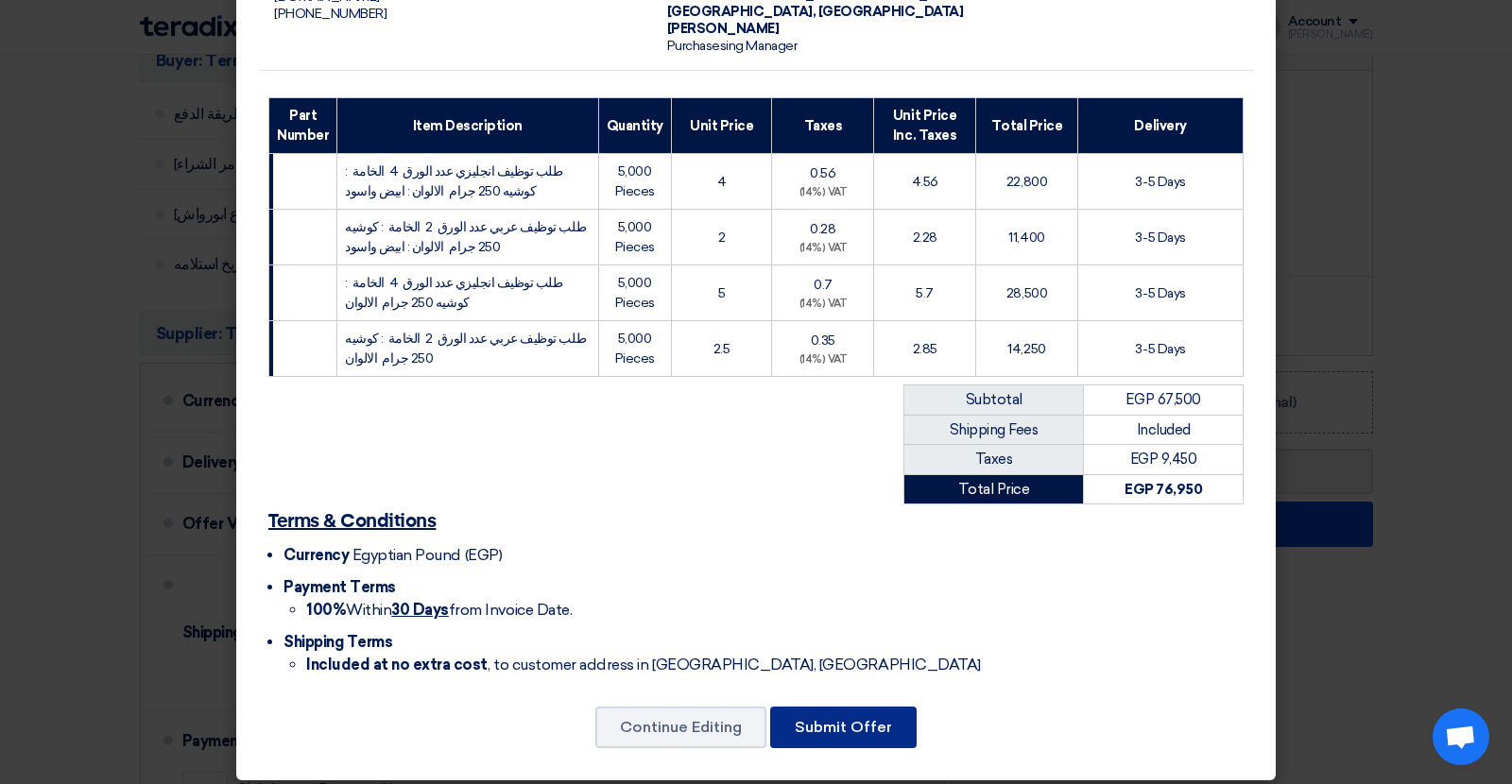
click at [856, 713] on button "Submit Offer" at bounding box center [844, 728] width 147 height 42
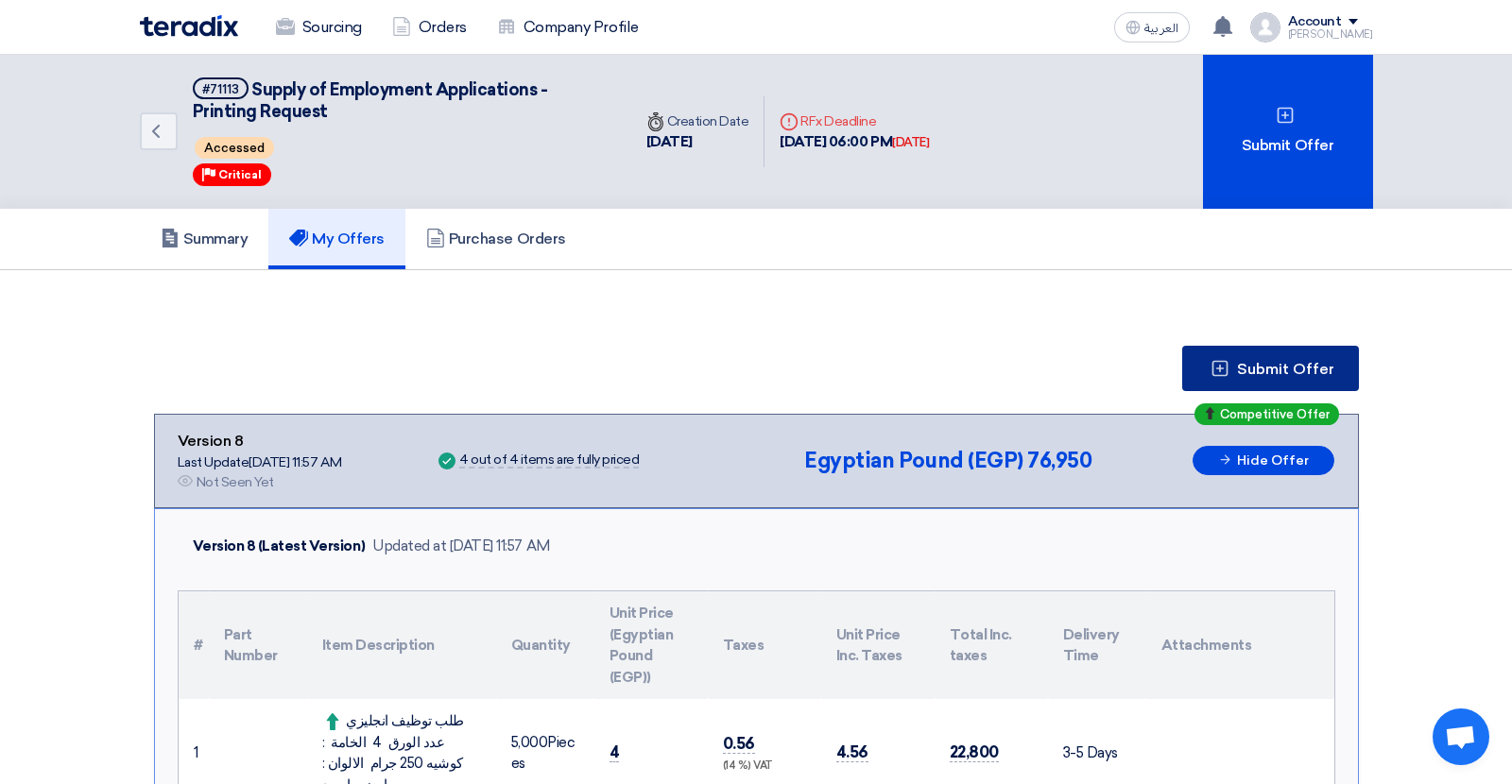
click at [1272, 373] on span "Submit Offer" at bounding box center [1286, 370] width 97 height 16
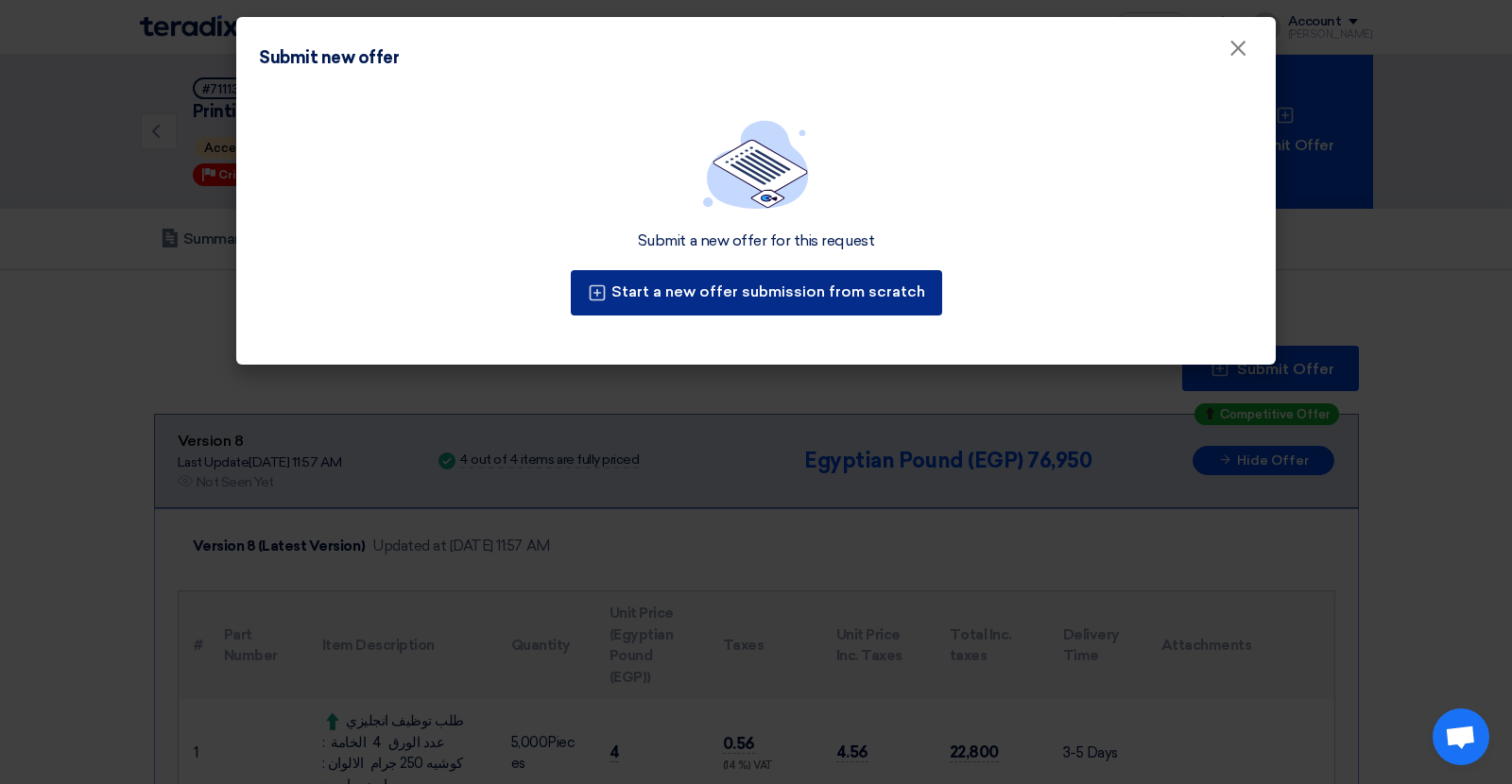
click at [880, 298] on button "Start a new offer submission from scratch" at bounding box center [757, 293] width 372 height 46
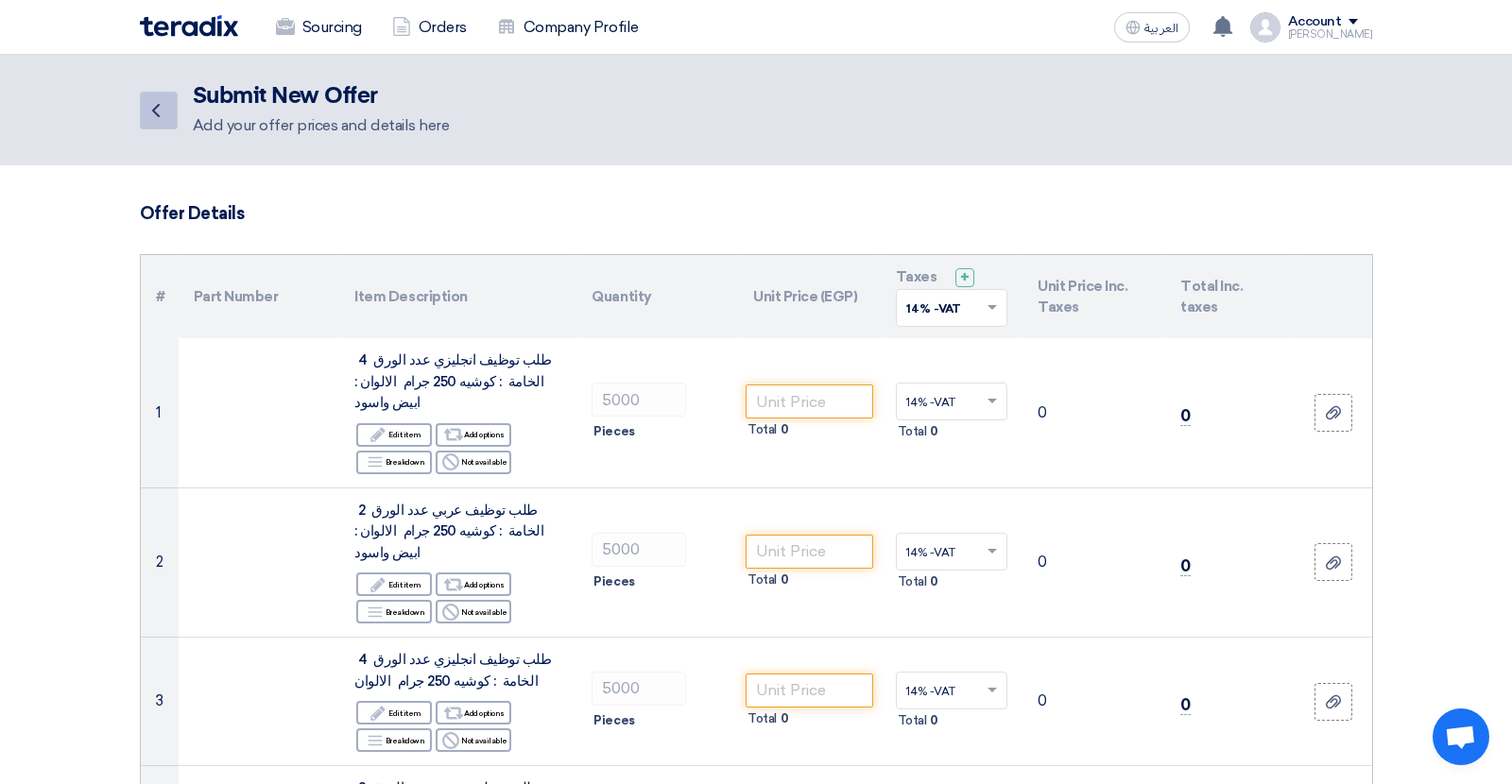
click at [165, 104] on icon "Back" at bounding box center [156, 110] width 22 height 22
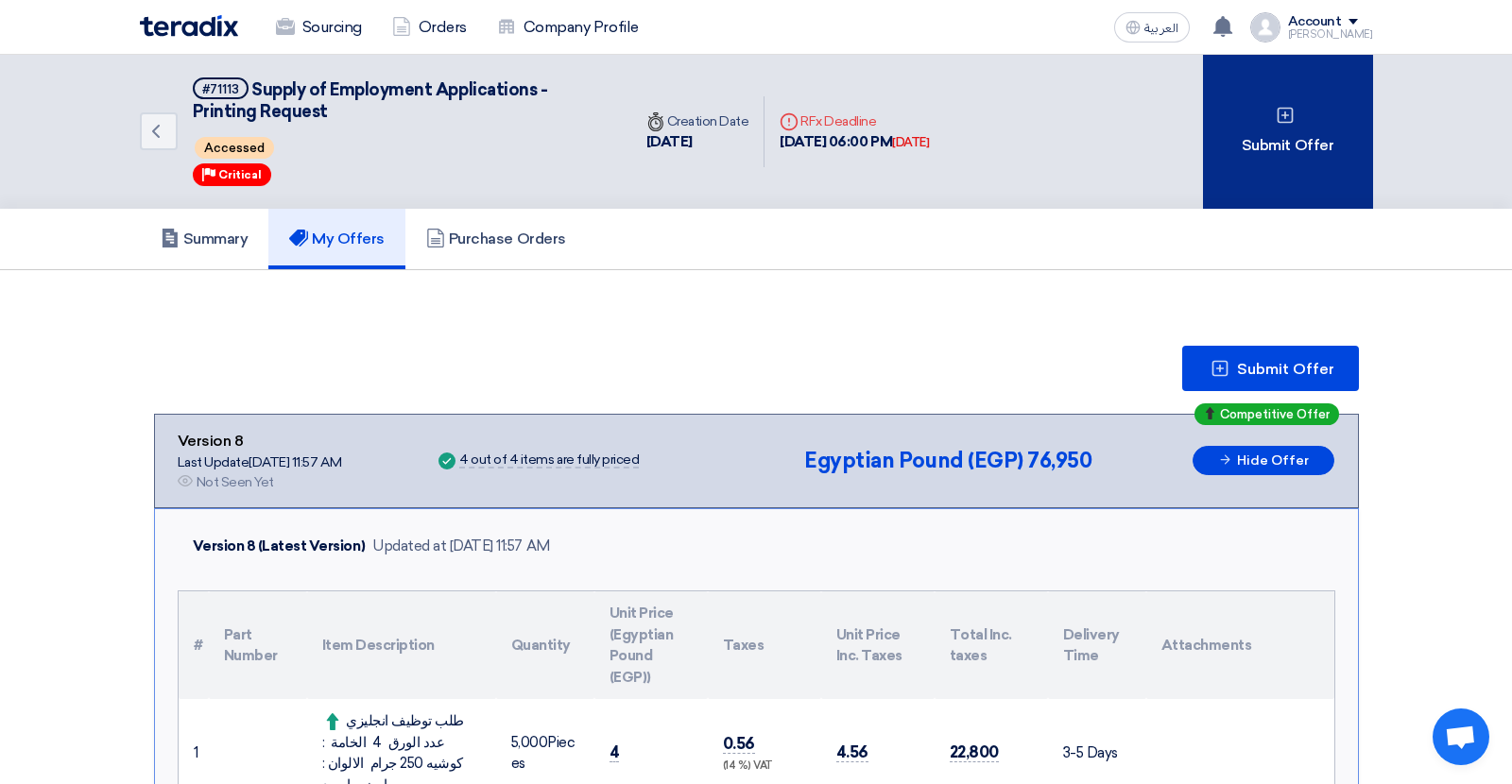
click at [1260, 160] on div "Submit Offer" at bounding box center [1288, 131] width 170 height 154
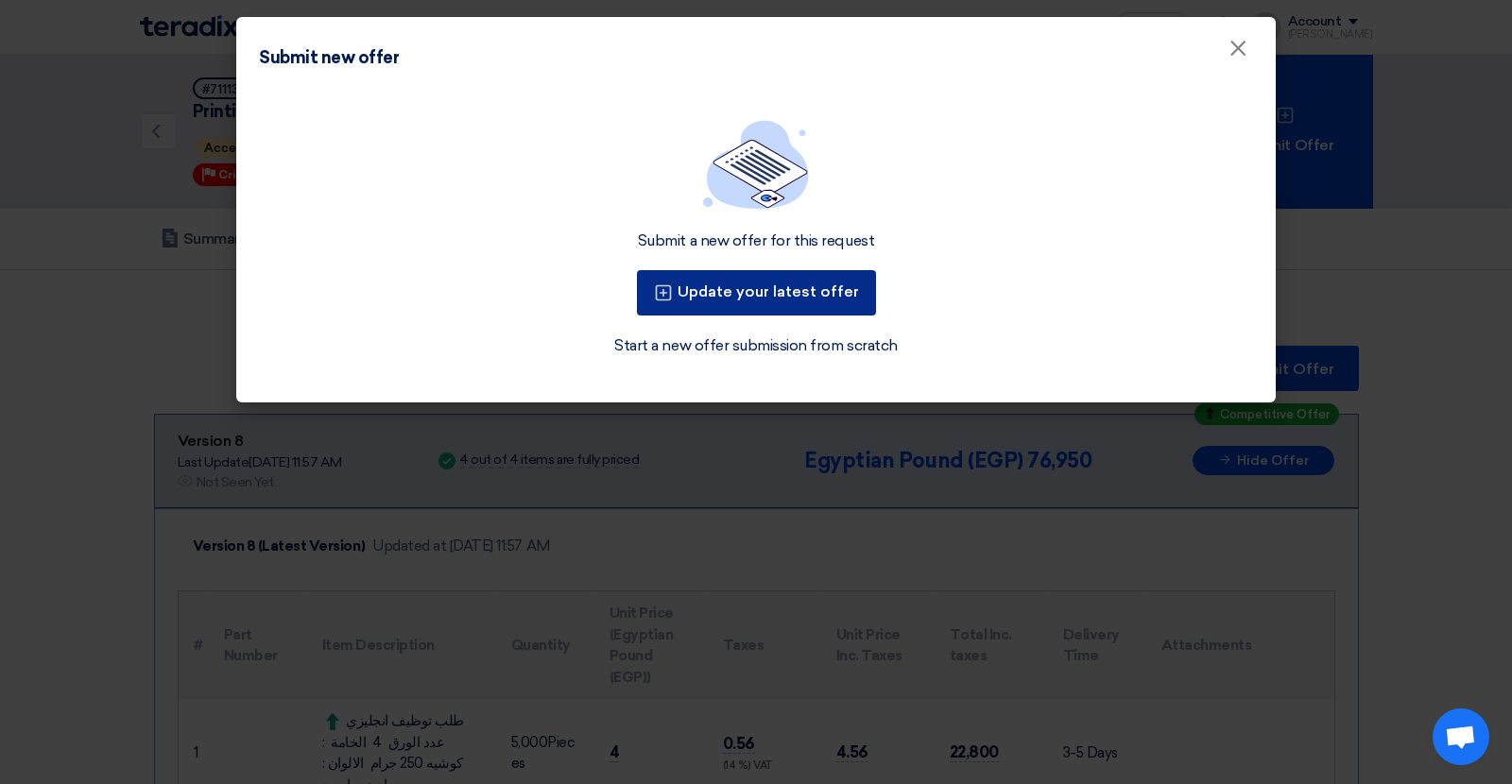
click at [817, 293] on button "Update your latest offer" at bounding box center [757, 293] width 239 height 46
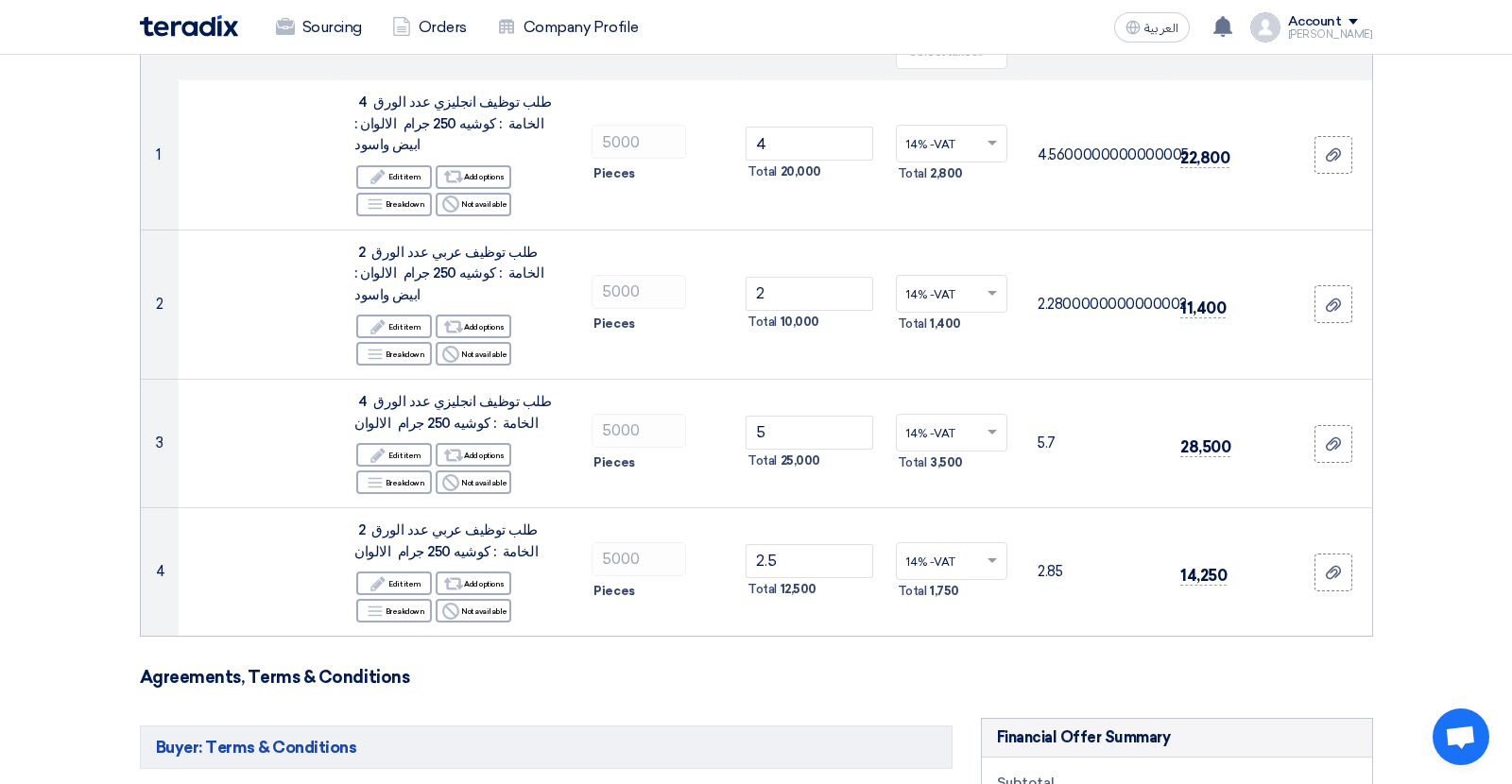
scroll to position [372, 0]
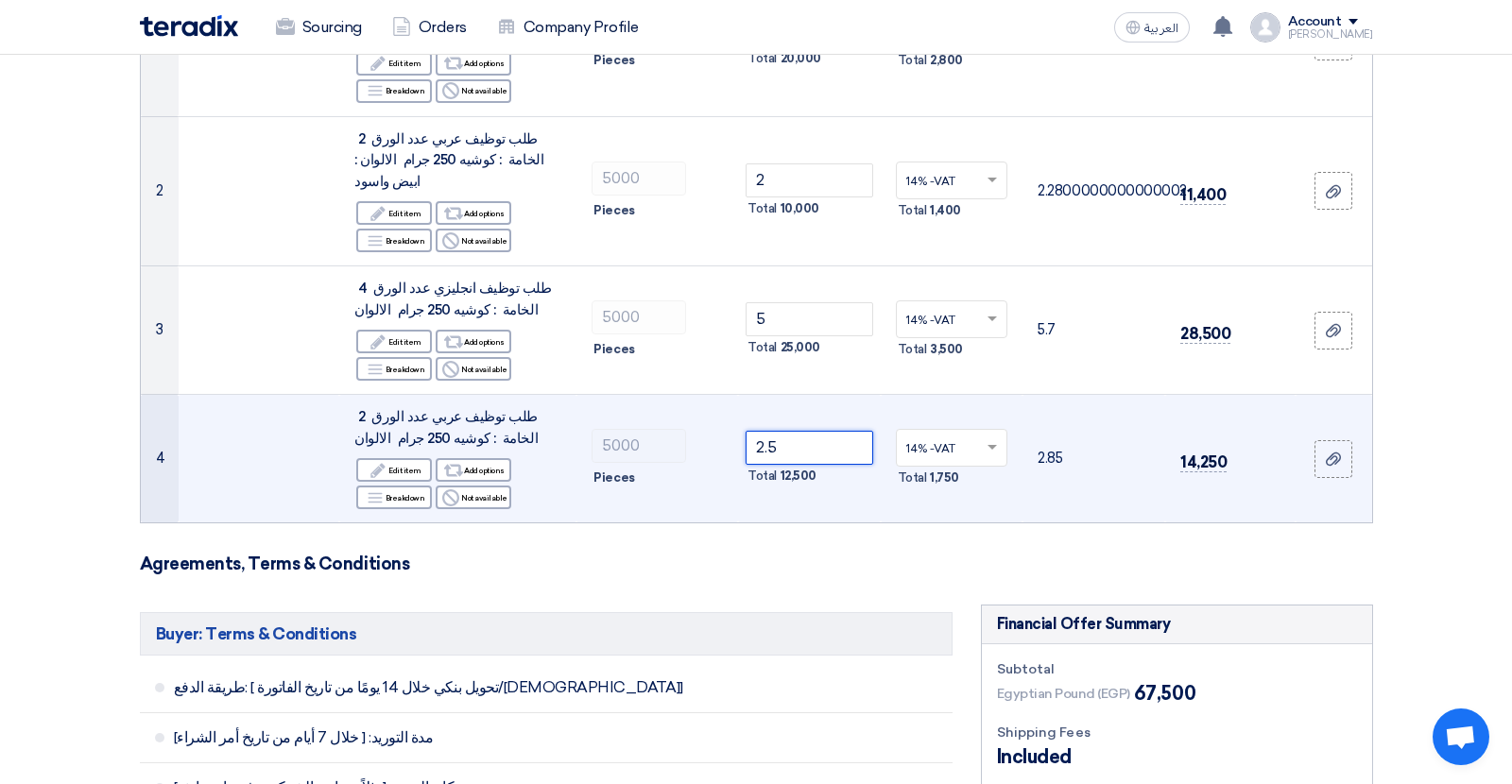
click at [765, 431] on input "2.5" at bounding box center [810, 447] width 127 height 34
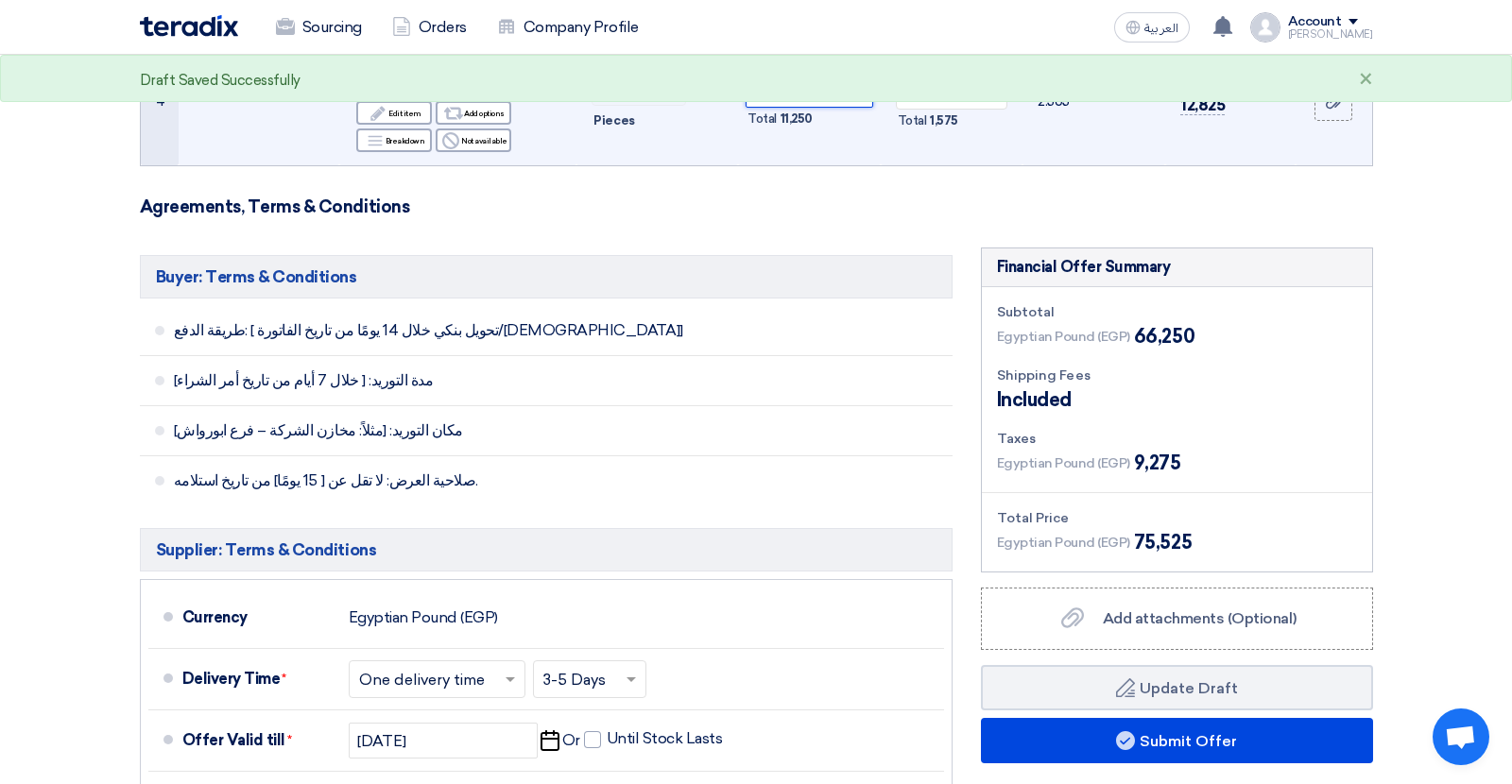
scroll to position [872, 0]
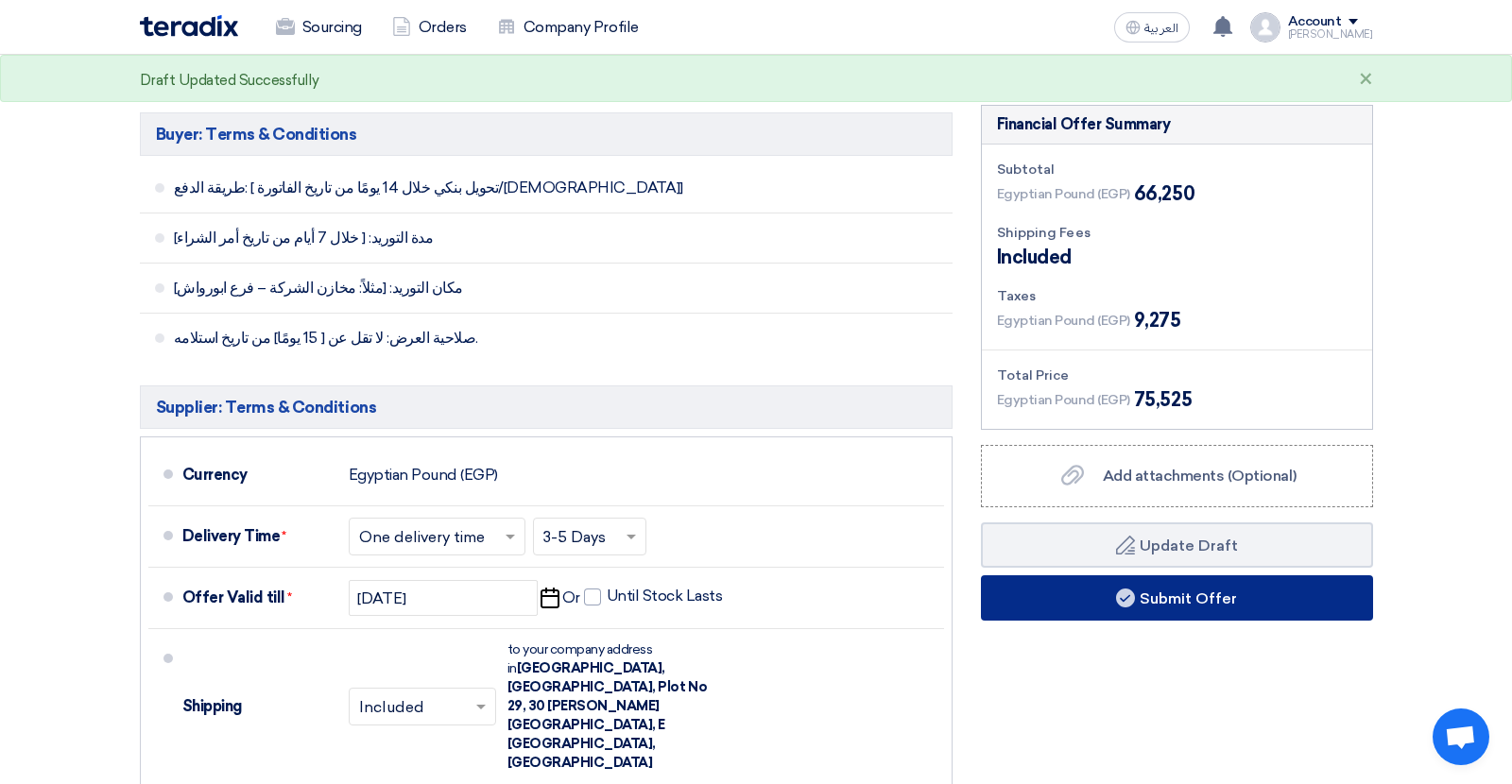
type input "2.25"
click at [1040, 576] on button "Submit Offer" at bounding box center [1176, 598] width 392 height 46
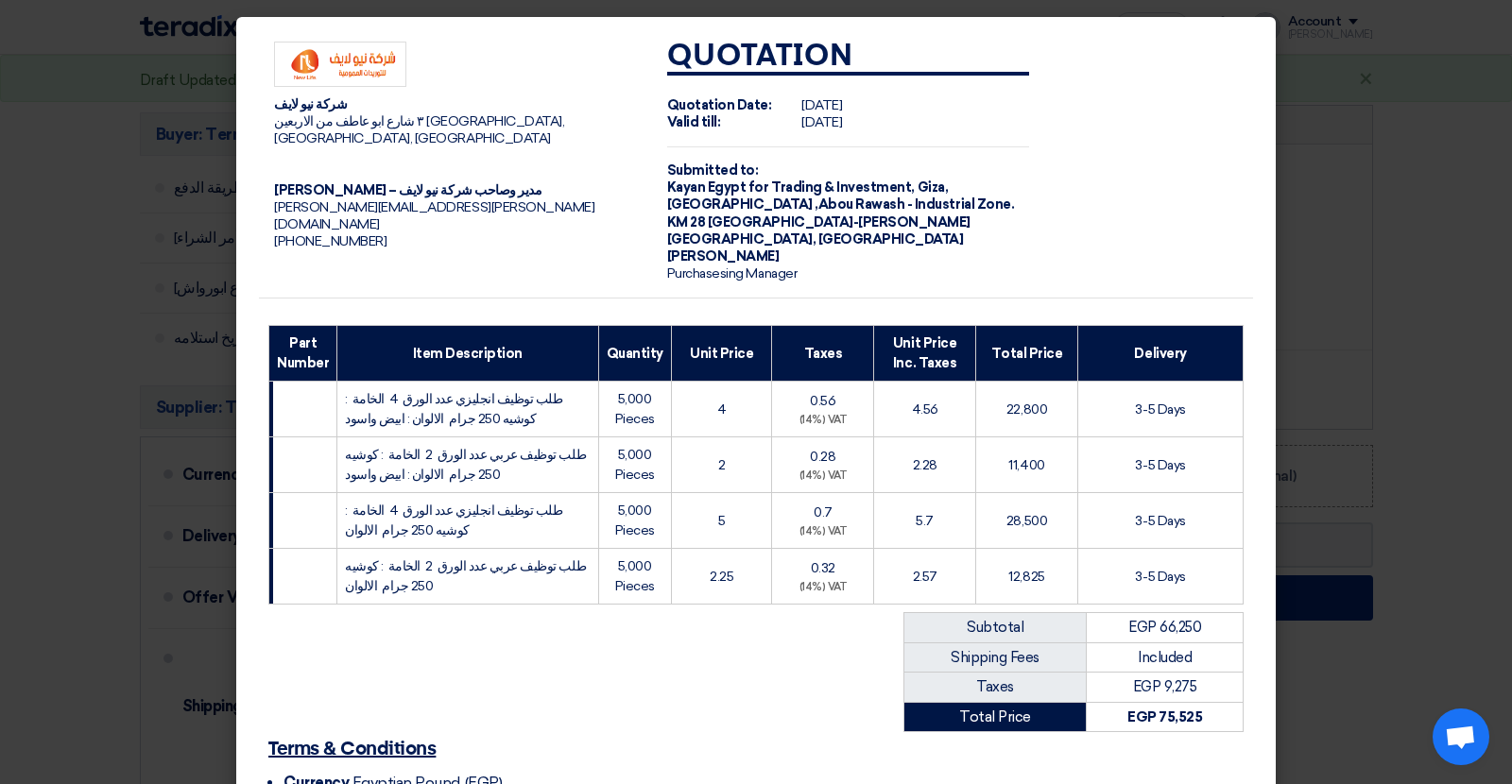
scroll to position [228, 0]
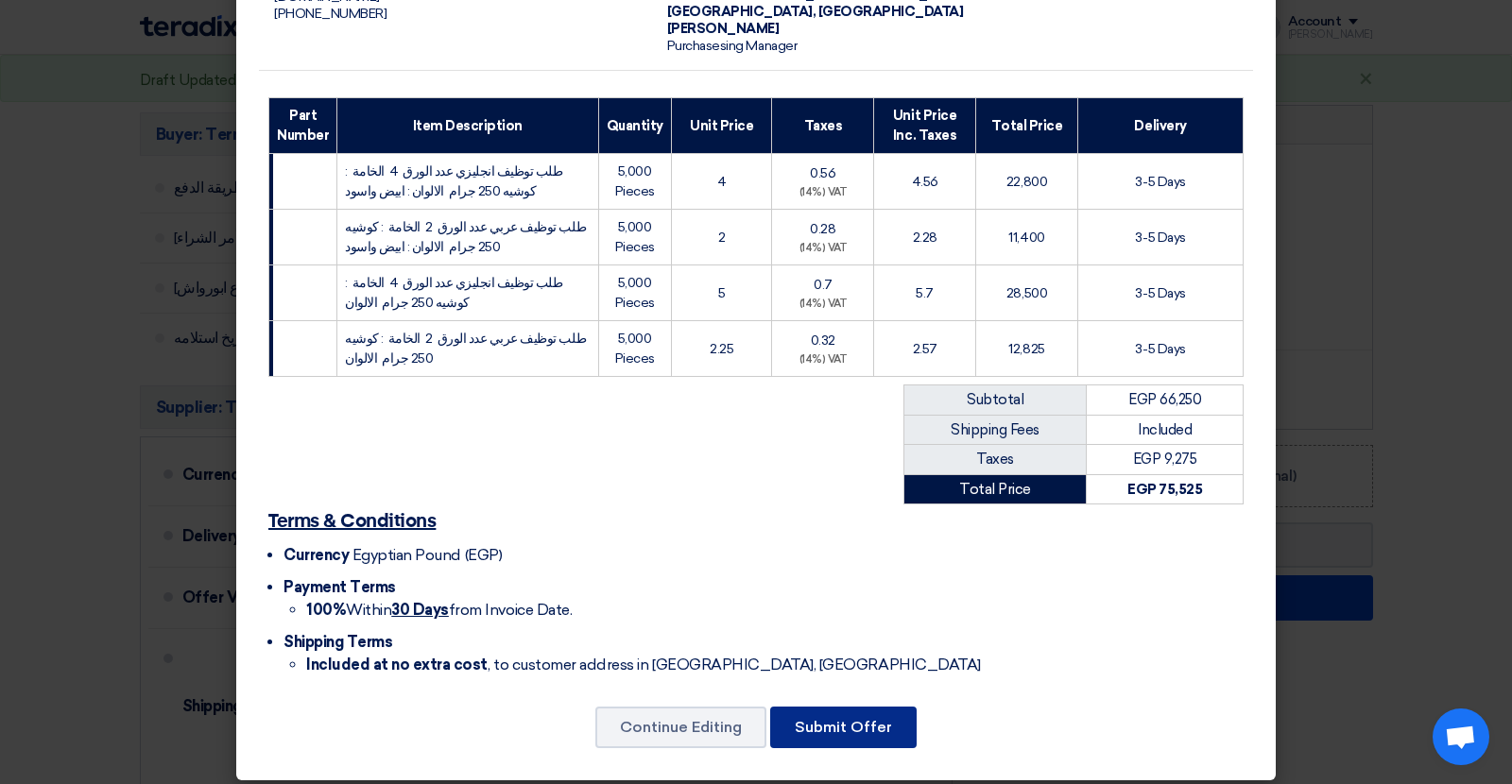
click at [863, 719] on button "Submit Offer" at bounding box center [844, 728] width 147 height 42
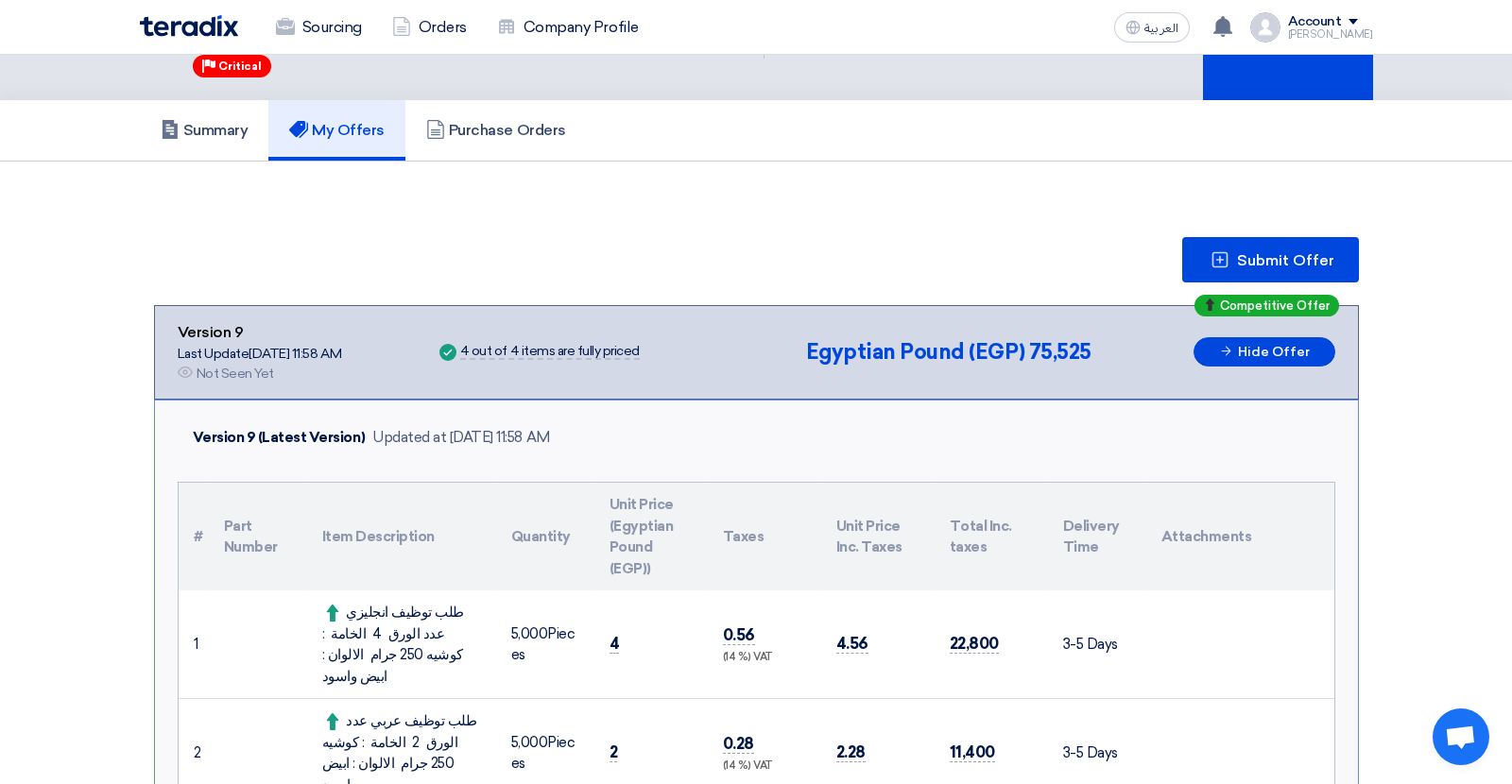
scroll to position [99, 0]
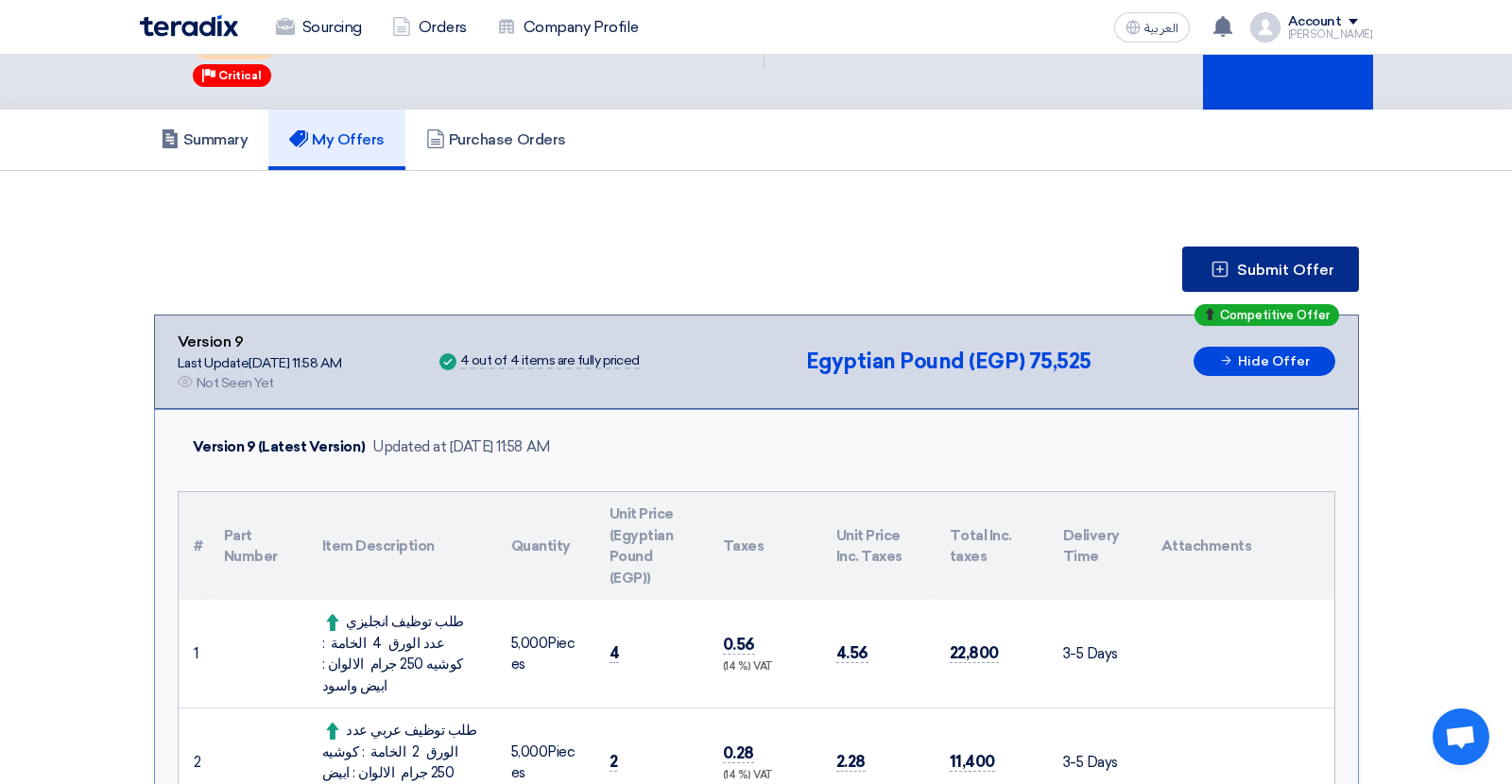
click at [1200, 263] on button "Submit Offer" at bounding box center [1271, 269] width 177 height 46
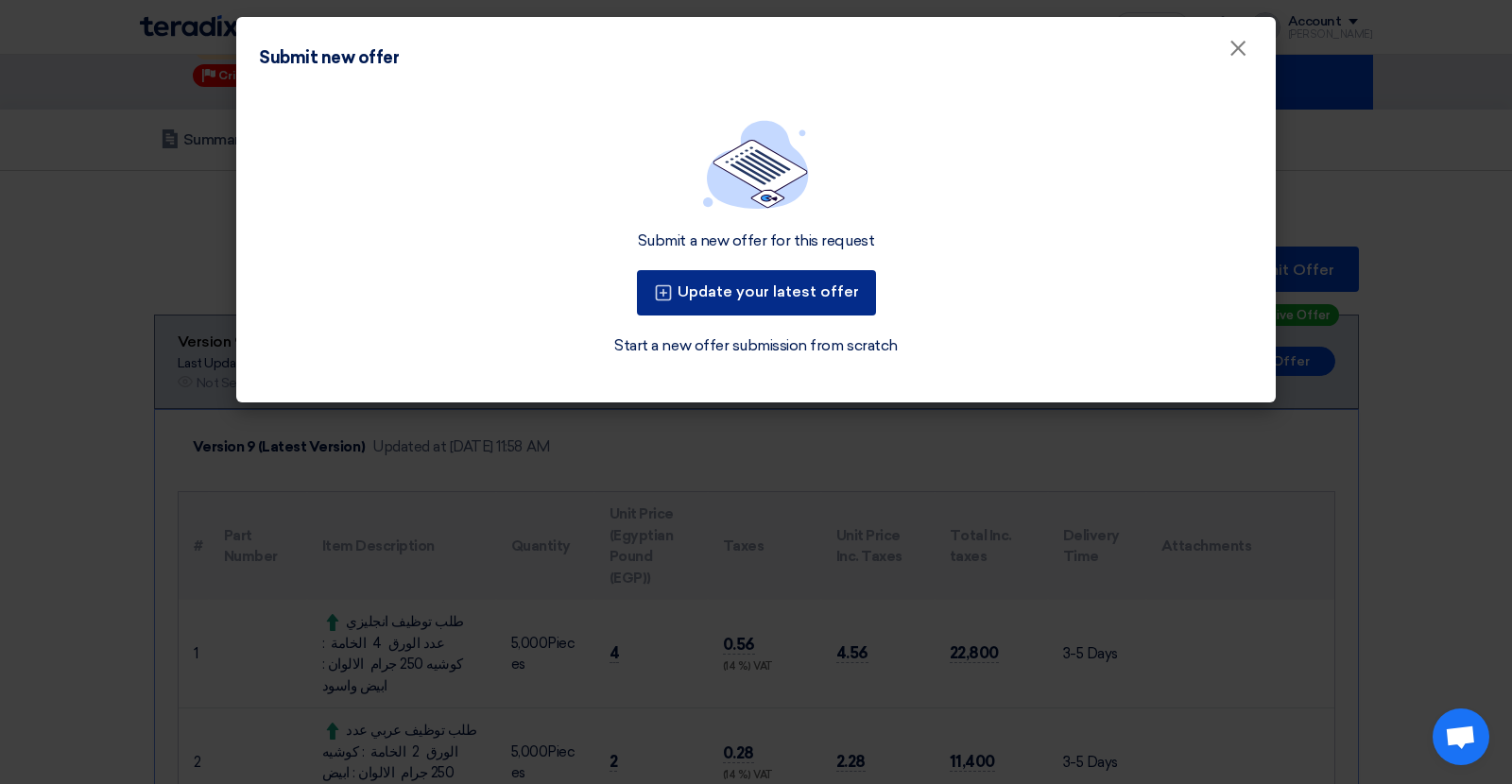
click at [703, 313] on button "Update your latest offer" at bounding box center [757, 293] width 239 height 46
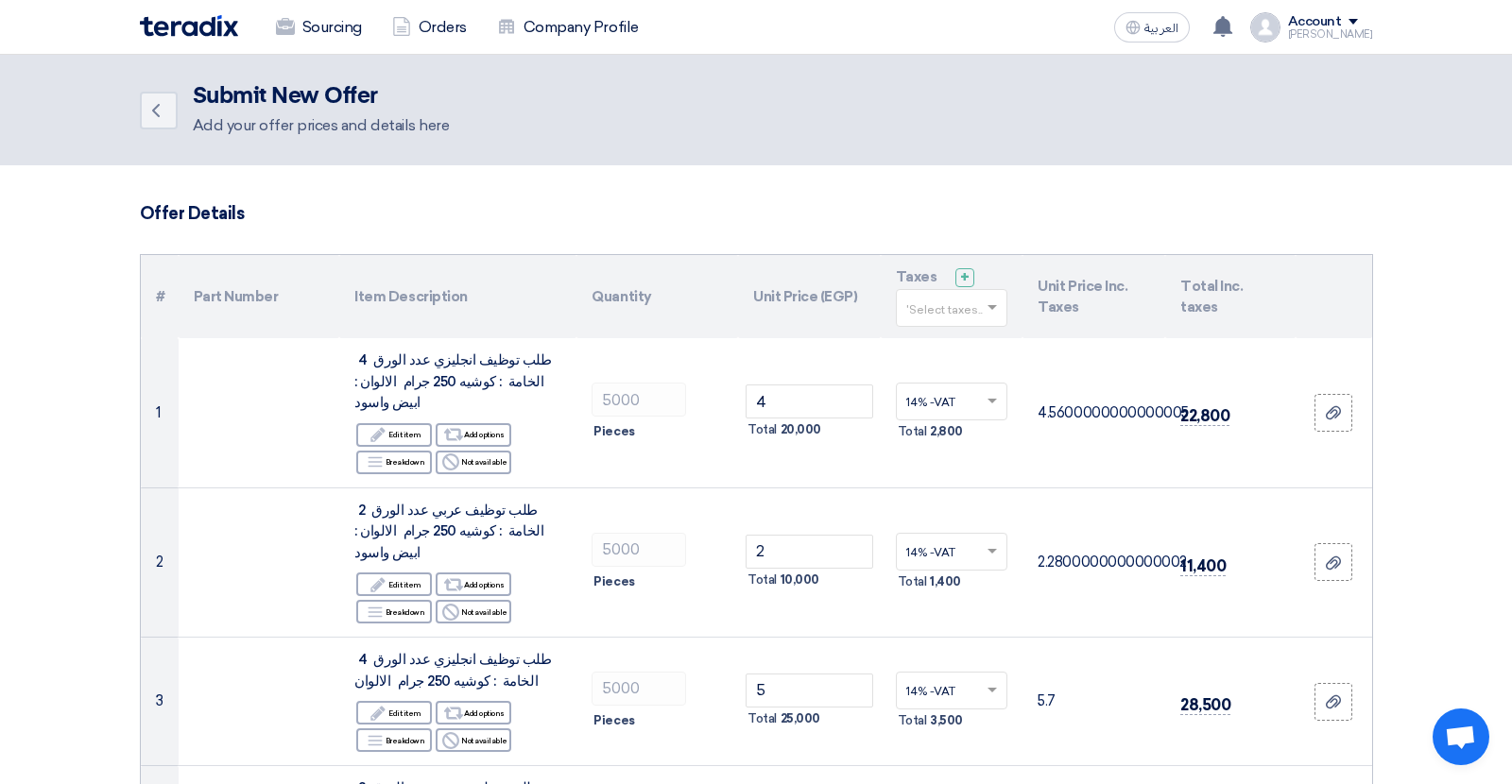
scroll to position [143, 0]
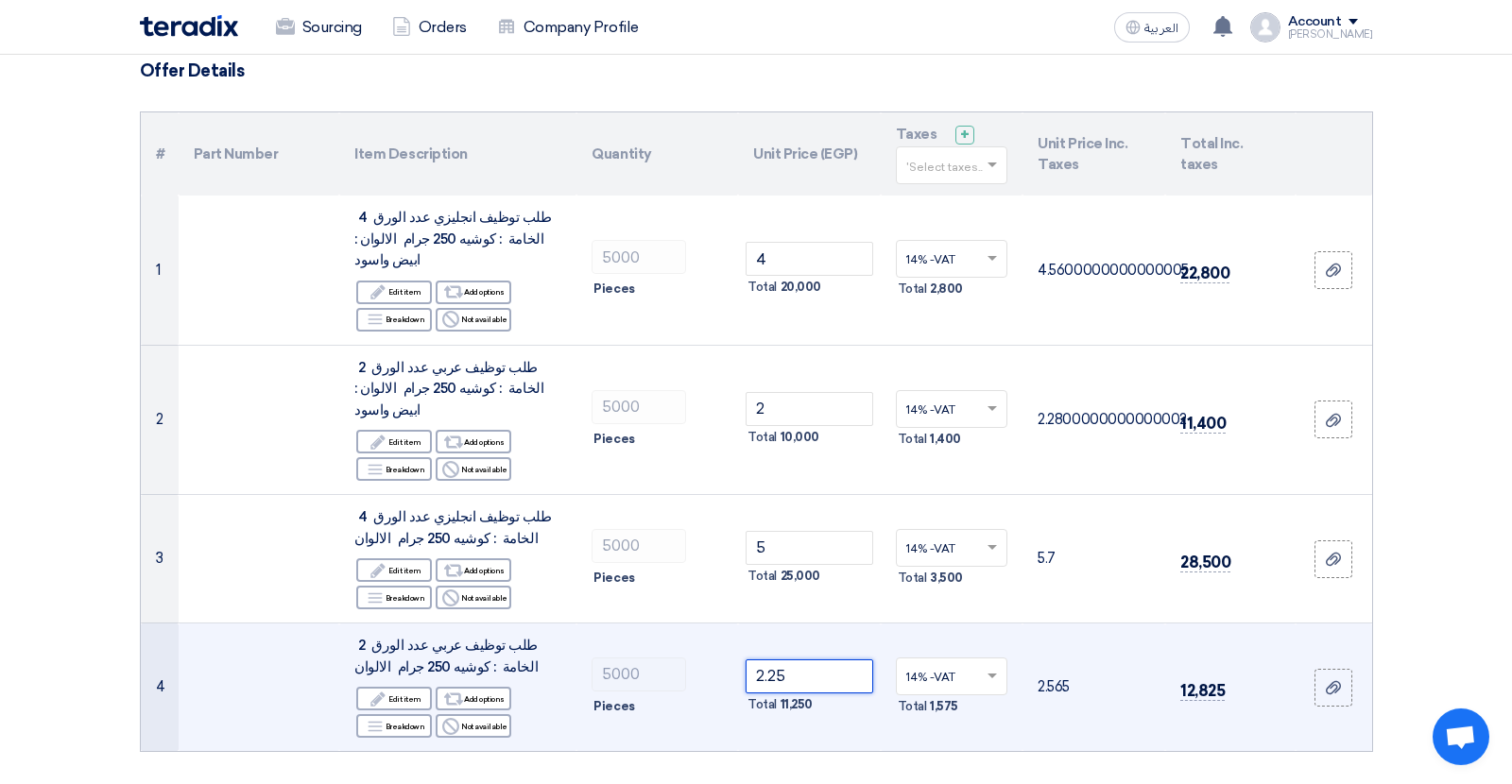
click at [778, 659] on input "2.25" at bounding box center [810, 676] width 127 height 34
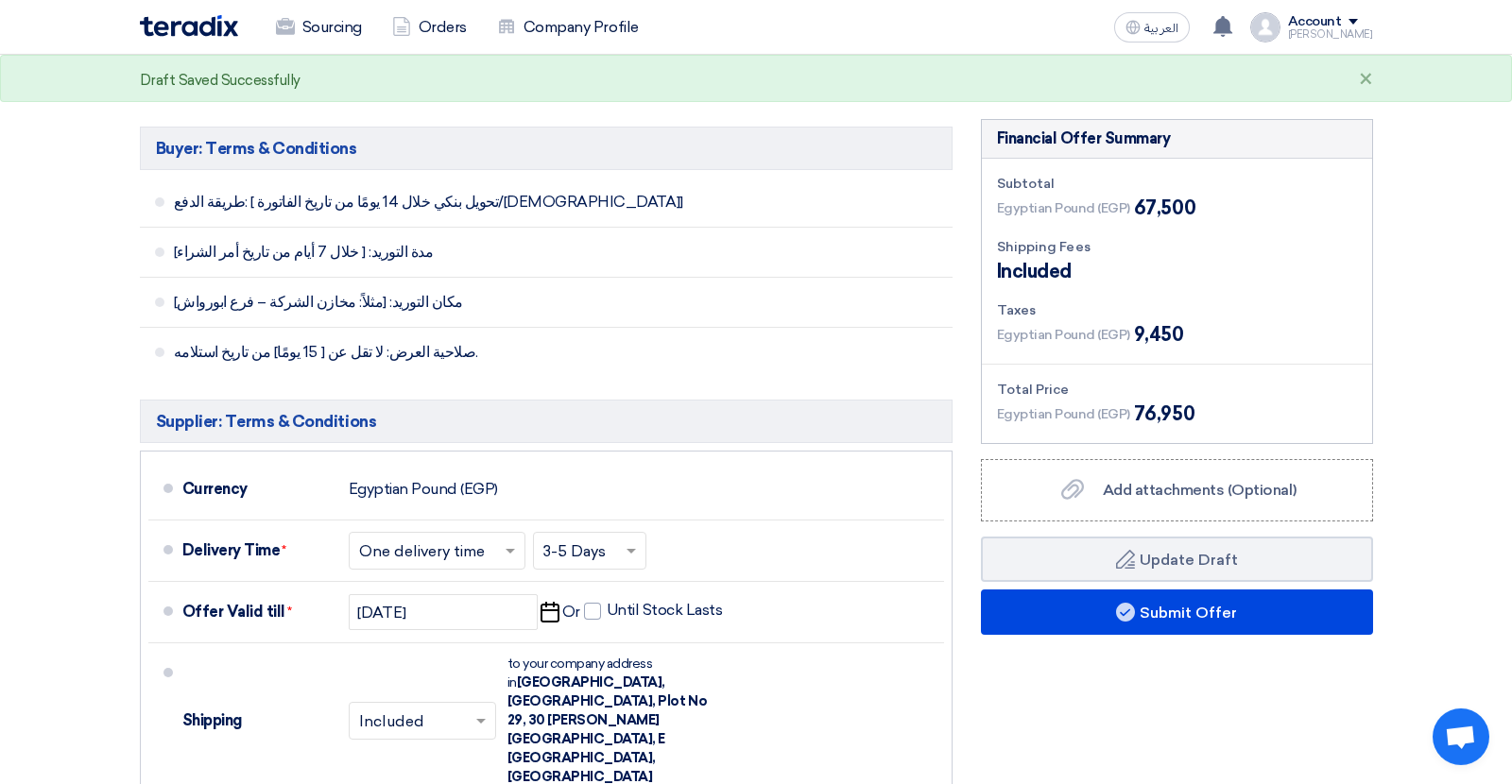
scroll to position [979, 0]
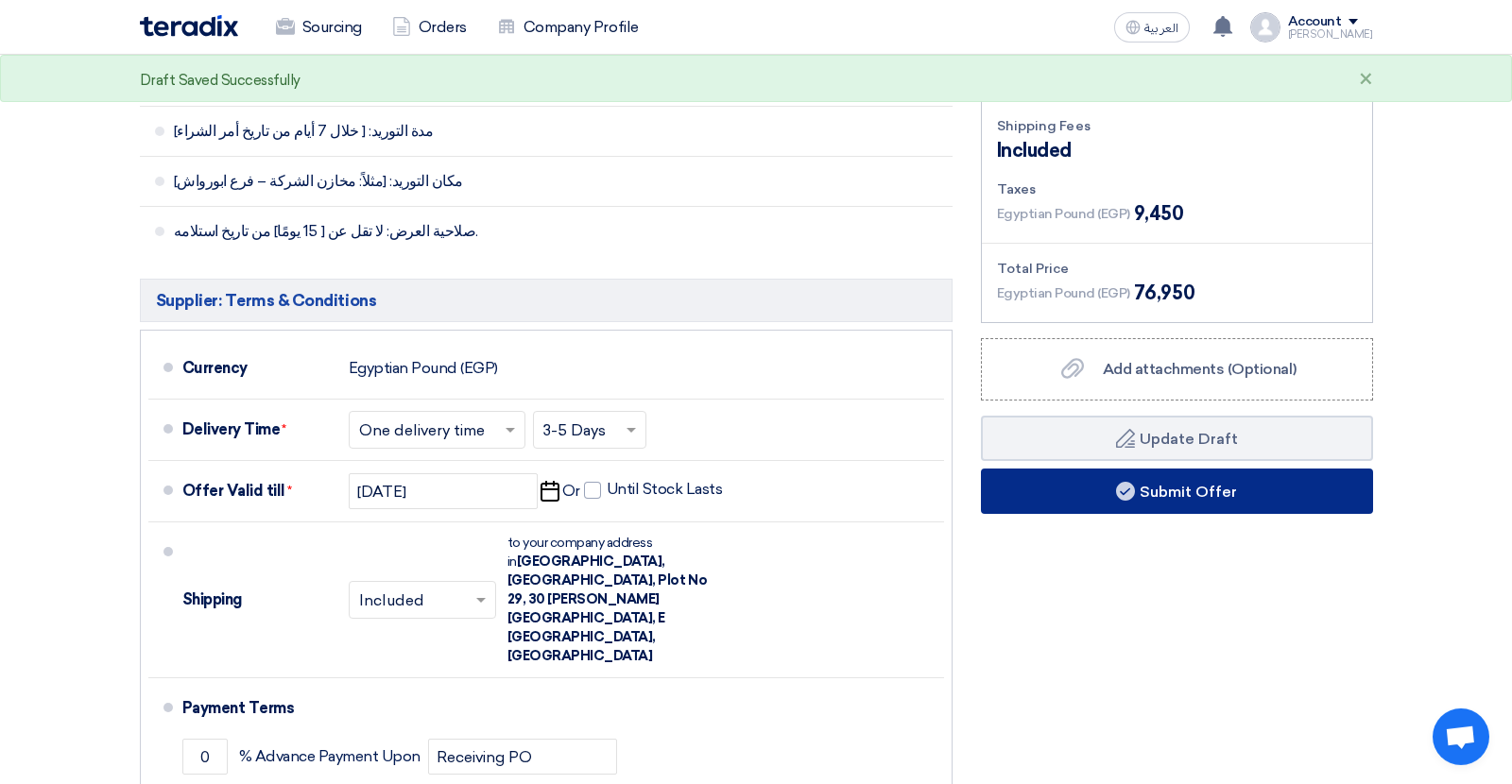
type input "2.5"
click at [1072, 469] on button "Submit Offer" at bounding box center [1176, 491] width 392 height 46
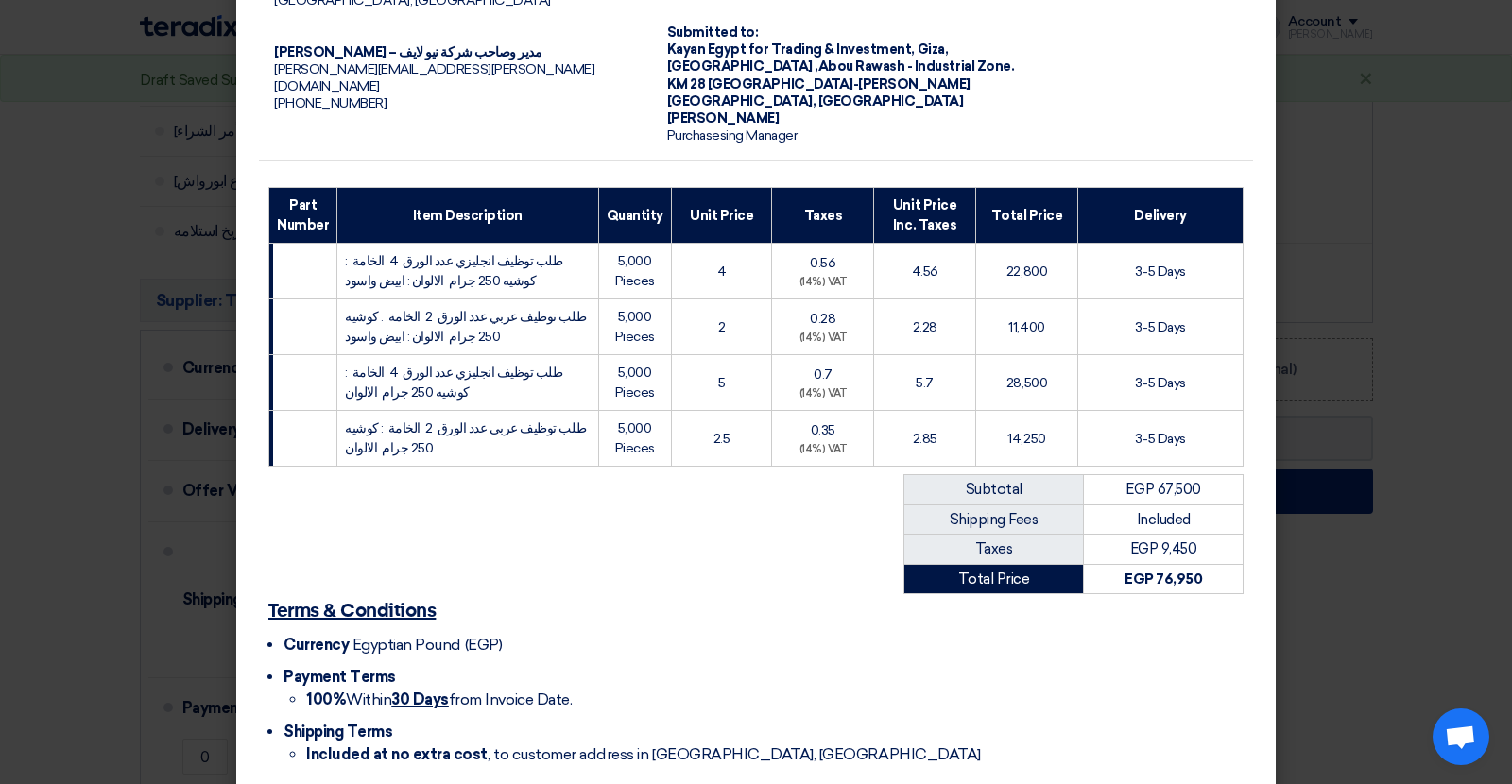
scroll to position [228, 0]
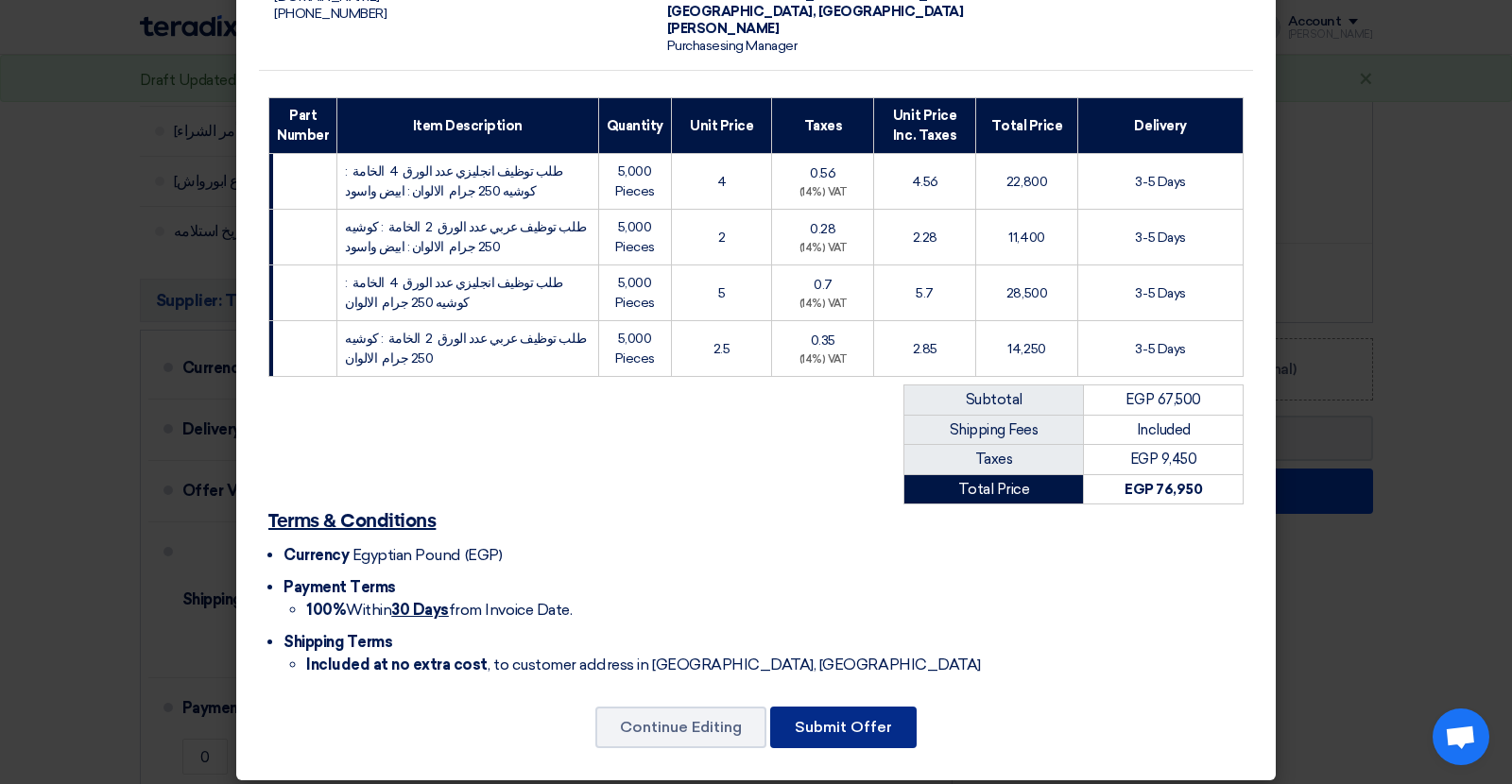
click at [827, 710] on button "Submit Offer" at bounding box center [844, 728] width 147 height 42
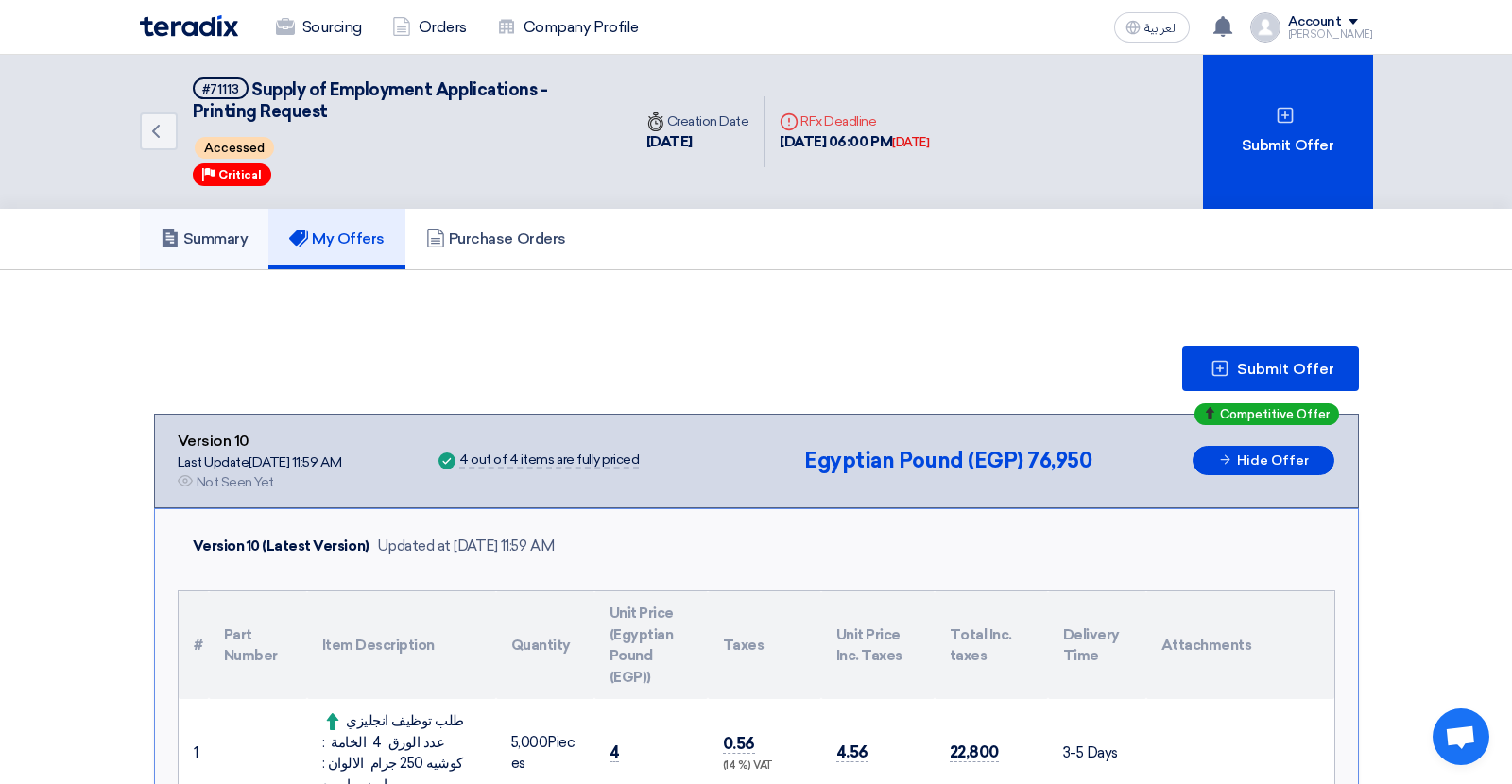
click at [230, 237] on h5 "Summary" at bounding box center [204, 238] width 88 height 18
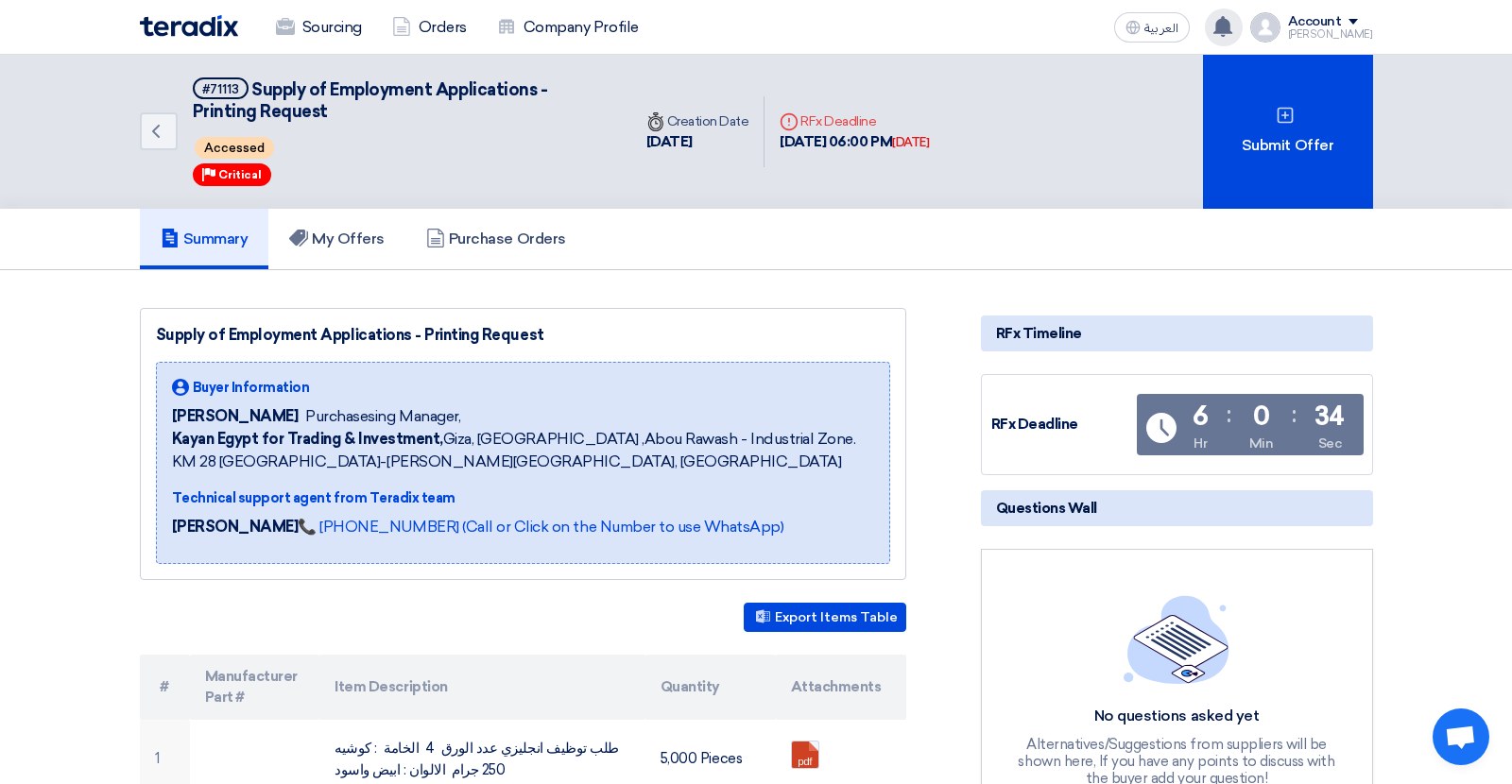
click at [1233, 27] on use at bounding box center [1222, 26] width 18 height 20
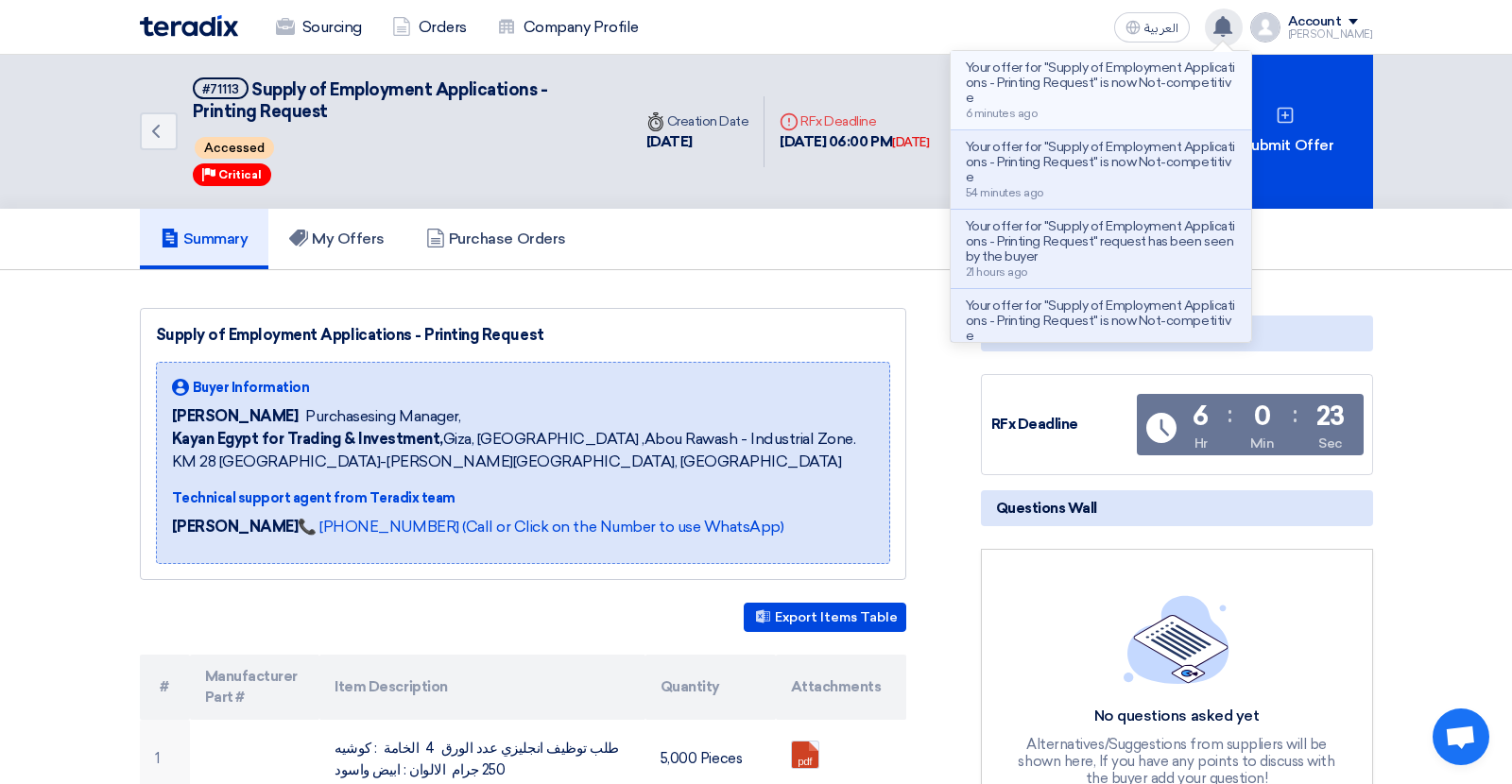
click at [1185, 77] on p "Your offer for "Supply of Employment Applications - Printing Request" is now No…" at bounding box center [1101, 83] width 270 height 46
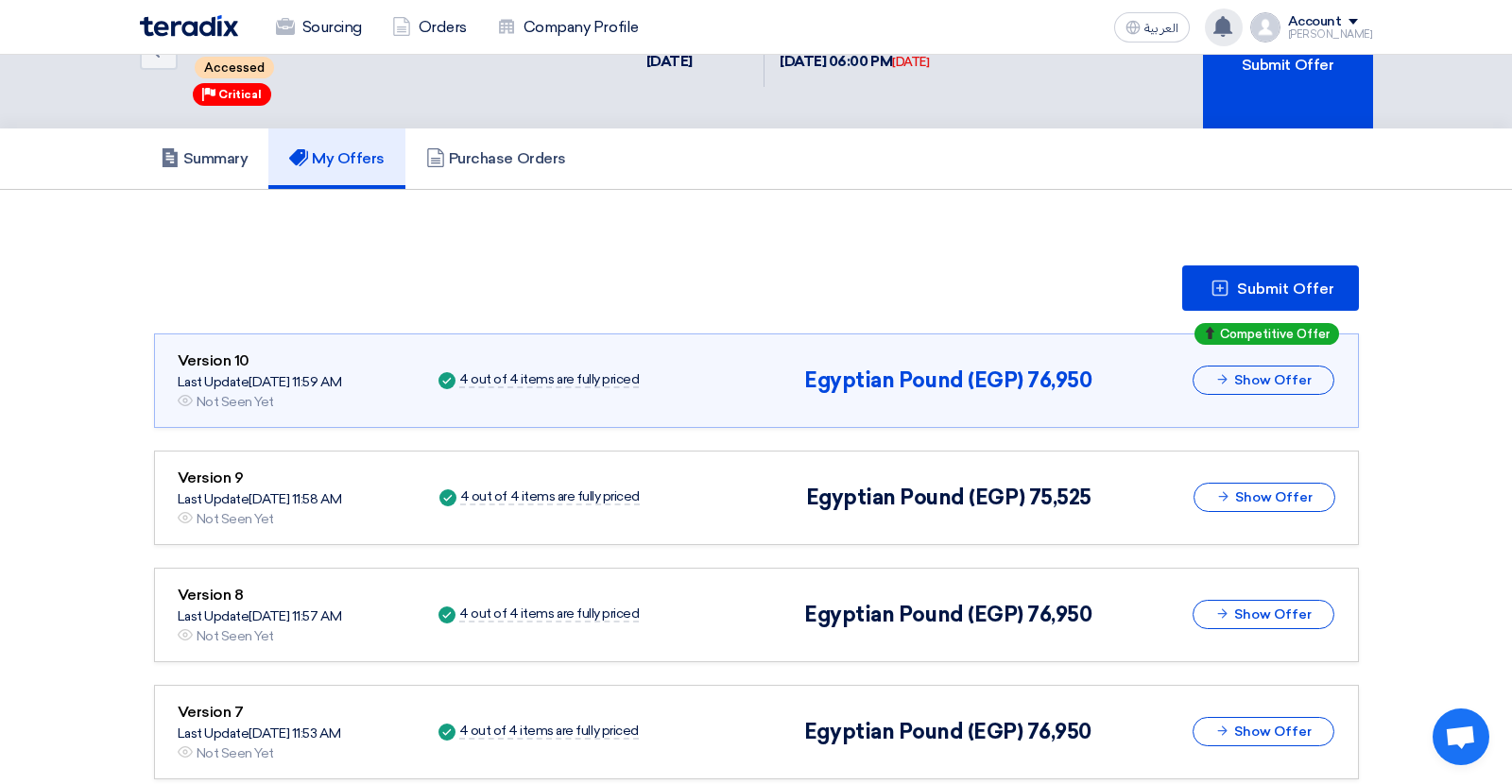
scroll to position [89, 0]
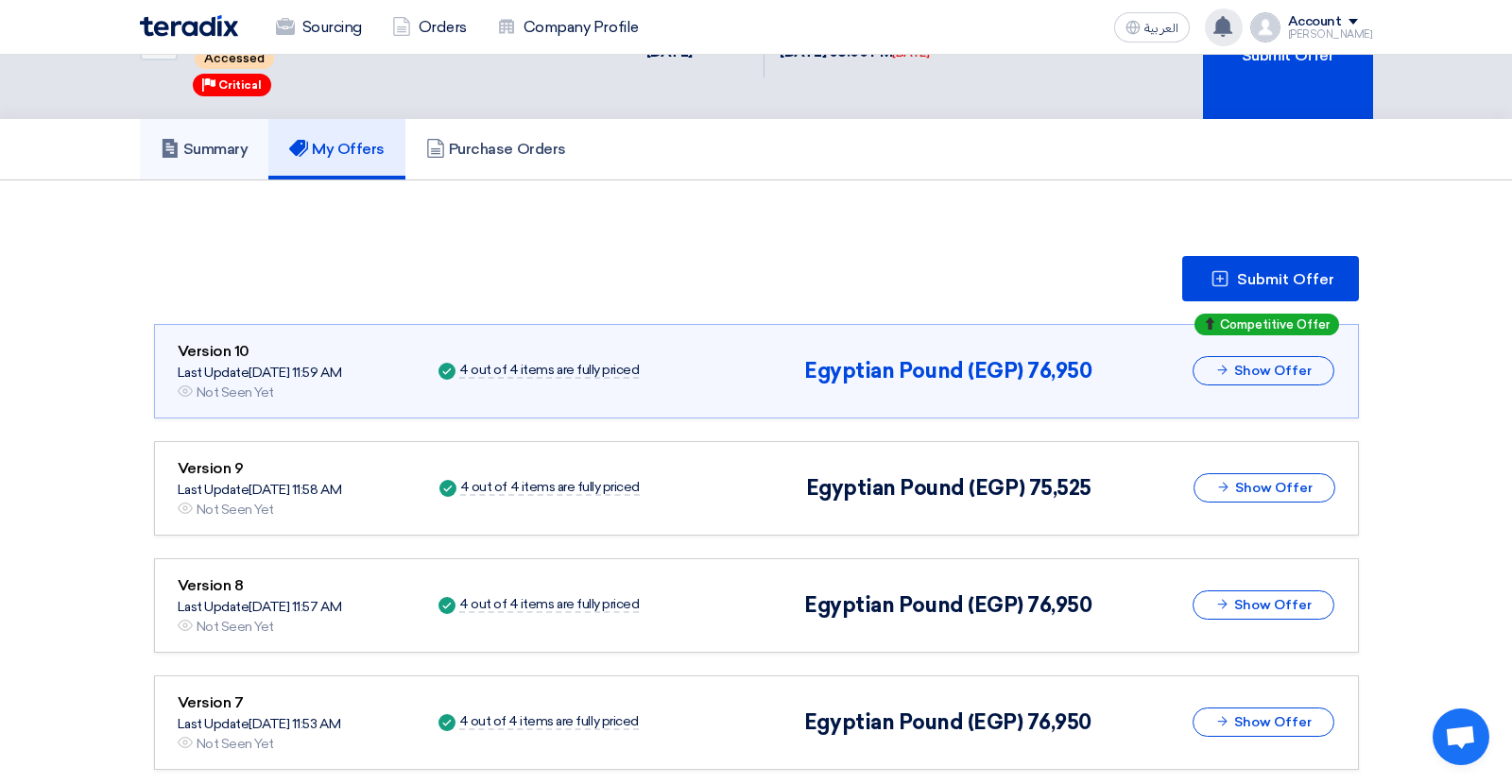
click at [207, 140] on h5 "Summary" at bounding box center [204, 149] width 88 height 18
